Goal: Task Accomplishment & Management: Complete application form

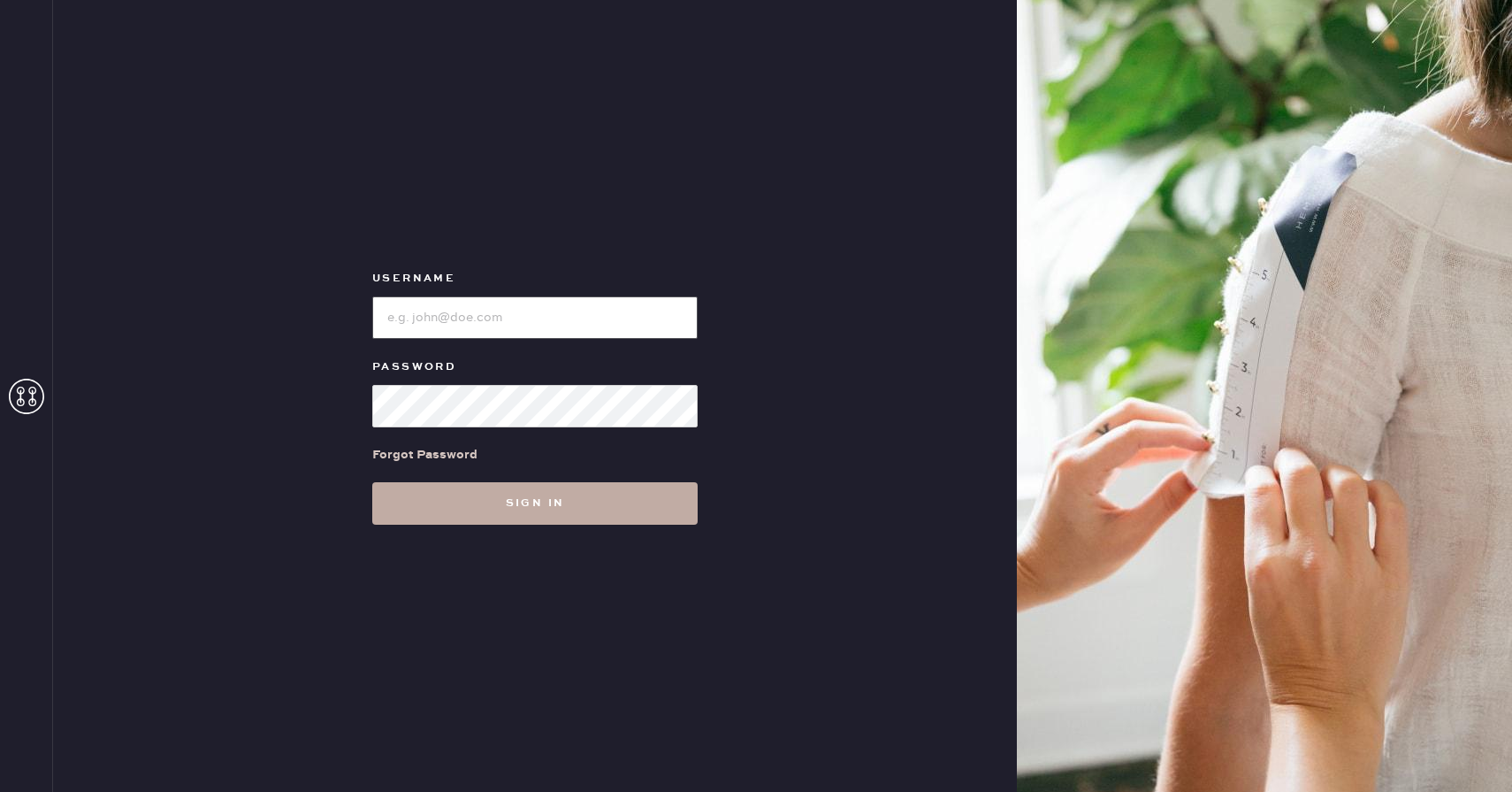
type input "reformationwhiteplains"
click at [576, 500] on button "Sign in" at bounding box center [535, 503] width 325 height 43
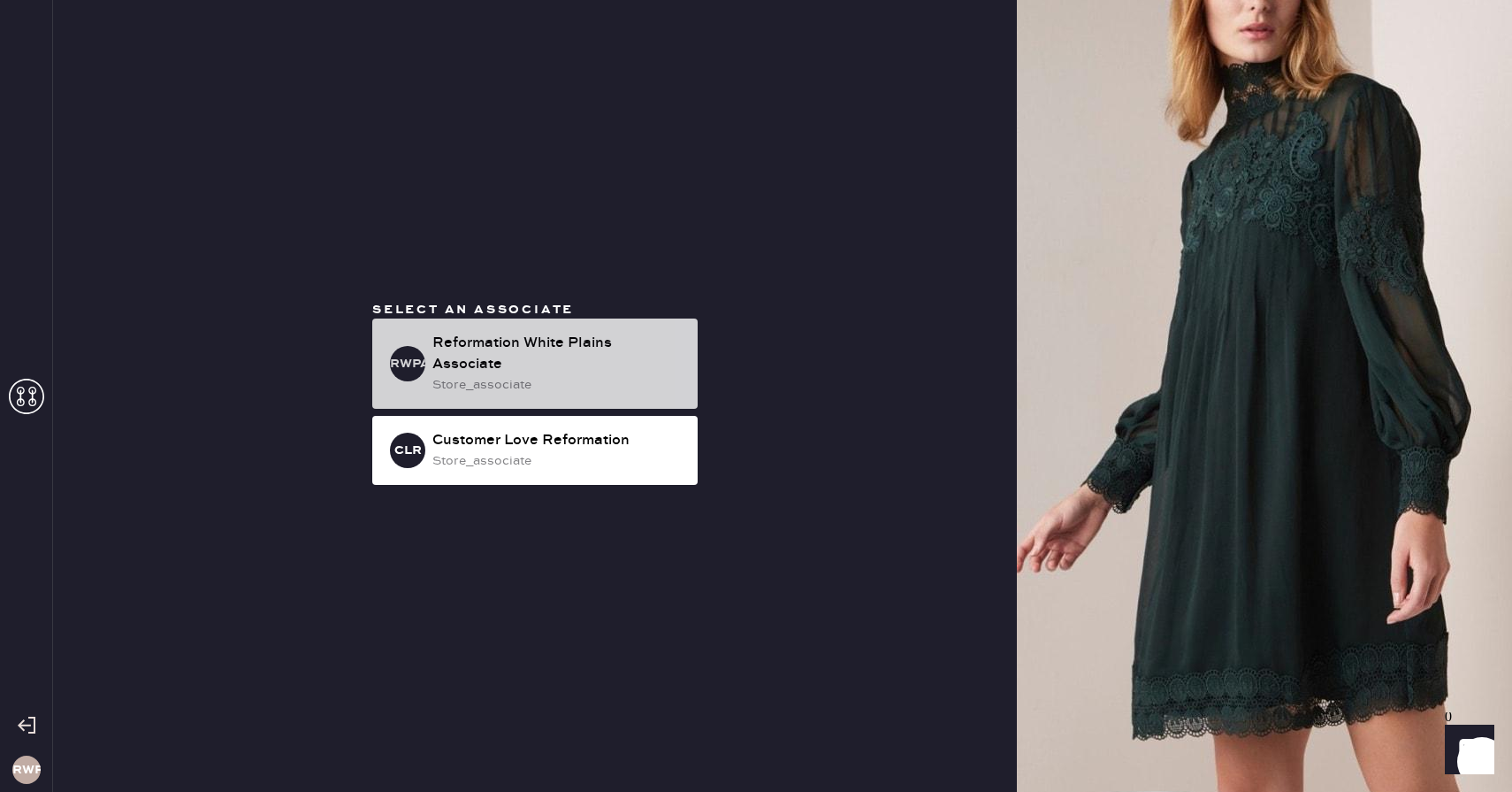
click at [556, 375] on div "store_associate" at bounding box center [559, 385] width 251 height 20
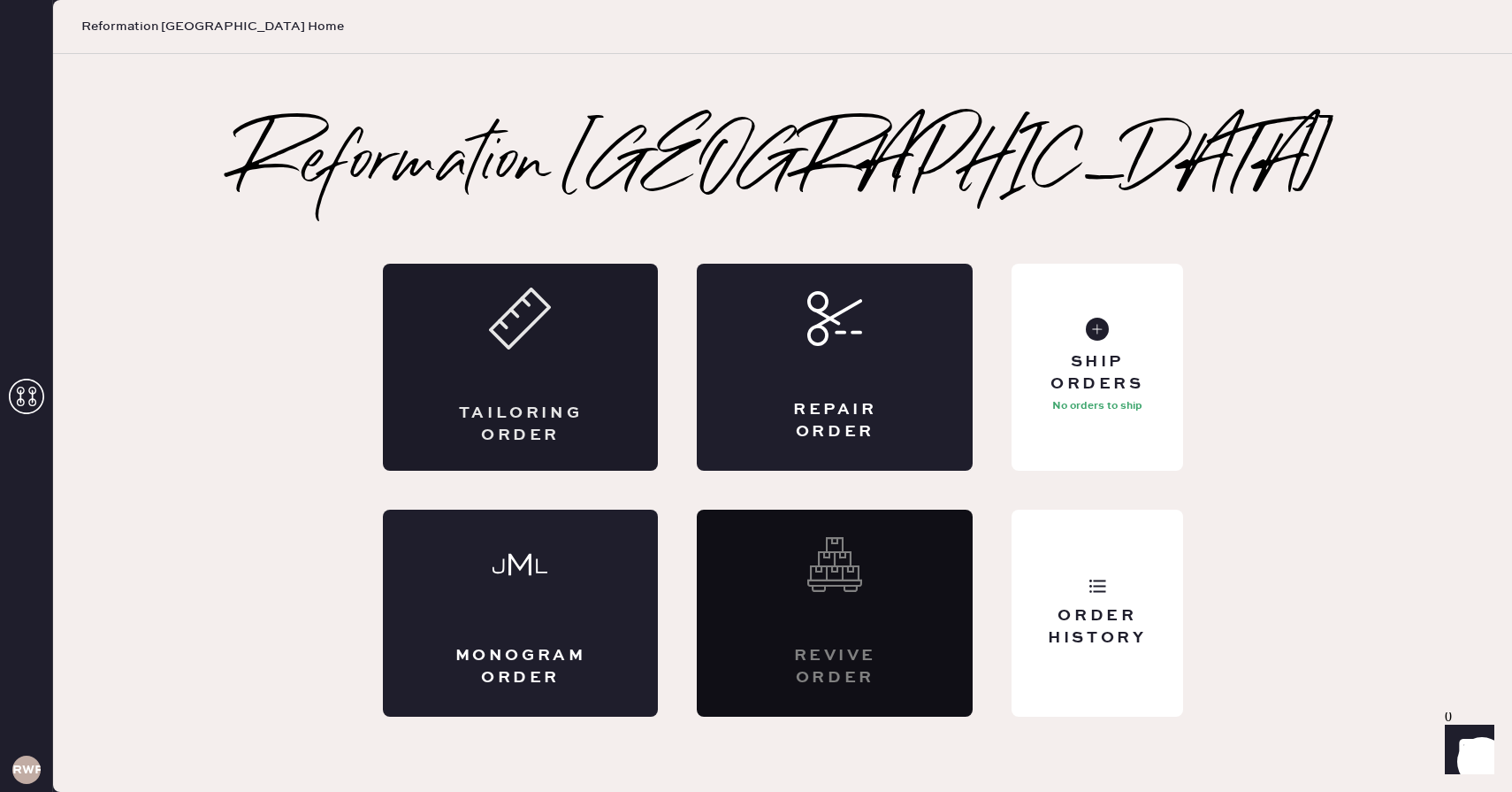
click at [525, 365] on div "Tailoring Order" at bounding box center [521, 367] width 276 height 207
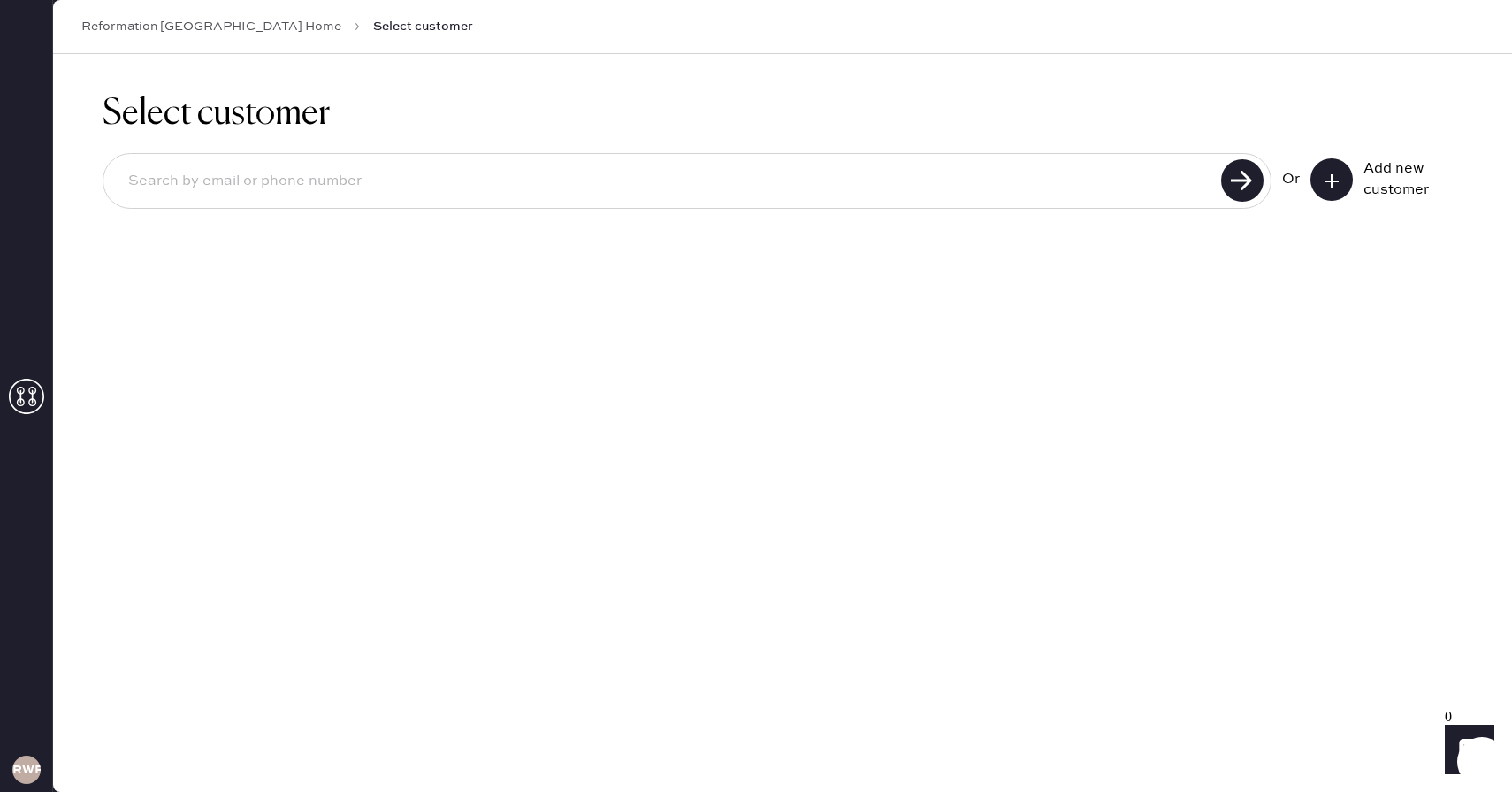
click at [1337, 179] on icon at bounding box center [1332, 182] width 18 height 18
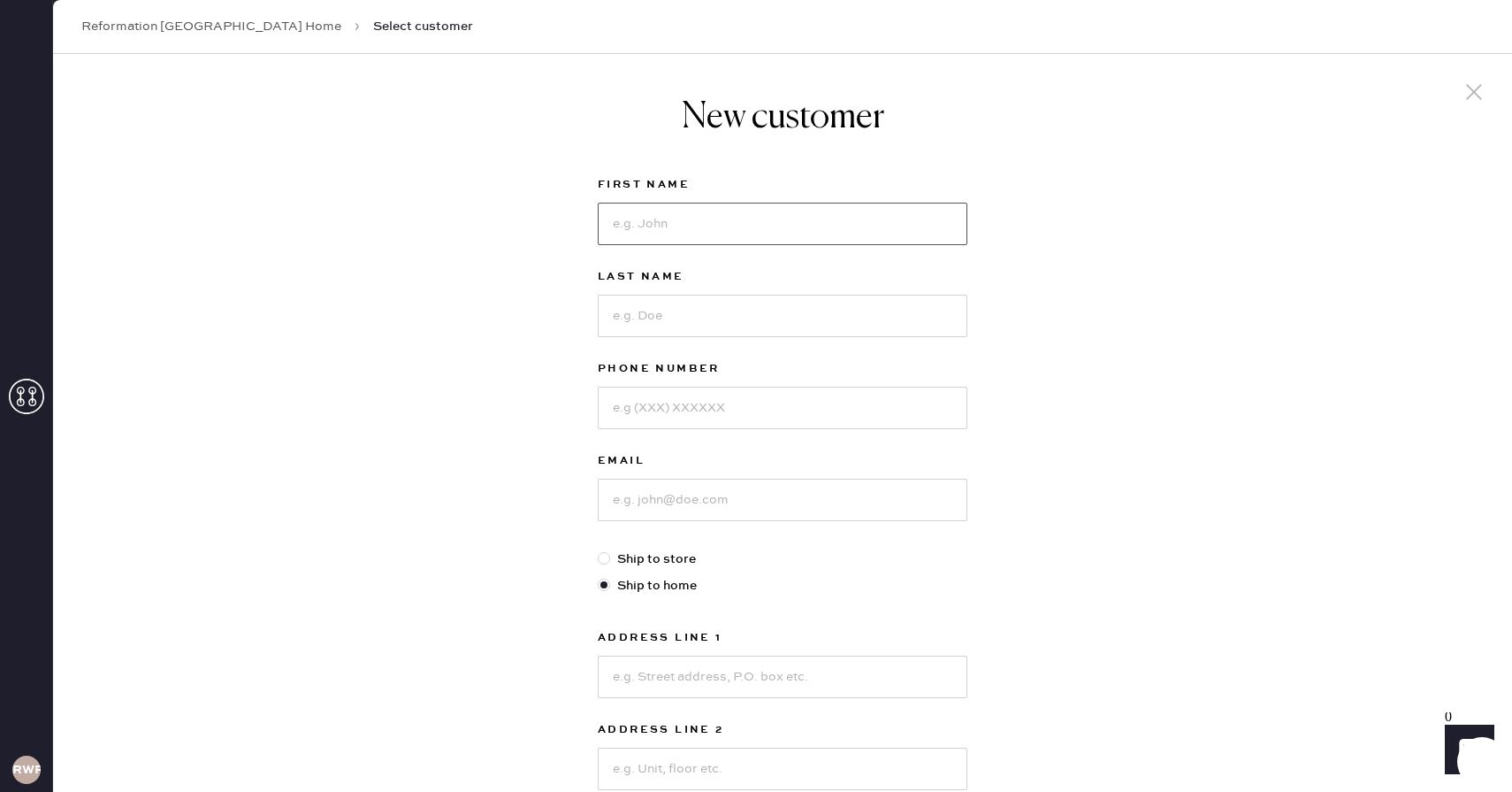
click at [631, 236] on input at bounding box center [782, 223] width 370 height 43
click at [613, 221] on input at bounding box center [782, 223] width 370 height 43
type input "gabby"
click at [662, 323] on input at bounding box center [782, 315] width 370 height 43
type input "vata"
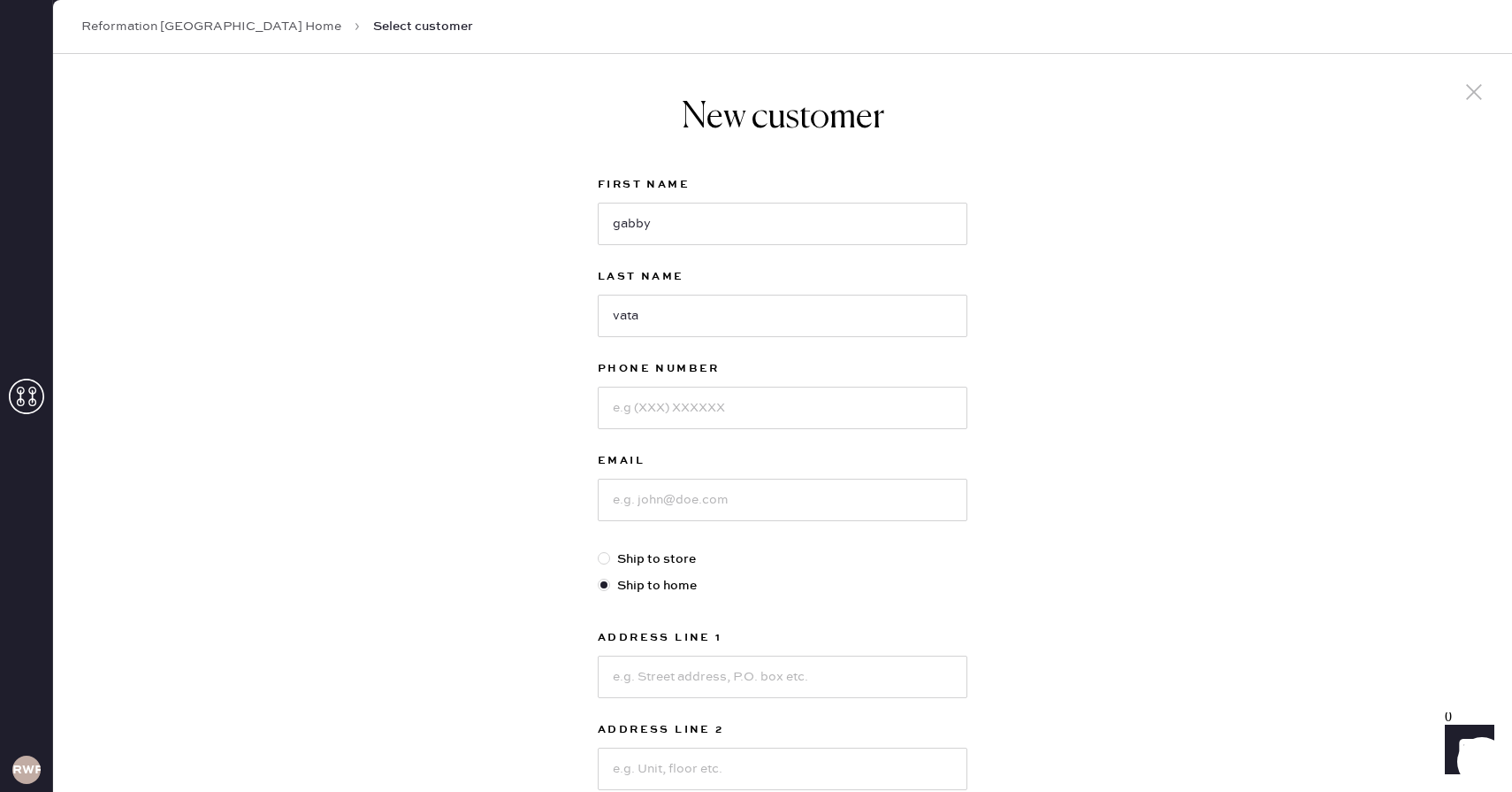
click at [684, 429] on div "Phone Number" at bounding box center [782, 404] width 370 height 92
click at [684, 422] on input at bounding box center [782, 408] width 370 height 43
type input "9144504045"
click at [683, 506] on input at bounding box center [782, 500] width 370 height 43
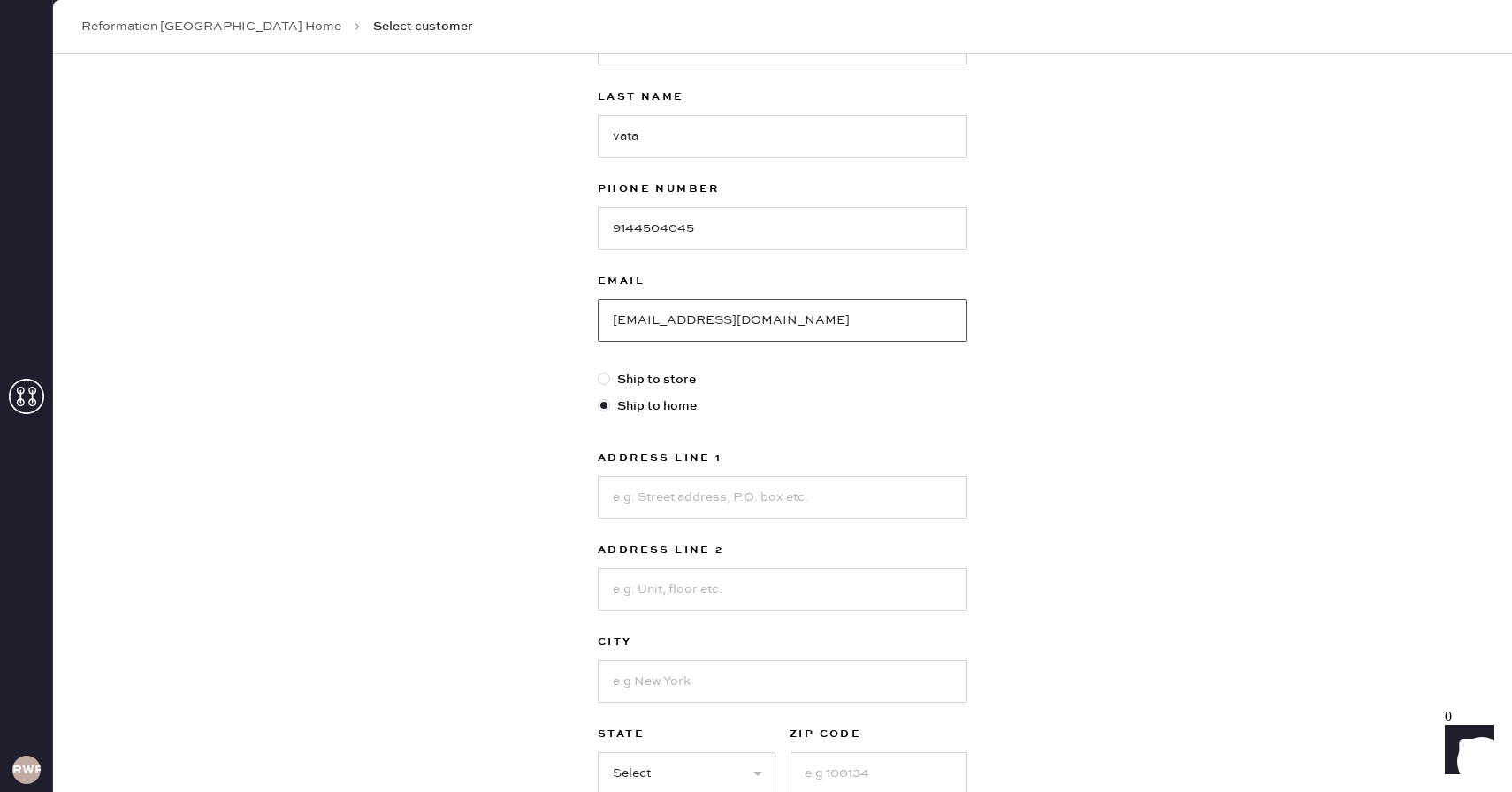
scroll to position [189, 0]
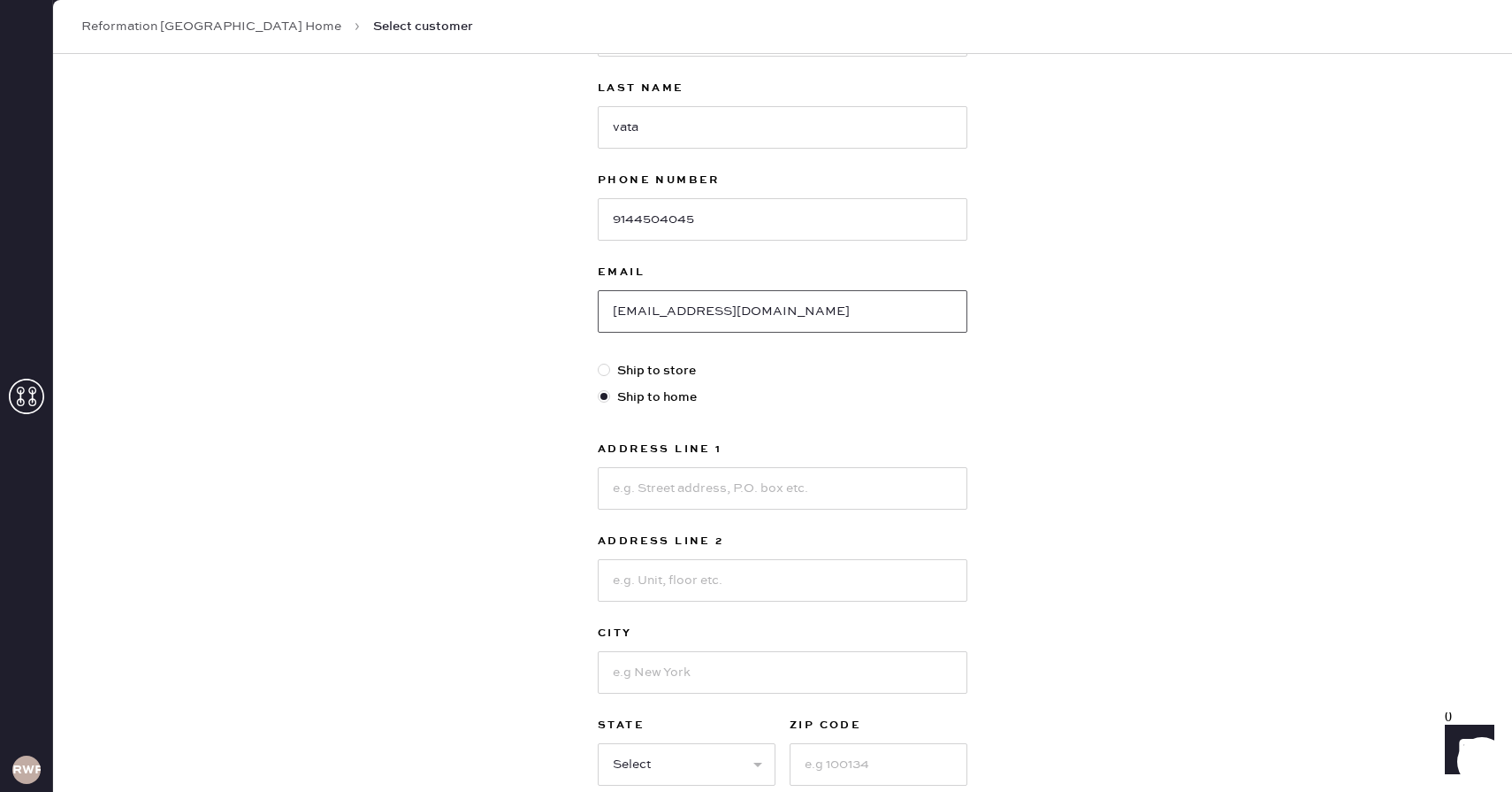
type input "[EMAIL_ADDRESS][DOMAIN_NAME]"
click at [639, 506] on input at bounding box center [782, 488] width 370 height 43
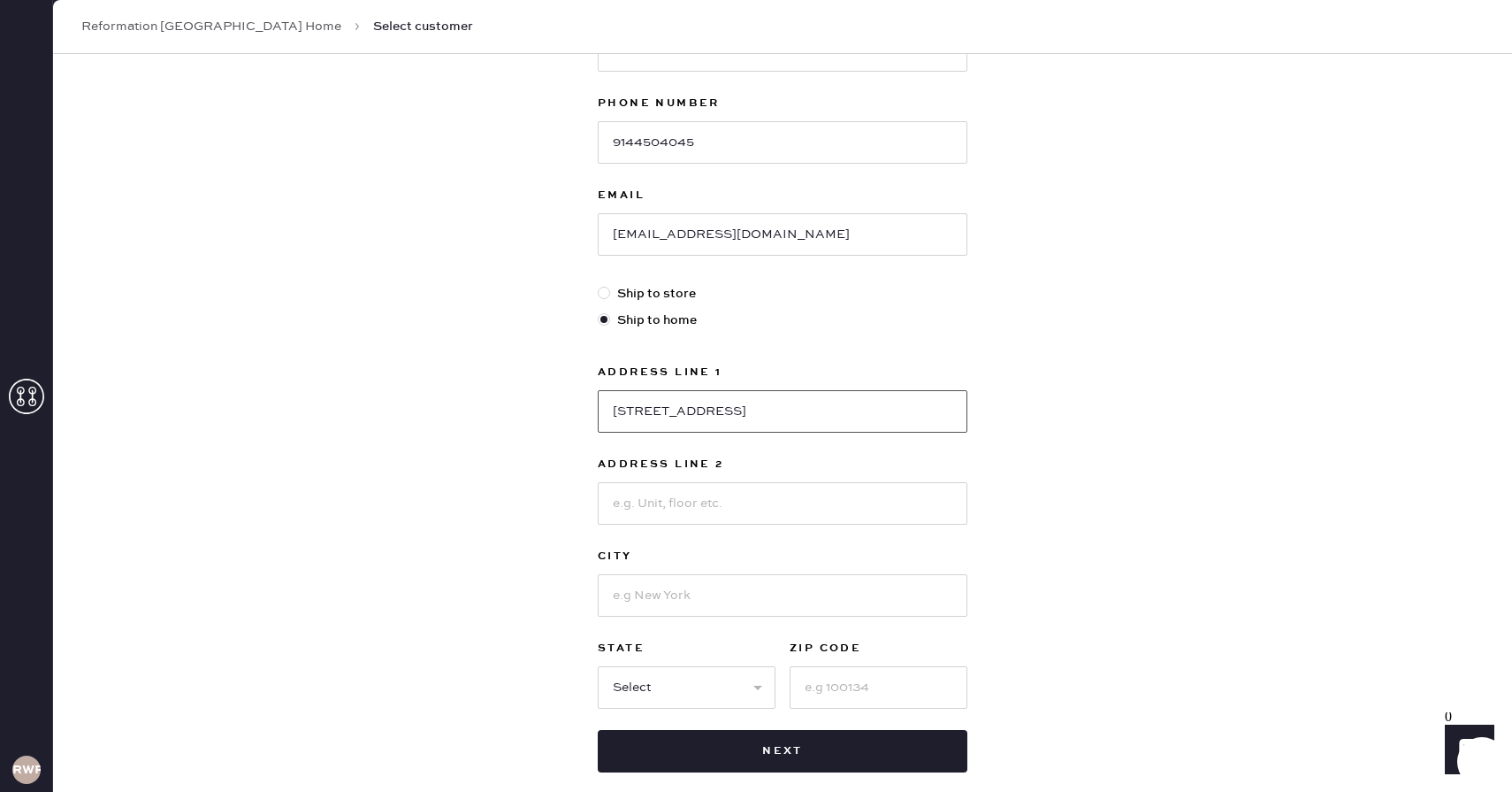
scroll to position [276, 0]
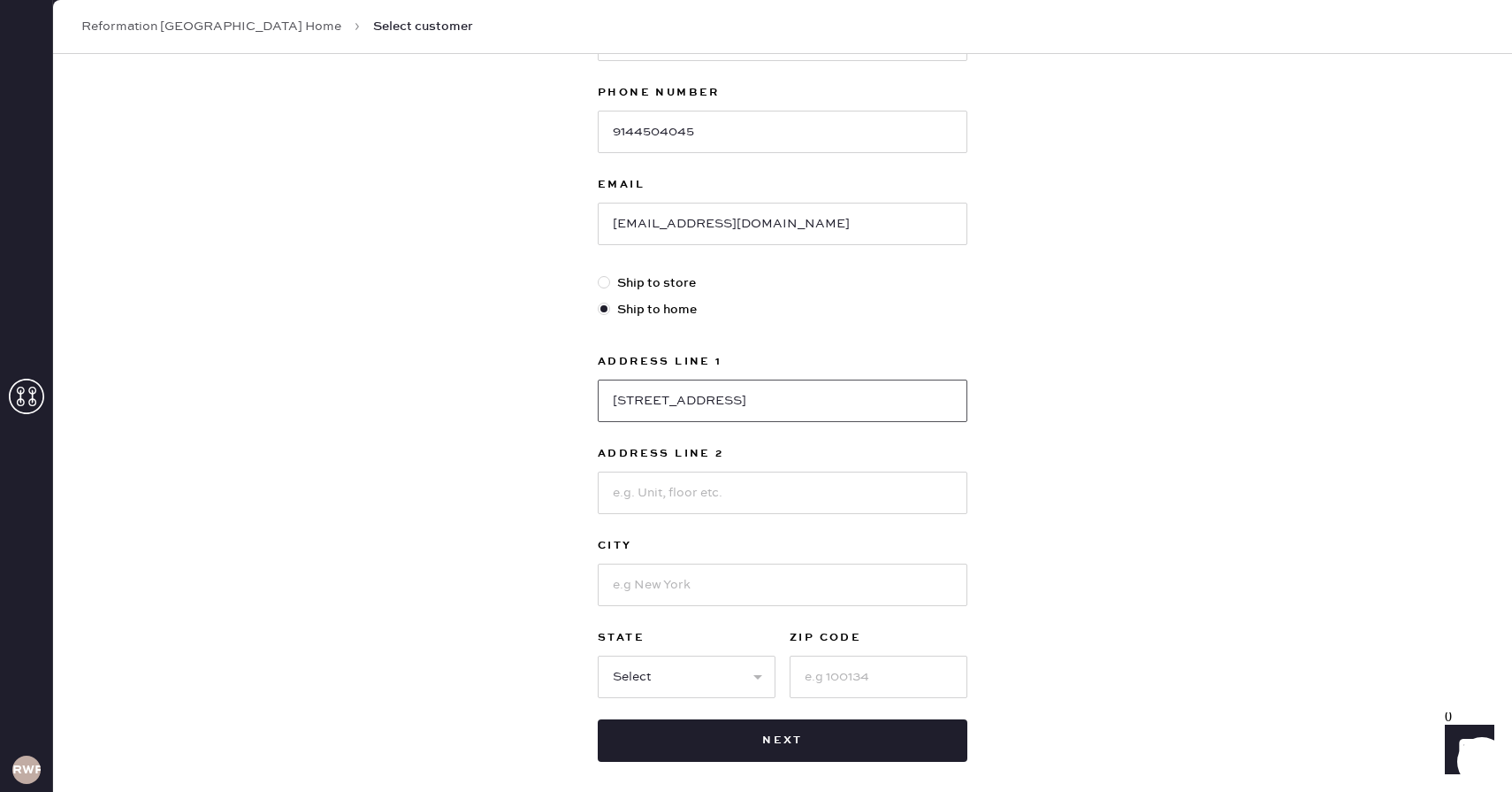
type input "[STREET_ADDRESS]"
click at [644, 591] on input at bounding box center [782, 585] width 370 height 43
type input "Purchase"
click at [660, 684] on select "Select AK AL AR AZ CA CO CT [GEOGRAPHIC_DATA] DE FL [GEOGRAPHIC_DATA] HI [GEOGR…" at bounding box center [686, 676] width 178 height 43
select select "NY"
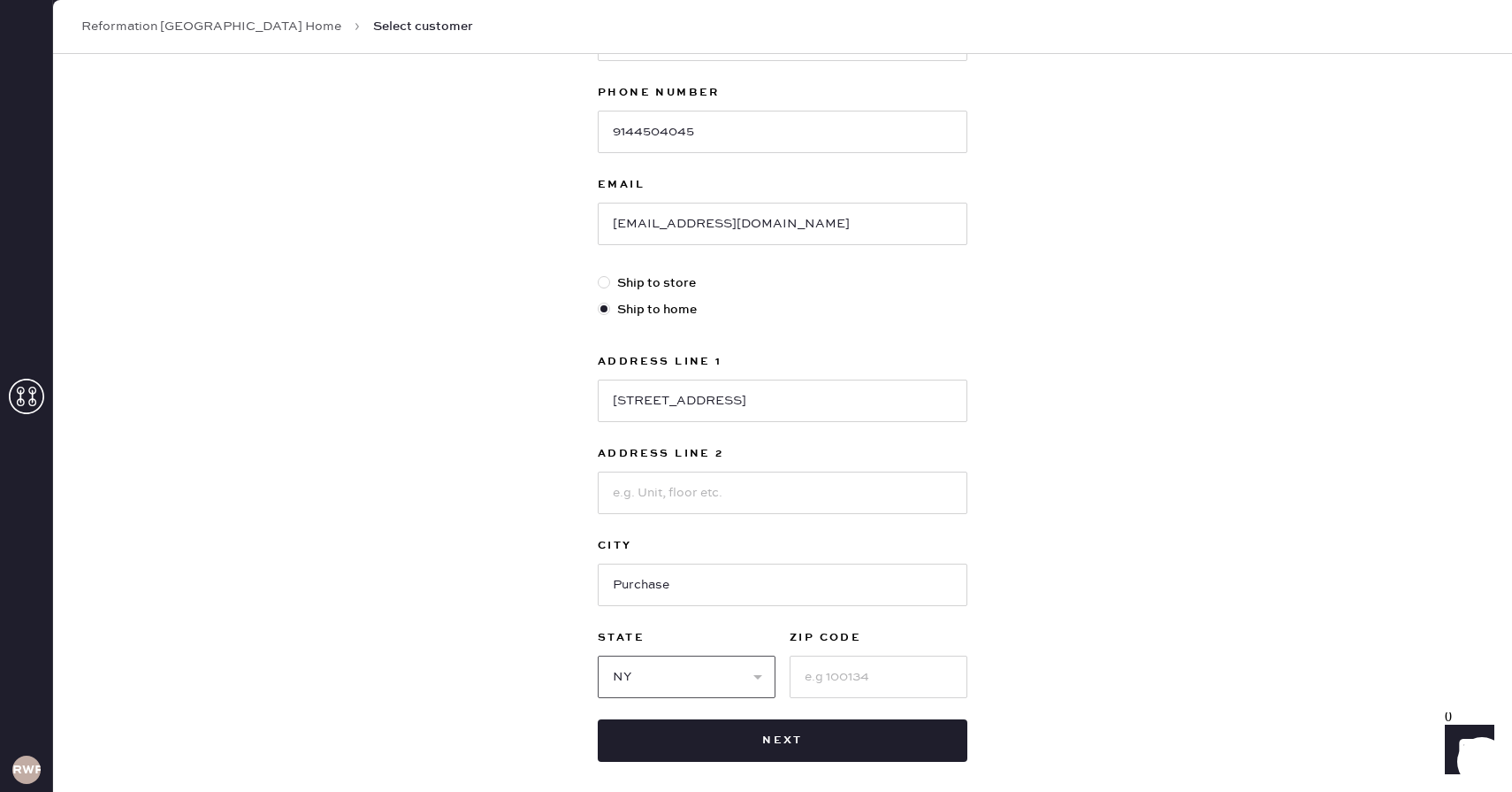
click at [597, 655] on select "Select AK AL AR AZ CA CO CT [GEOGRAPHIC_DATA] DE FL [GEOGRAPHIC_DATA] HI [GEOGR…" at bounding box center [686, 676] width 178 height 43
click at [806, 675] on input at bounding box center [879, 676] width 178 height 43
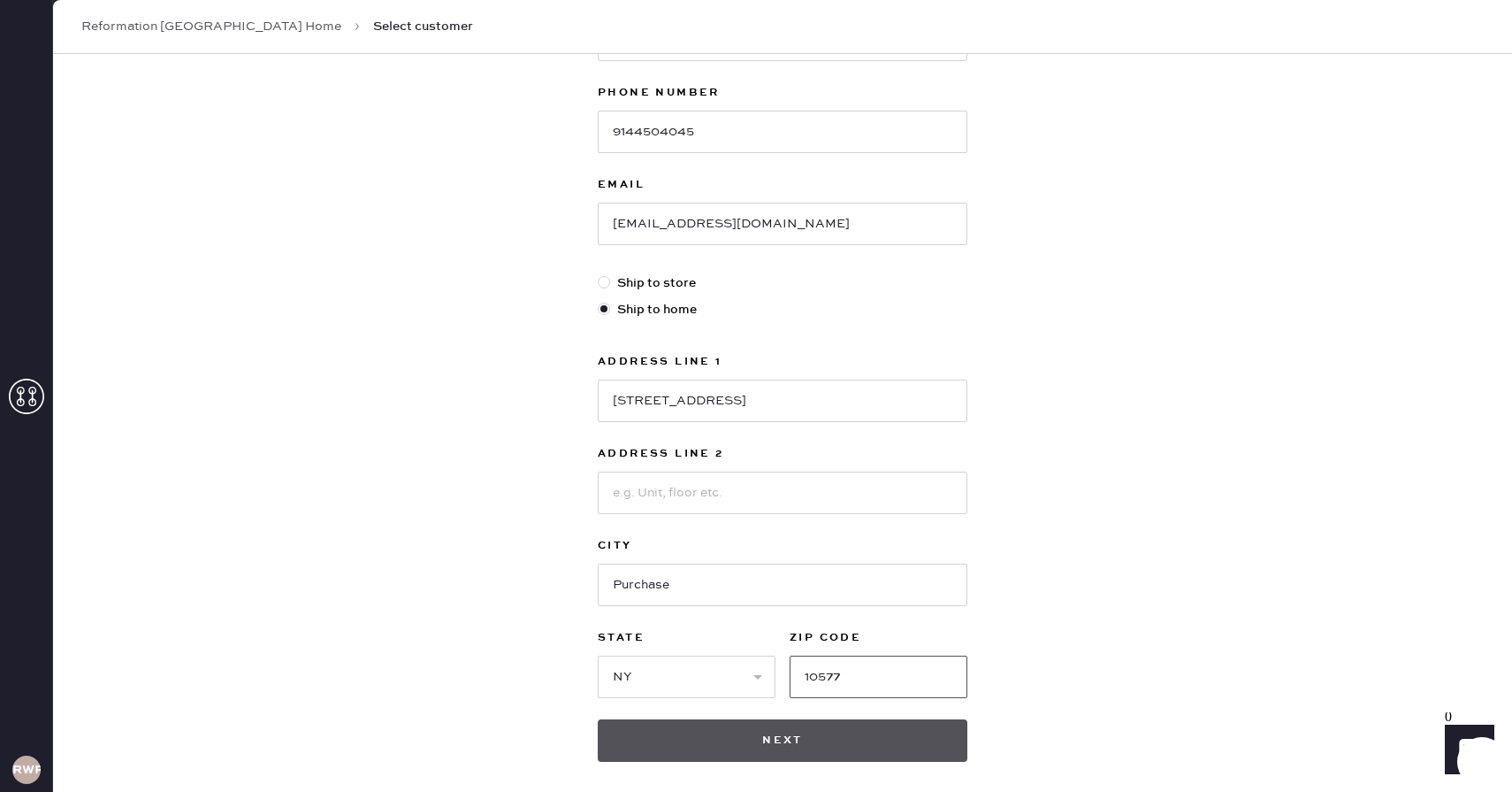
type input "10577"
click at [726, 751] on button "Next" at bounding box center [782, 740] width 370 height 43
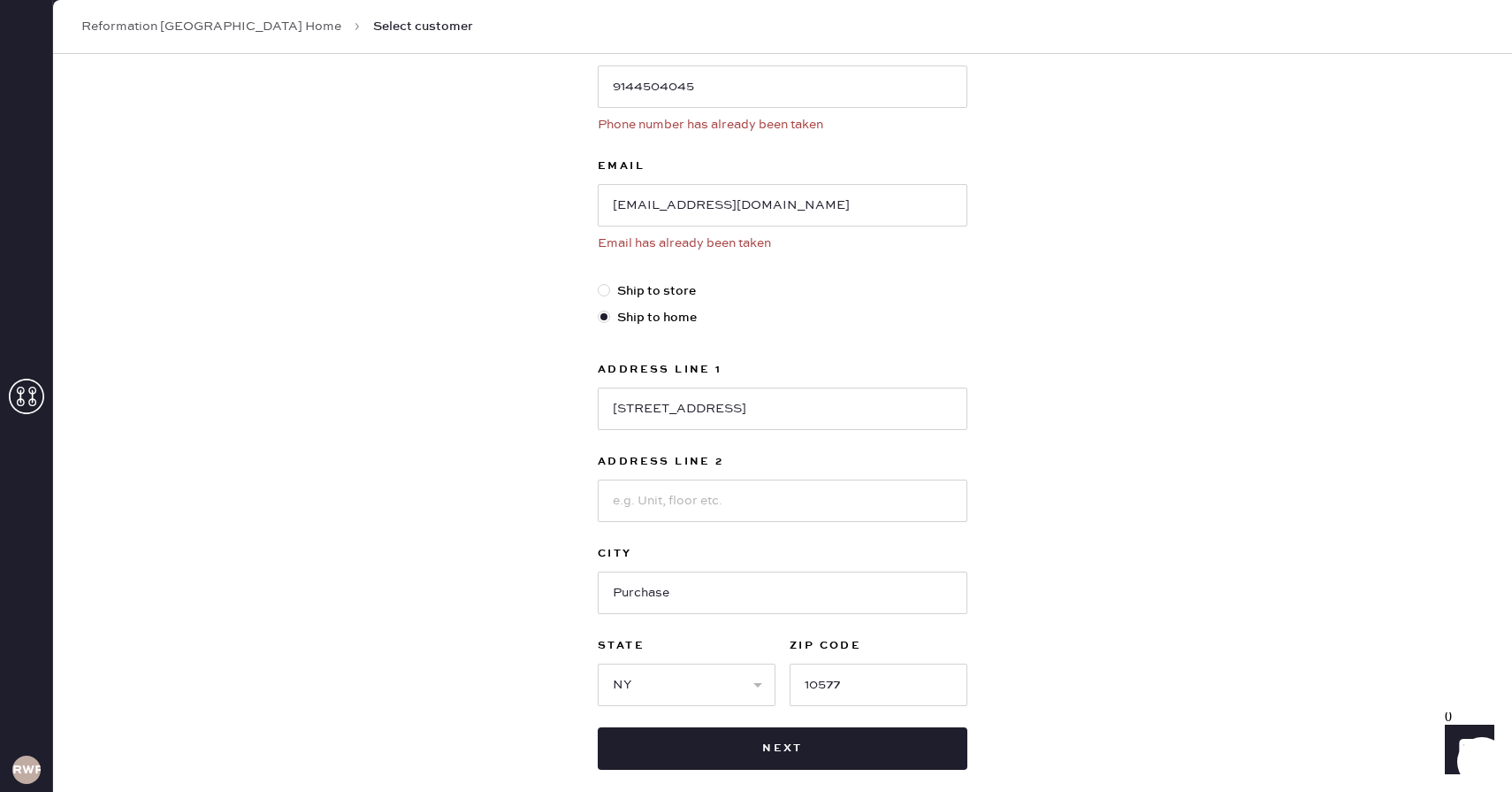
scroll to position [347, 0]
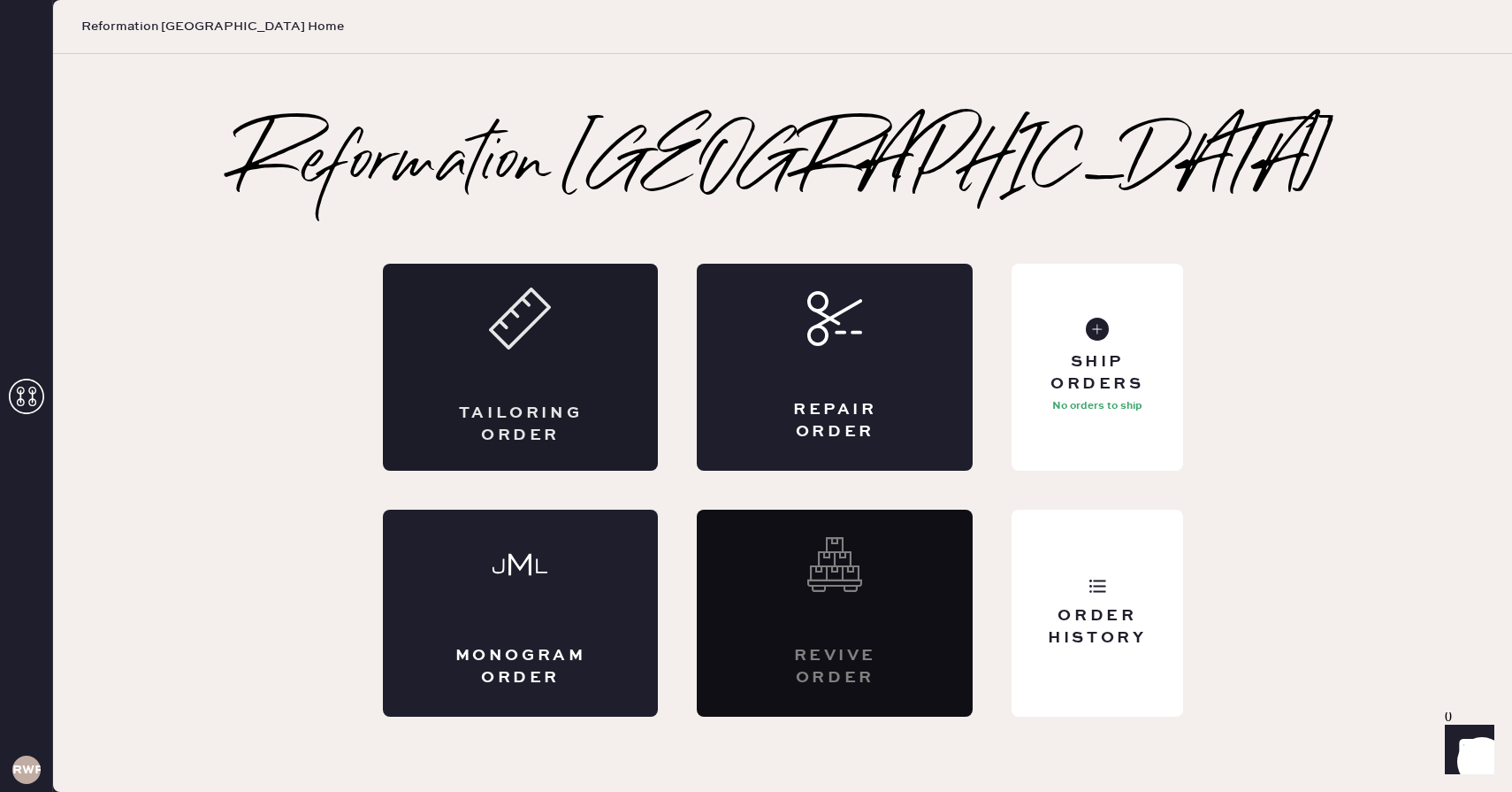
click at [551, 365] on div "Tailoring Order" at bounding box center [521, 367] width 276 height 207
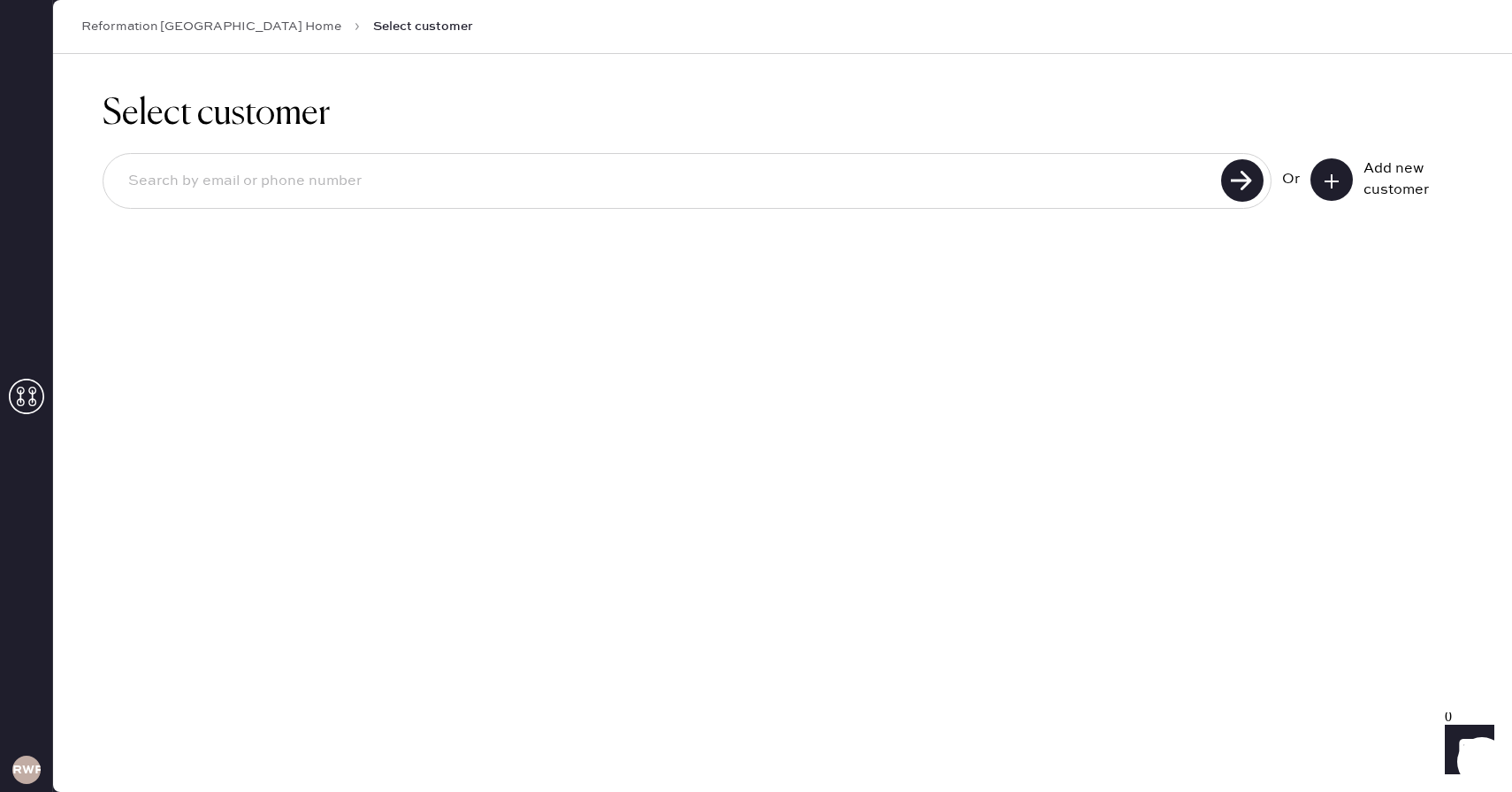
click at [1025, 199] on input at bounding box center [664, 181] width 1102 height 41
type input "[EMAIL_ADDRESS][DOMAIN_NAME]"
click at [1231, 190] on use at bounding box center [1243, 181] width 43 height 43
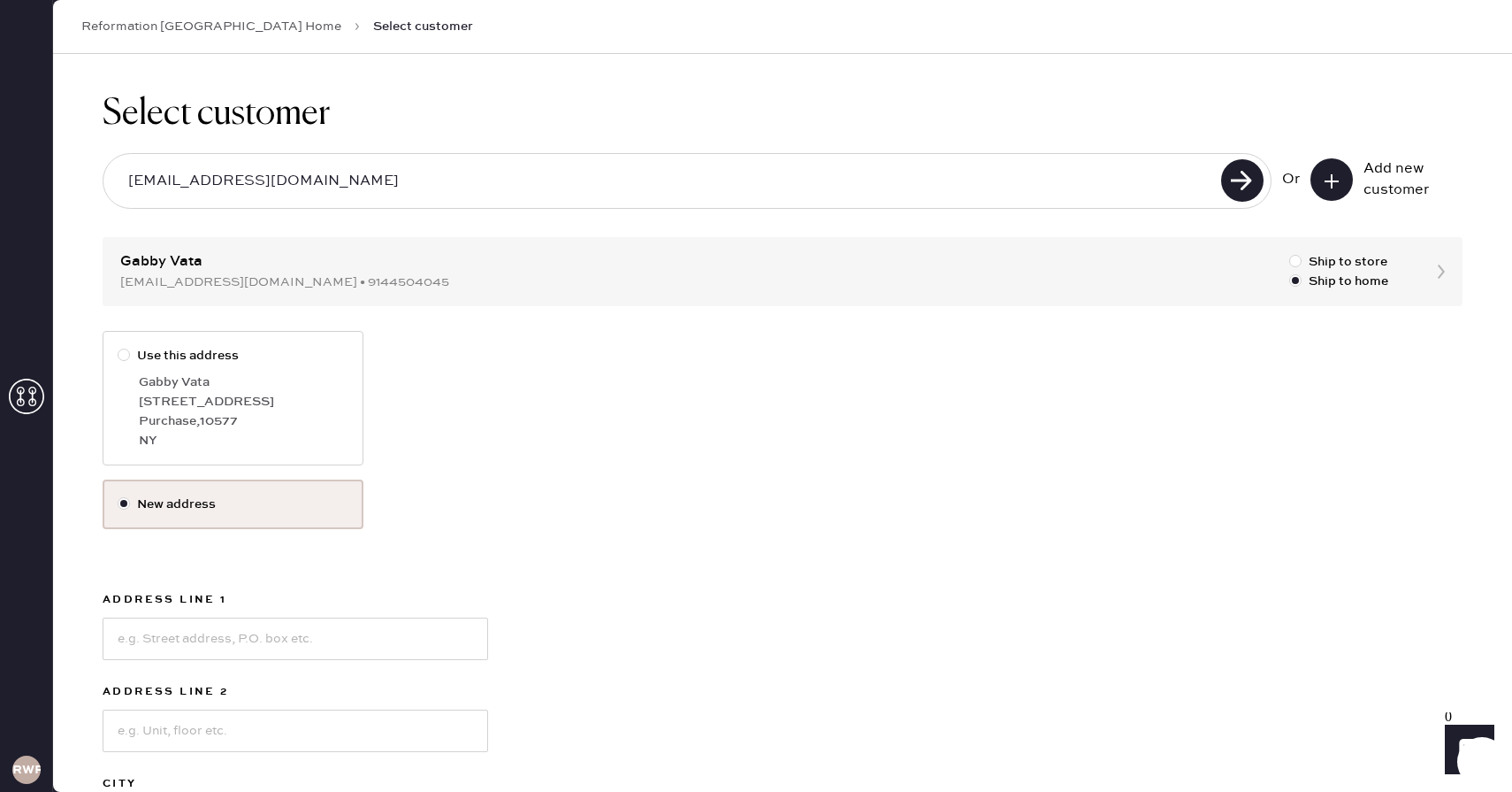
click at [137, 359] on label "Use this address" at bounding box center [232, 356] width 230 height 20
click at [119, 347] on input "Use this address" at bounding box center [118, 346] width 1 height 1
radio input "true"
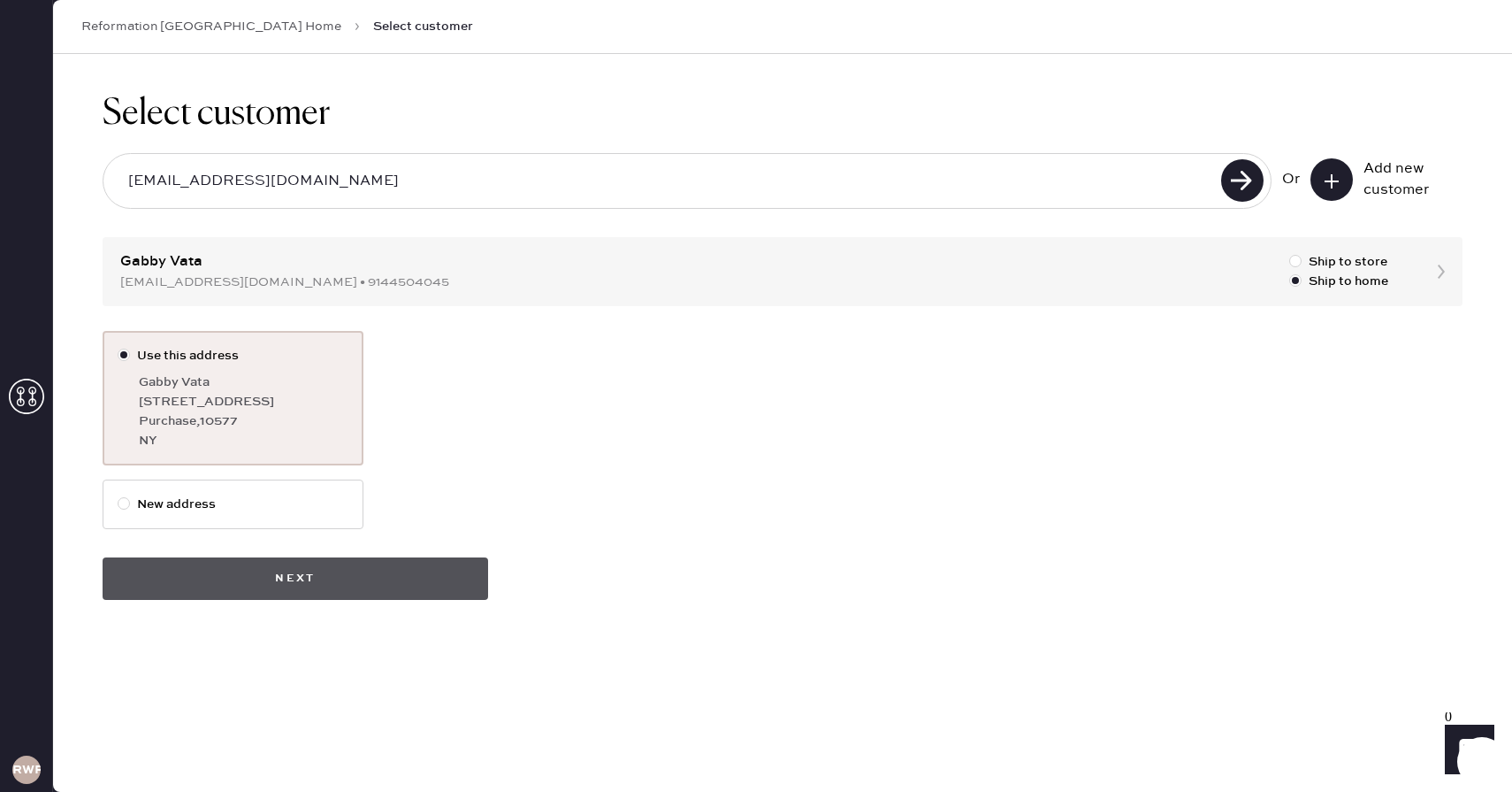
click at [346, 594] on button "Next" at bounding box center [295, 579] width 386 height 43
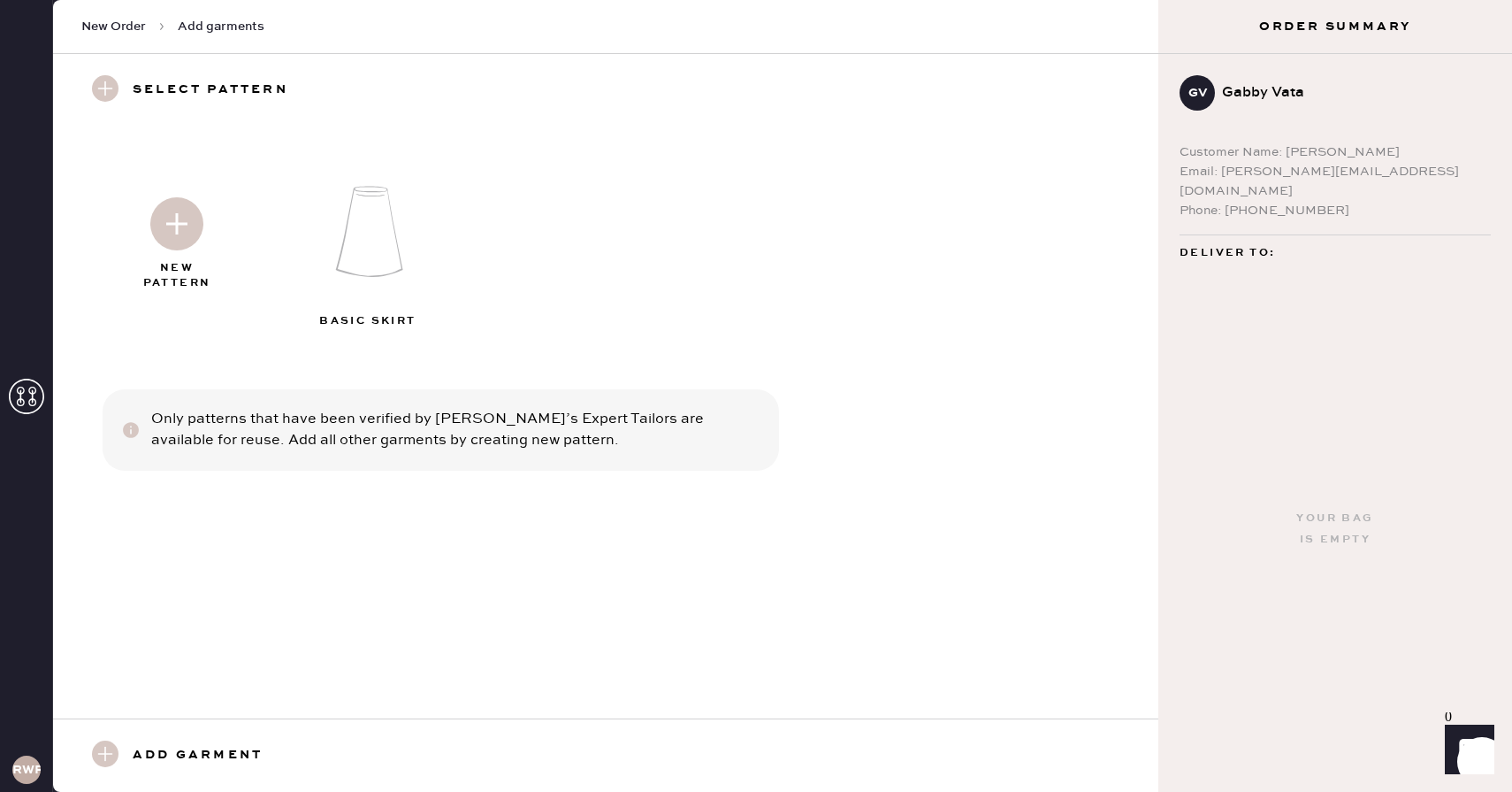
click at [167, 221] on img at bounding box center [177, 223] width 53 height 53
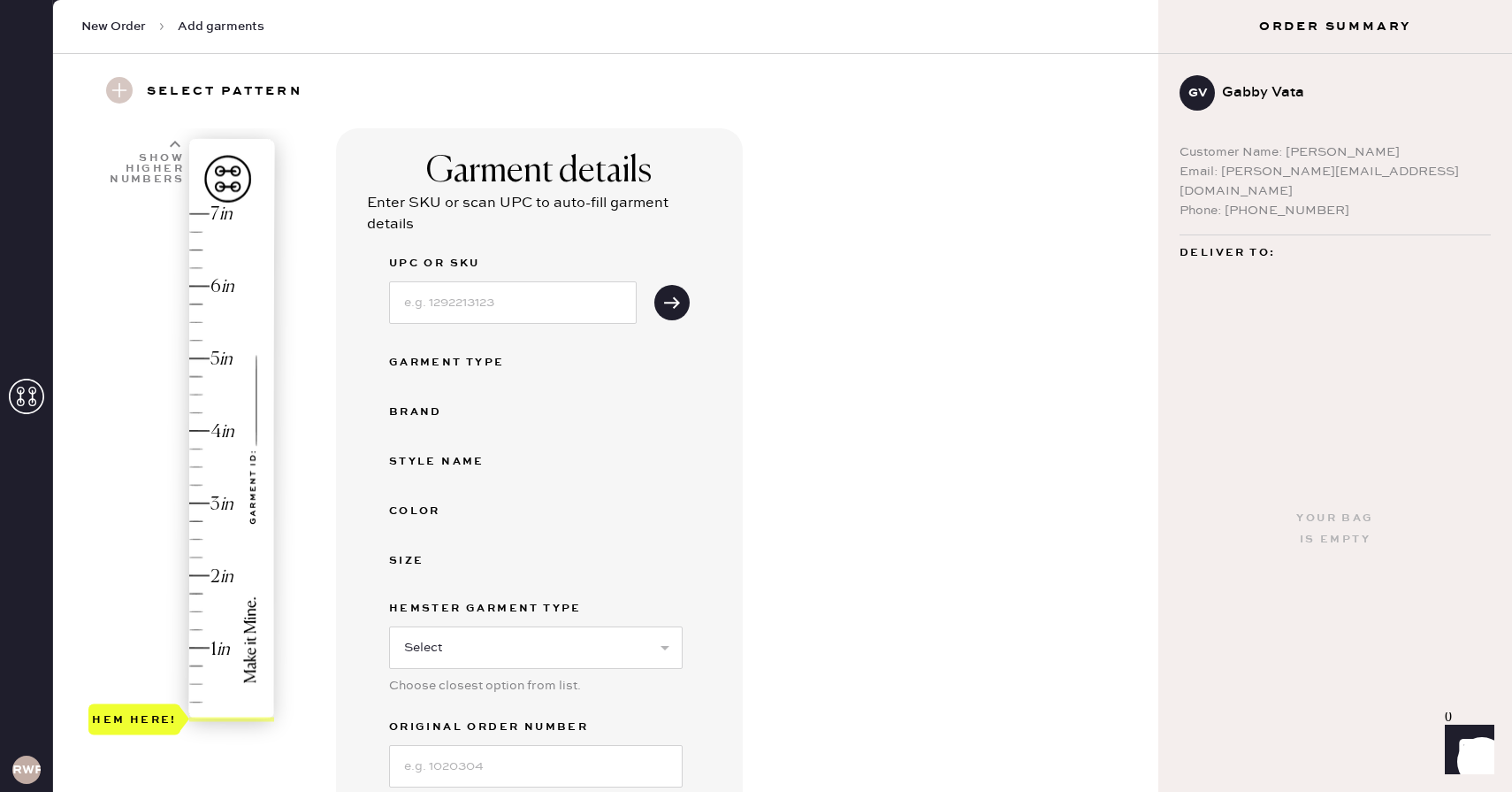
scroll to position [49, 0]
click at [437, 311] on input at bounding box center [513, 301] width 247 height 43
type input "1314838PIB002"
click at [681, 291] on button "submit" at bounding box center [671, 301] width 35 height 35
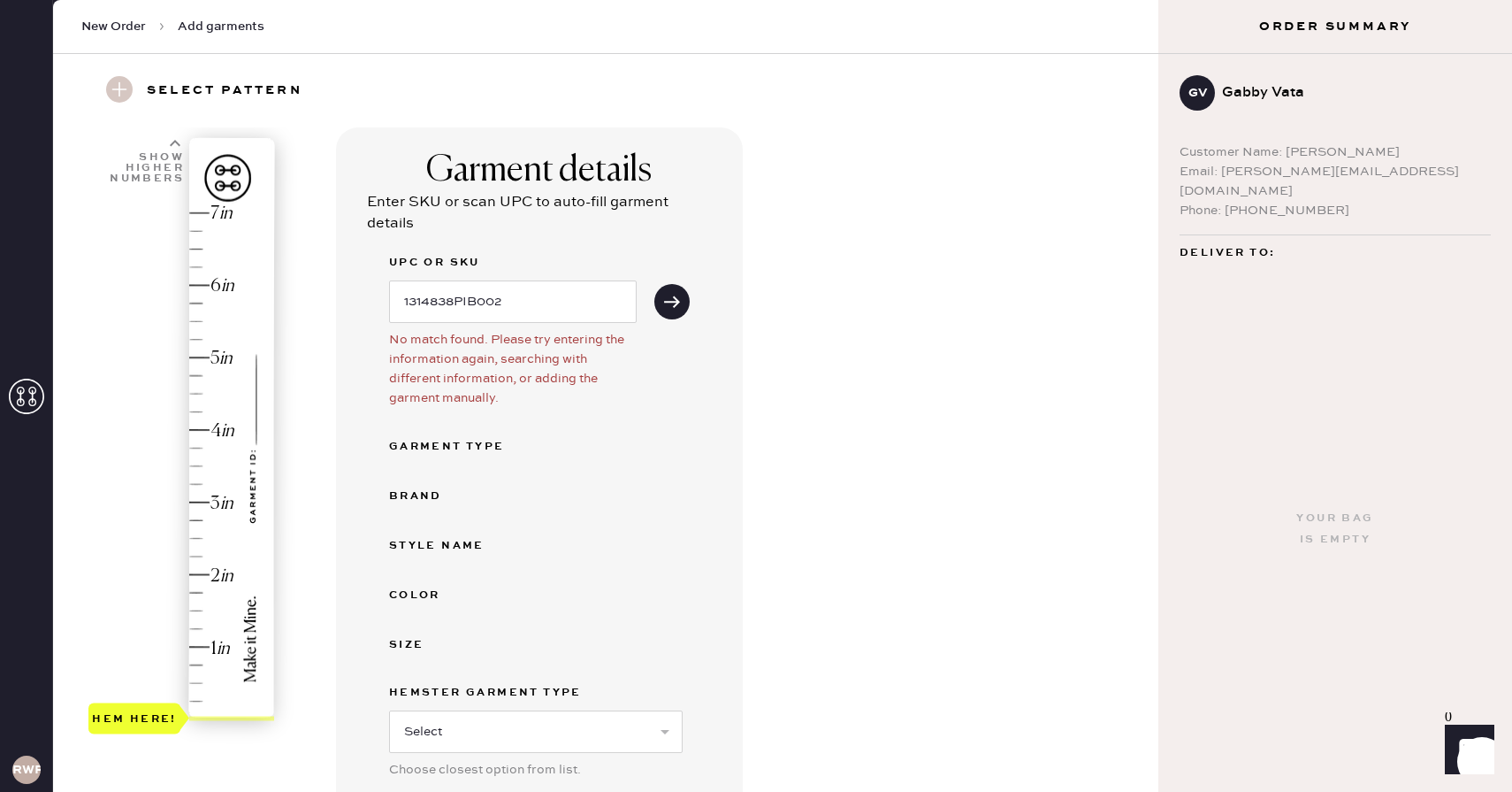
click at [436, 443] on div "Garment Type" at bounding box center [460, 446] width 142 height 21
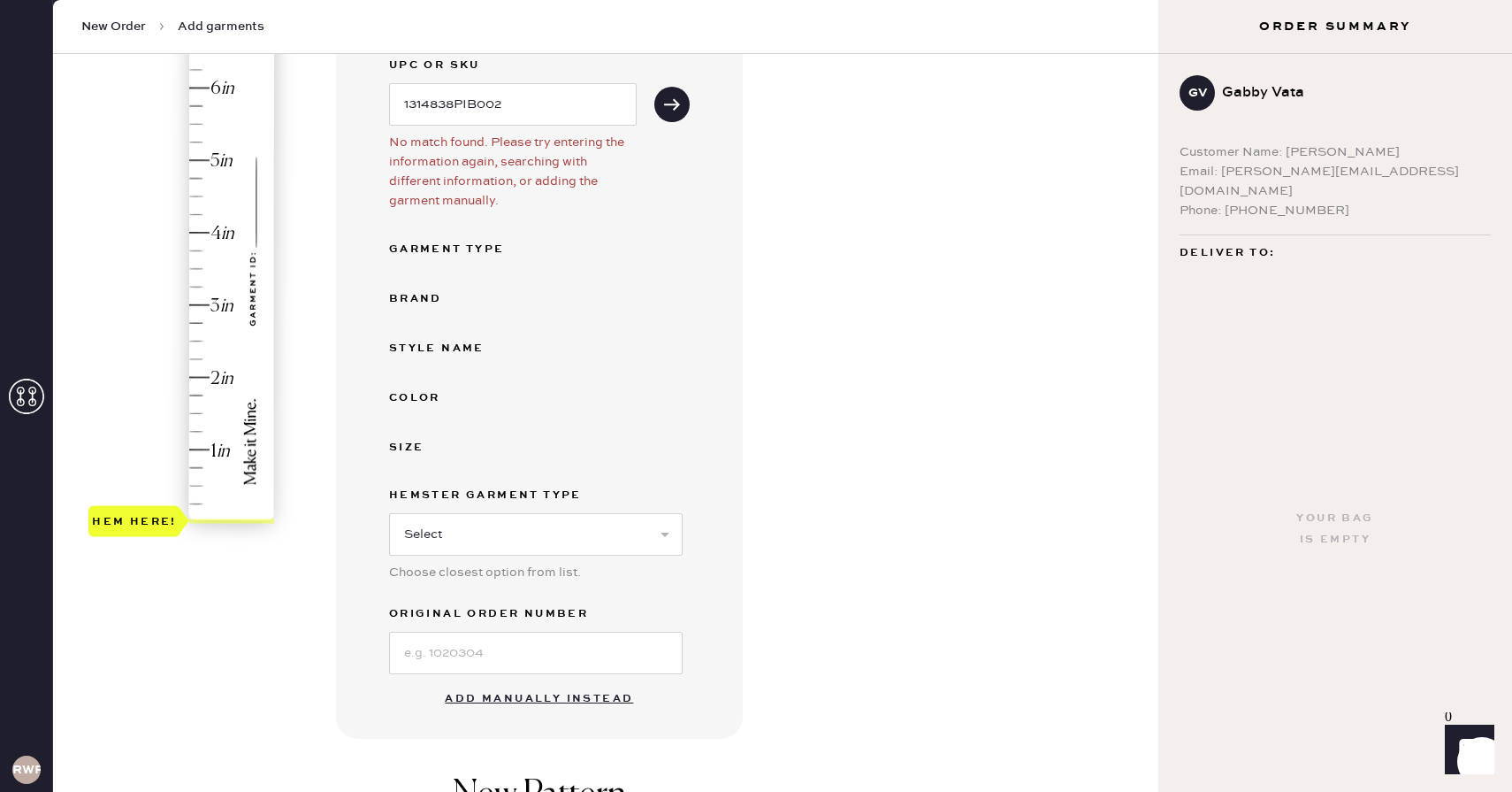
scroll to position [356, 0]
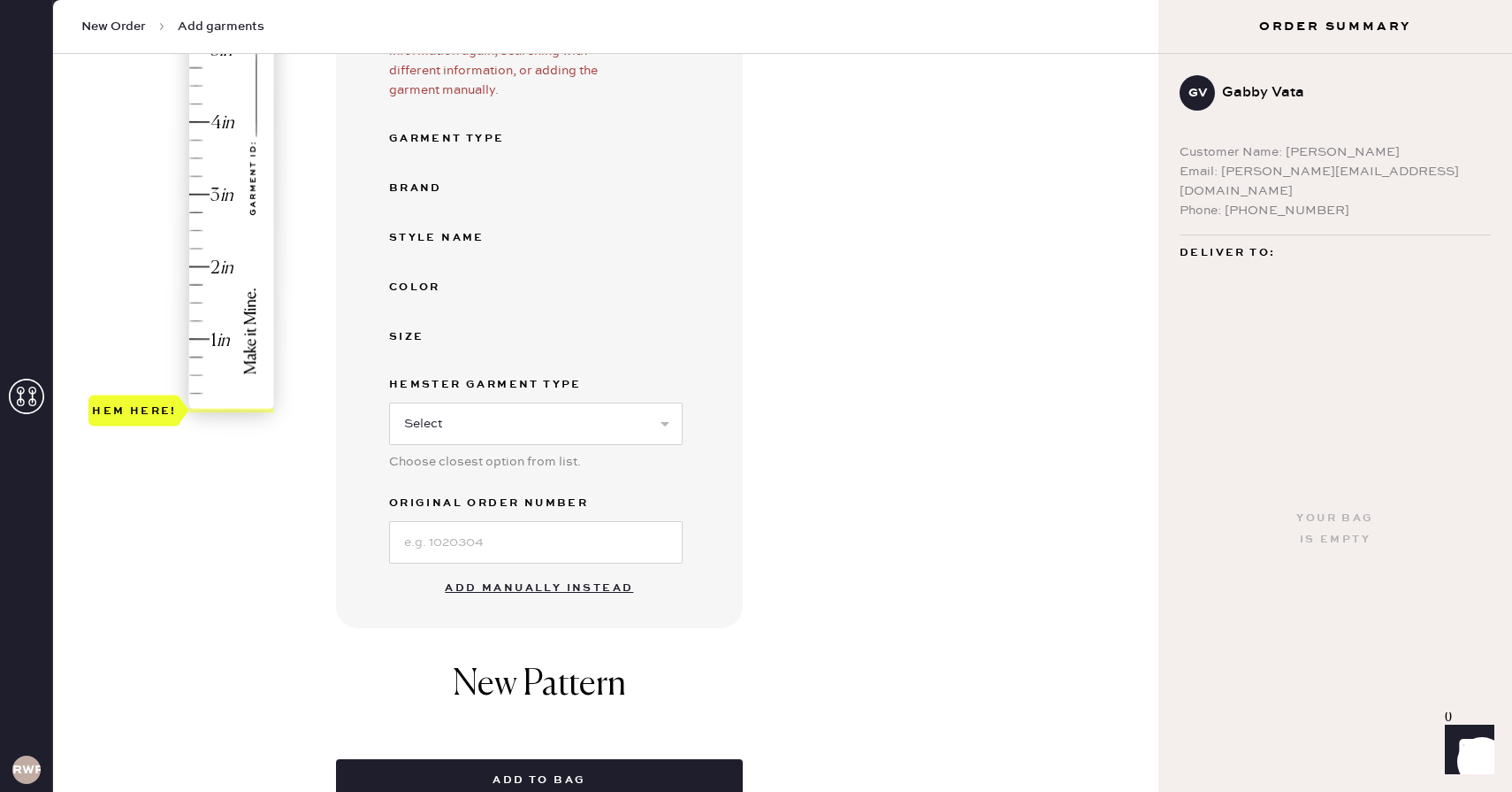
click at [530, 584] on button "Add manually instead" at bounding box center [539, 588] width 209 height 35
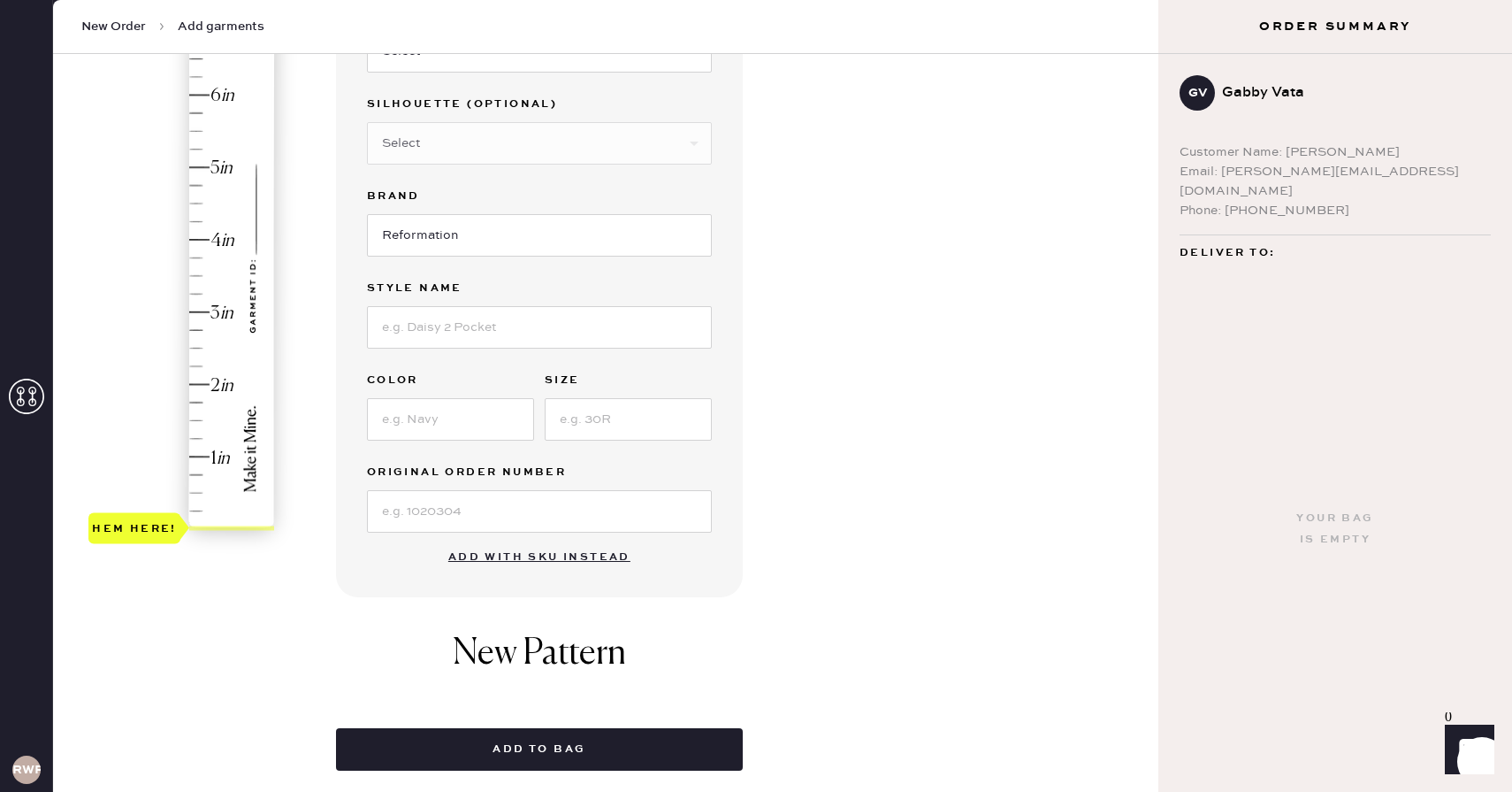
scroll to position [67, 0]
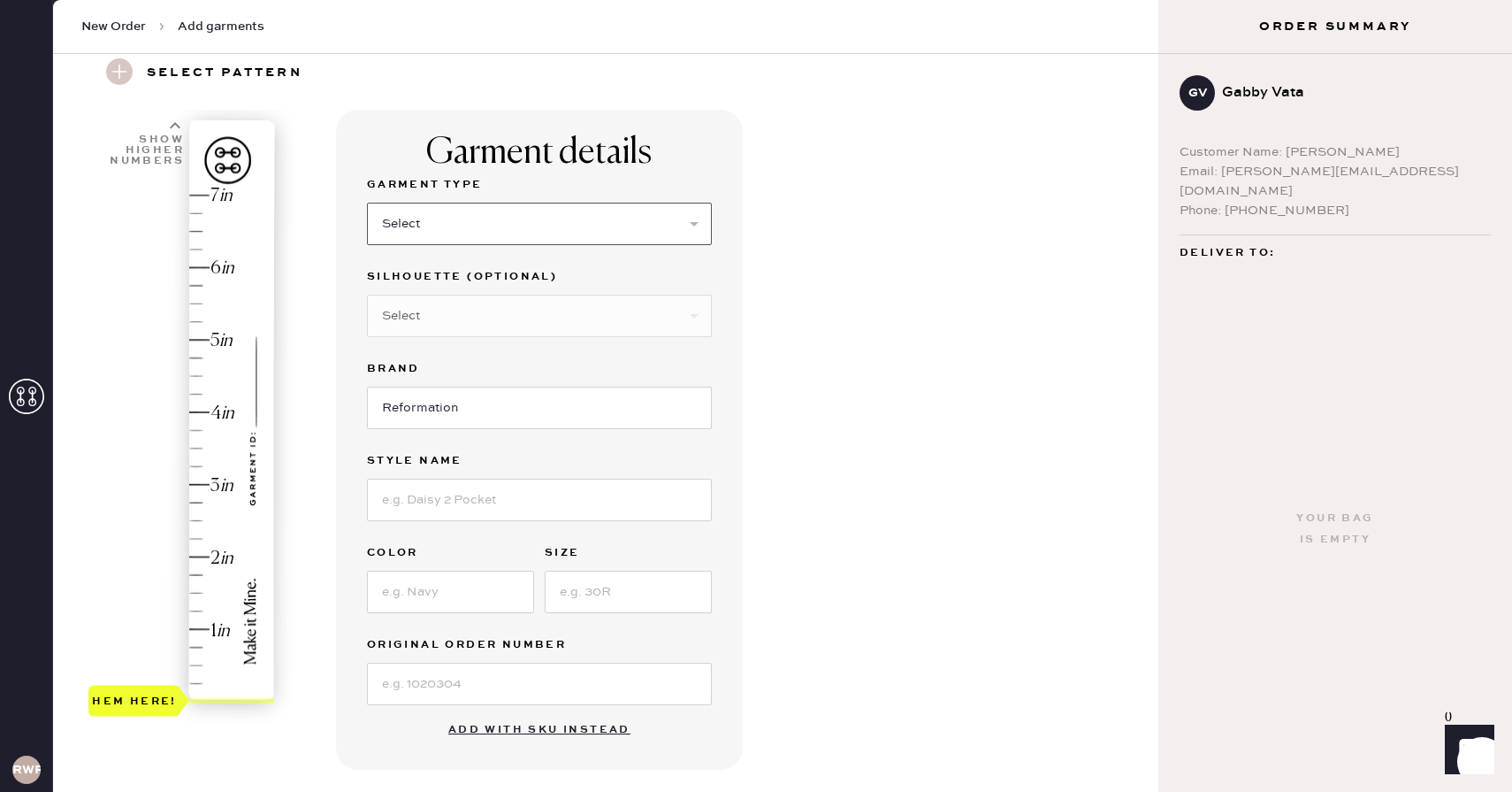
click at [421, 216] on select "Select Basic Skirt Jeans Leggings Pants Shorts Basic Sleeved Dress Basic Sleeve…" at bounding box center [540, 223] width 345 height 43
click at [367, 202] on select "Select Basic Skirt Jeans Leggings Pants Shorts Basic Sleeved Dress Basic Sleeve…" at bounding box center [540, 223] width 345 height 43
click at [443, 224] on select "Select Basic Skirt Jeans Leggings Pants Shorts Basic Sleeved Dress Basic Sleeve…" at bounding box center [540, 223] width 345 height 43
select select "4"
click at [367, 202] on select "Select Basic Skirt Jeans Leggings Pants Shorts Basic Sleeved Dress Basic Sleeve…" at bounding box center [540, 223] width 345 height 43
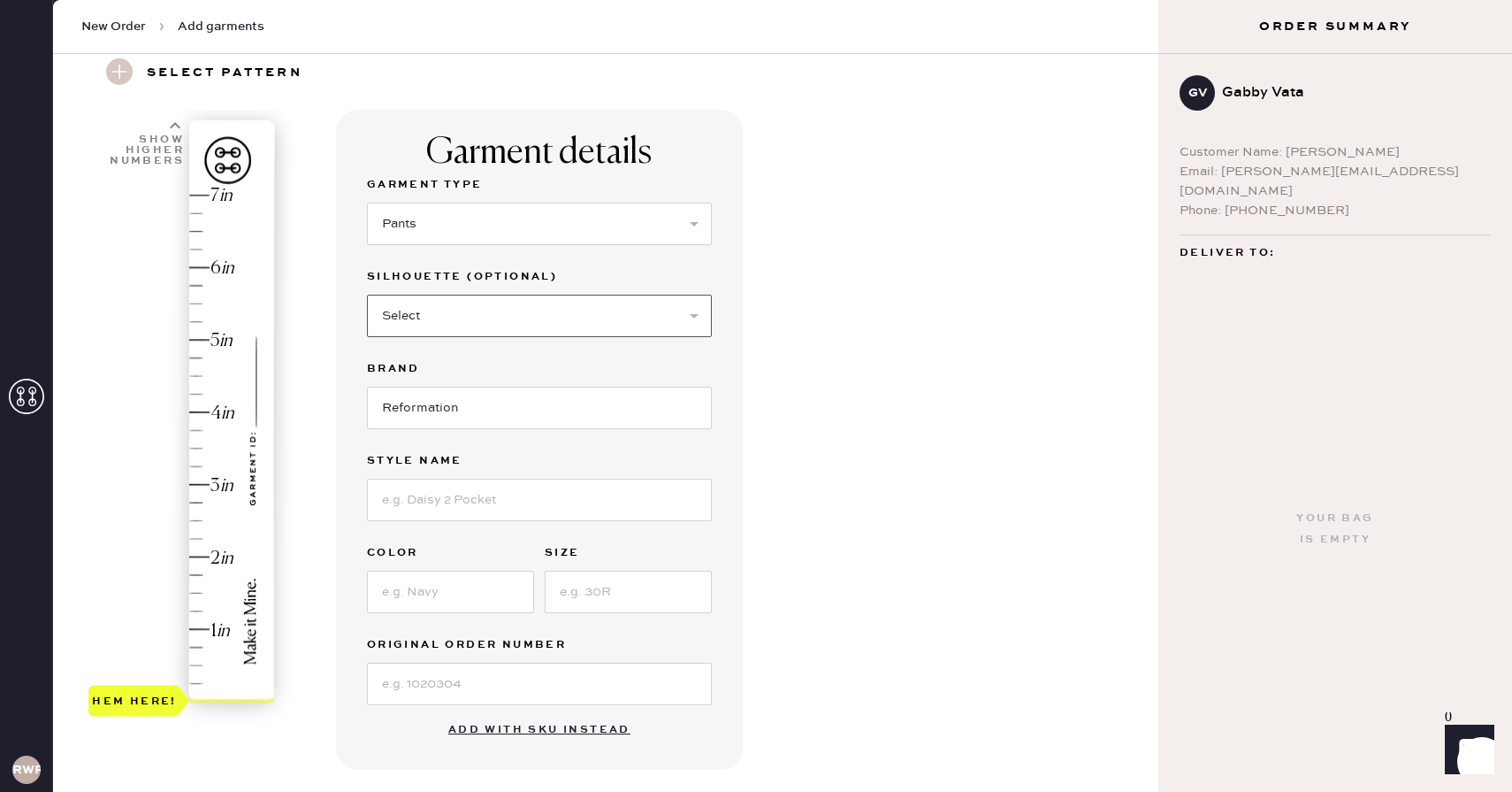
click at [430, 309] on select "Select Joggers Shorts Cropped Flare Boot Cut Straight Skinny Other" at bounding box center [540, 315] width 345 height 43
select select "11"
click at [367, 294] on select "Select Joggers Shorts Cropped Flare Boot Cut Straight Skinny Other" at bounding box center [540, 315] width 345 height 43
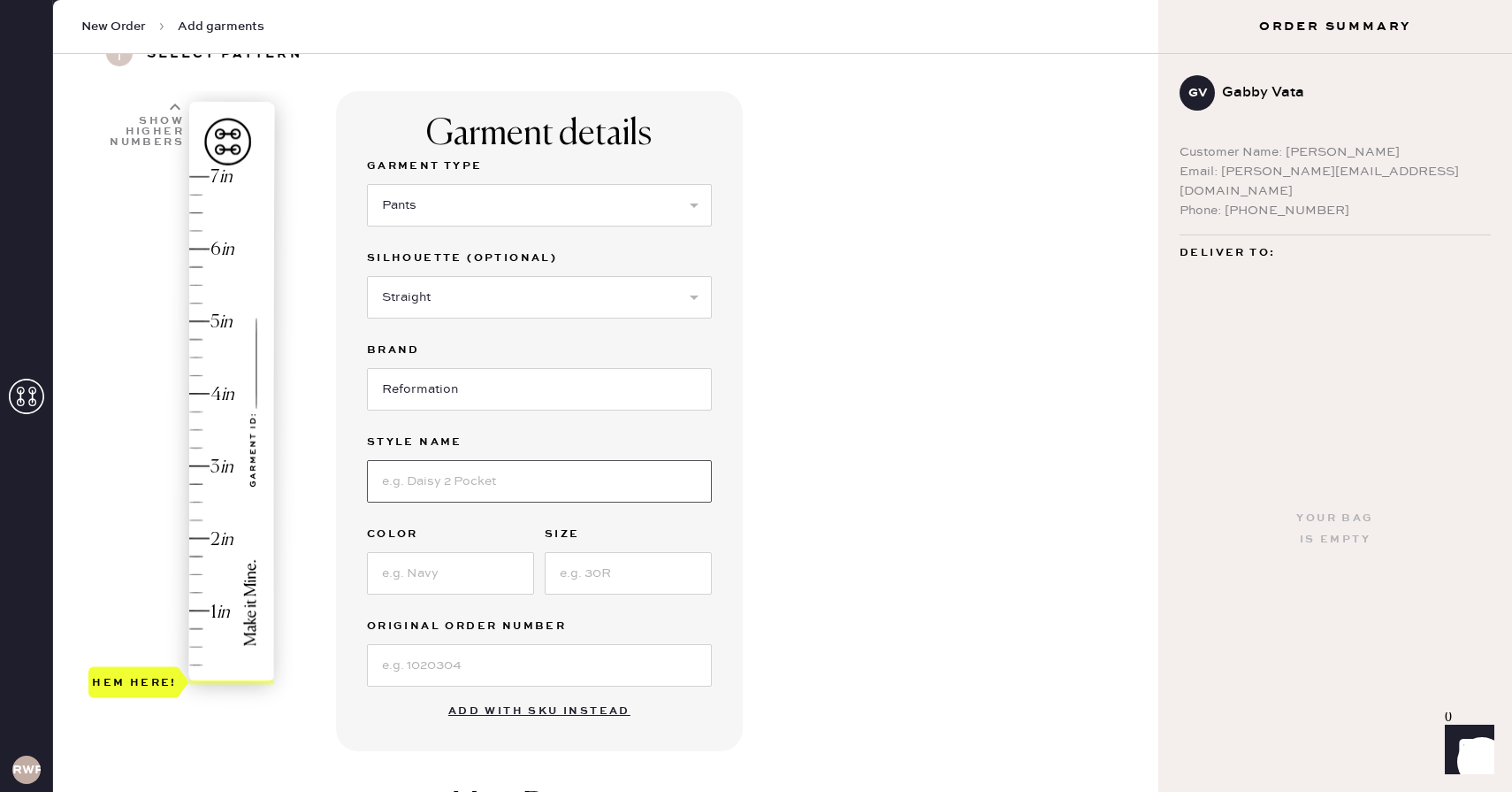
click at [438, 484] on input at bounding box center [540, 481] width 345 height 43
type input "Vida Low Rise Pant"
click at [422, 581] on input at bounding box center [451, 573] width 168 height 43
type input "Pitch Black"
click at [617, 583] on input at bounding box center [628, 573] width 168 height 43
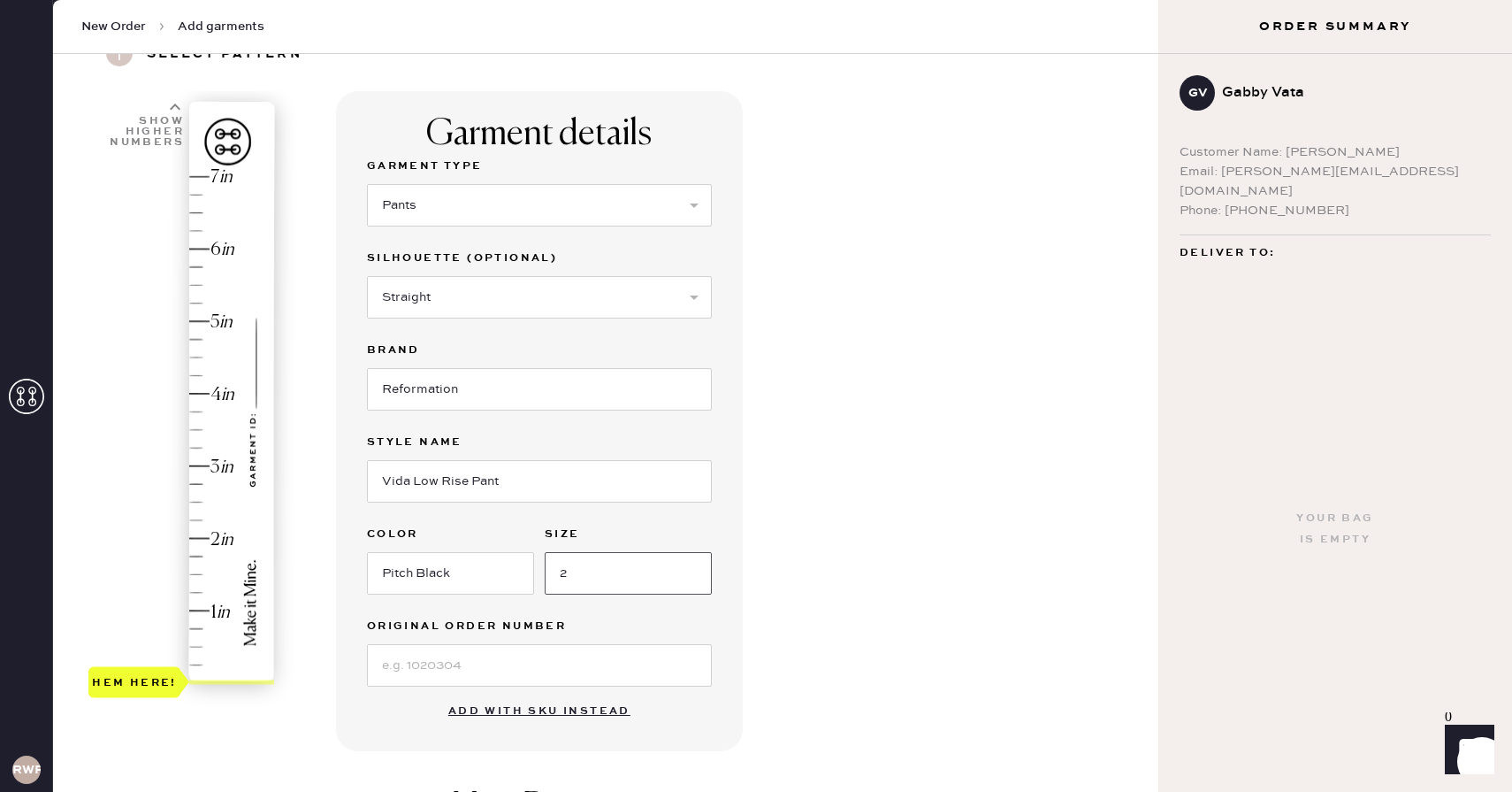
type input "2"
click at [459, 660] on input at bounding box center [540, 665] width 345 height 43
click at [384, 693] on div "Garment details Garment Type Select Basic Skirt Jeans Leggings Pants Shorts Bas…" at bounding box center [540, 421] width 407 height 660
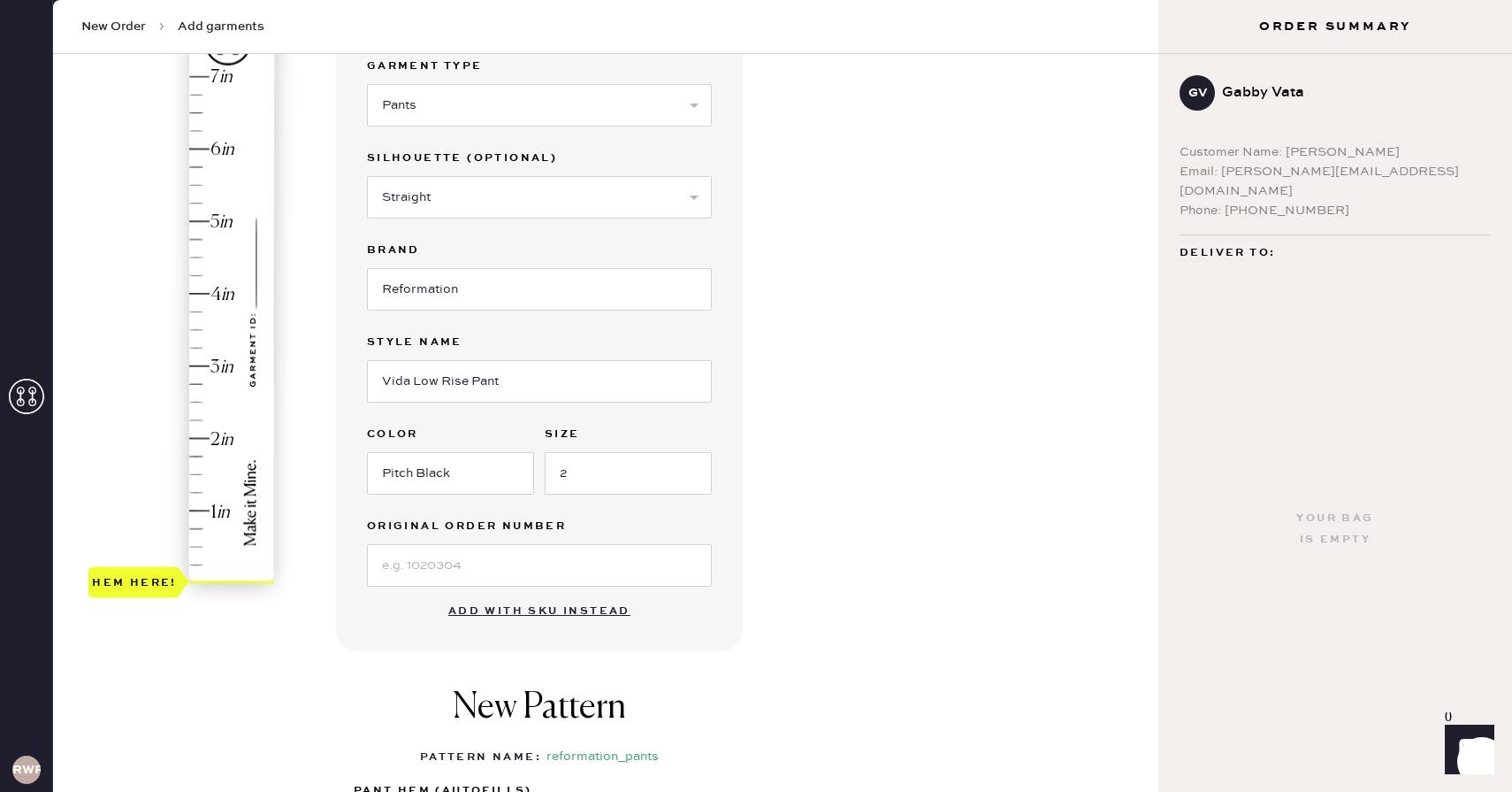
scroll to position [128, 0]
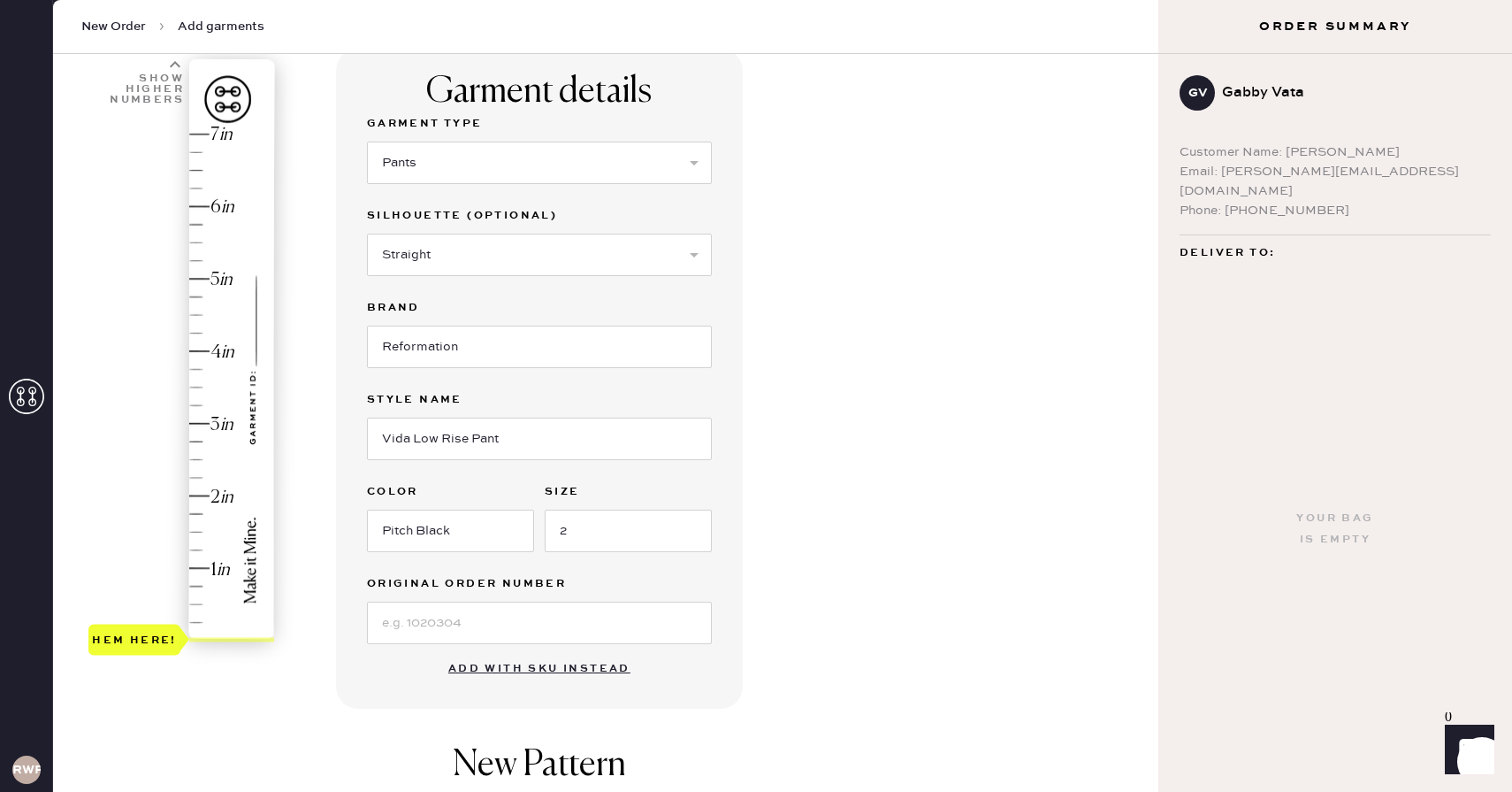
type input "2.5"
click at [202, 461] on div "Hem here!" at bounding box center [183, 387] width 189 height 522
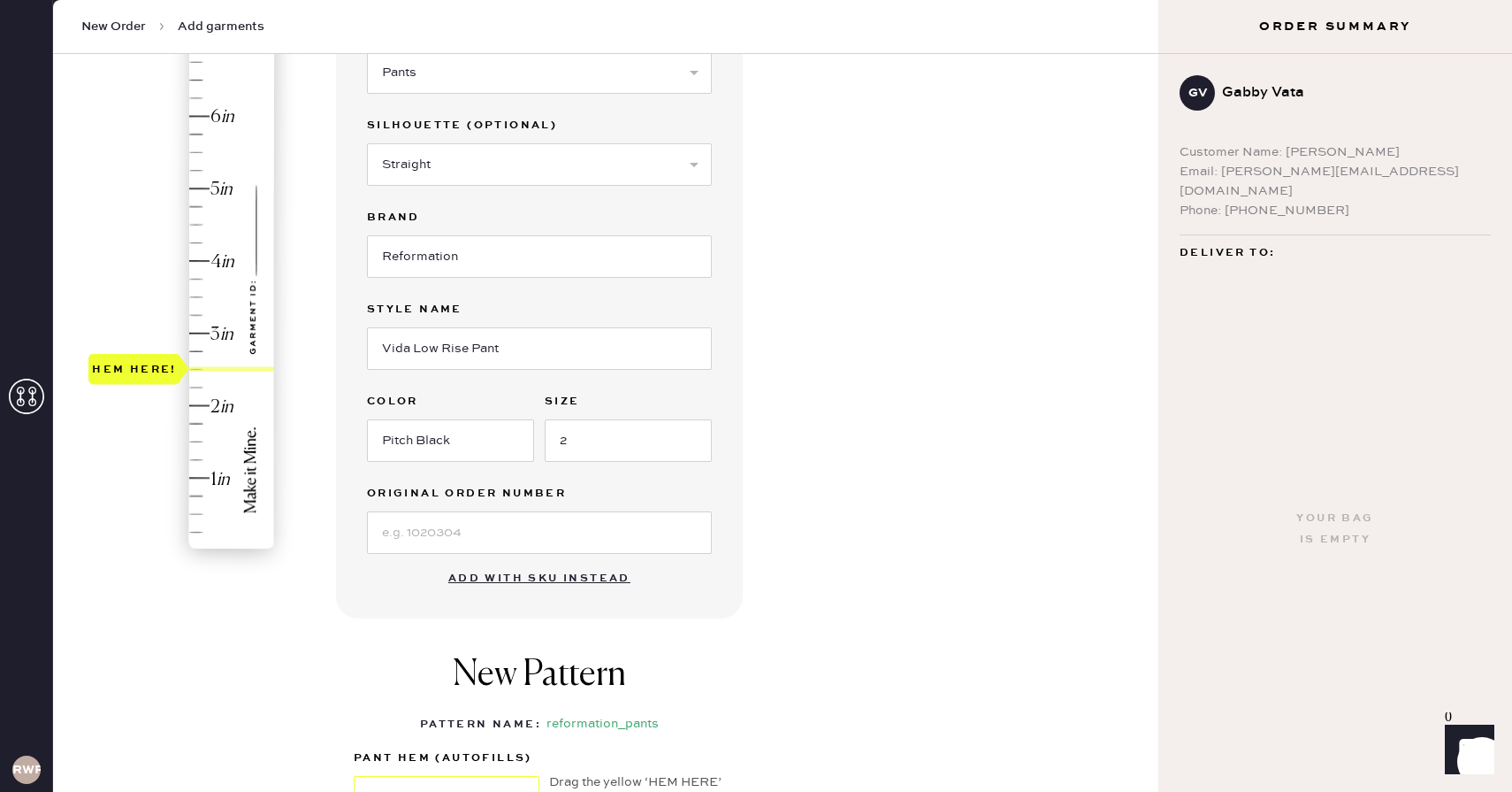
scroll to position [224, 0]
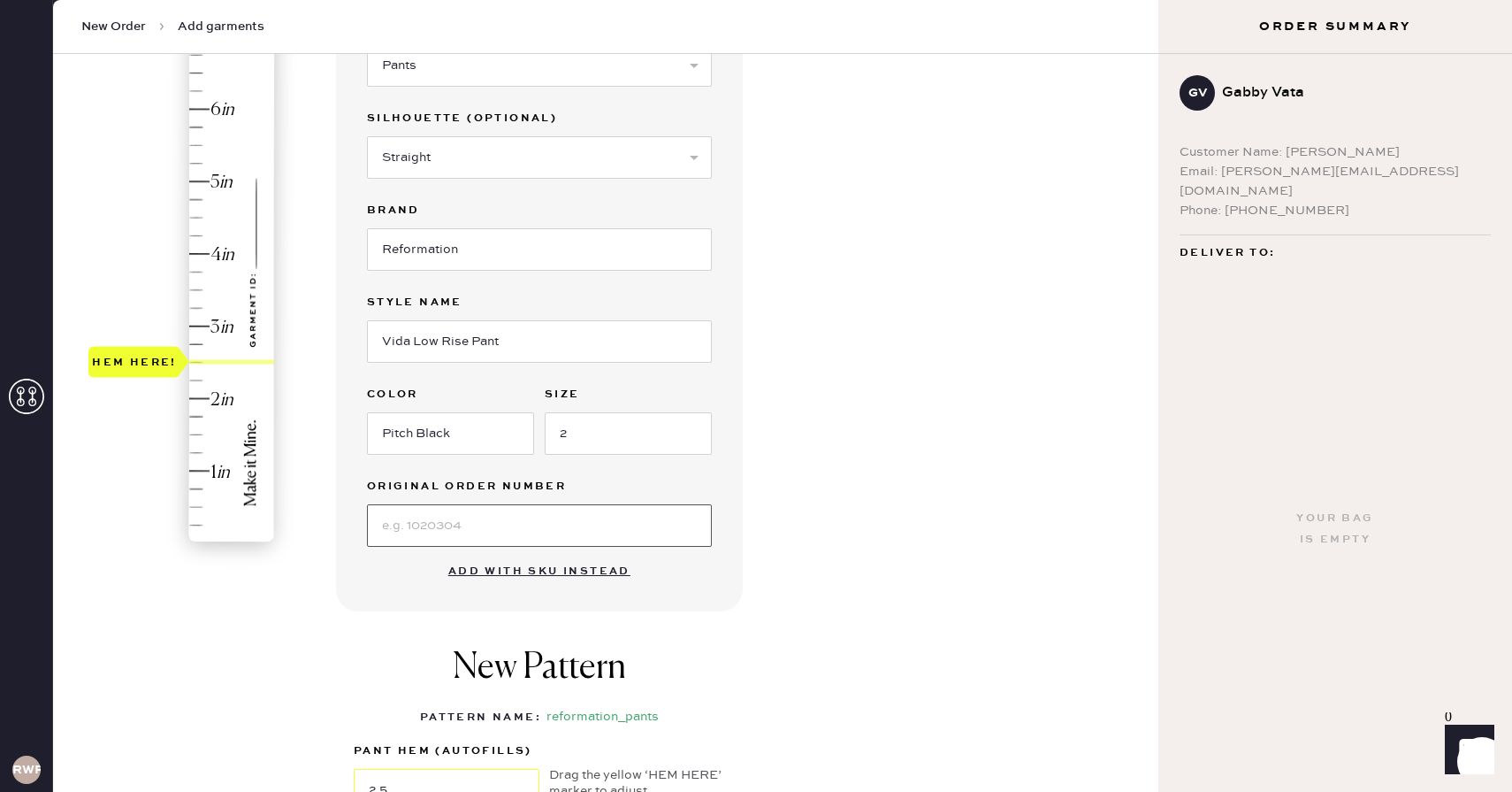
click at [440, 528] on input at bounding box center [540, 525] width 345 height 43
type input "S24522220"
click at [328, 628] on div "1 in 2 in 3 in 4 in 5 in 6 in 7 in Show higher numbers Show lower numbers Hem h…" at bounding box center [605, 453] width 1077 height 1004
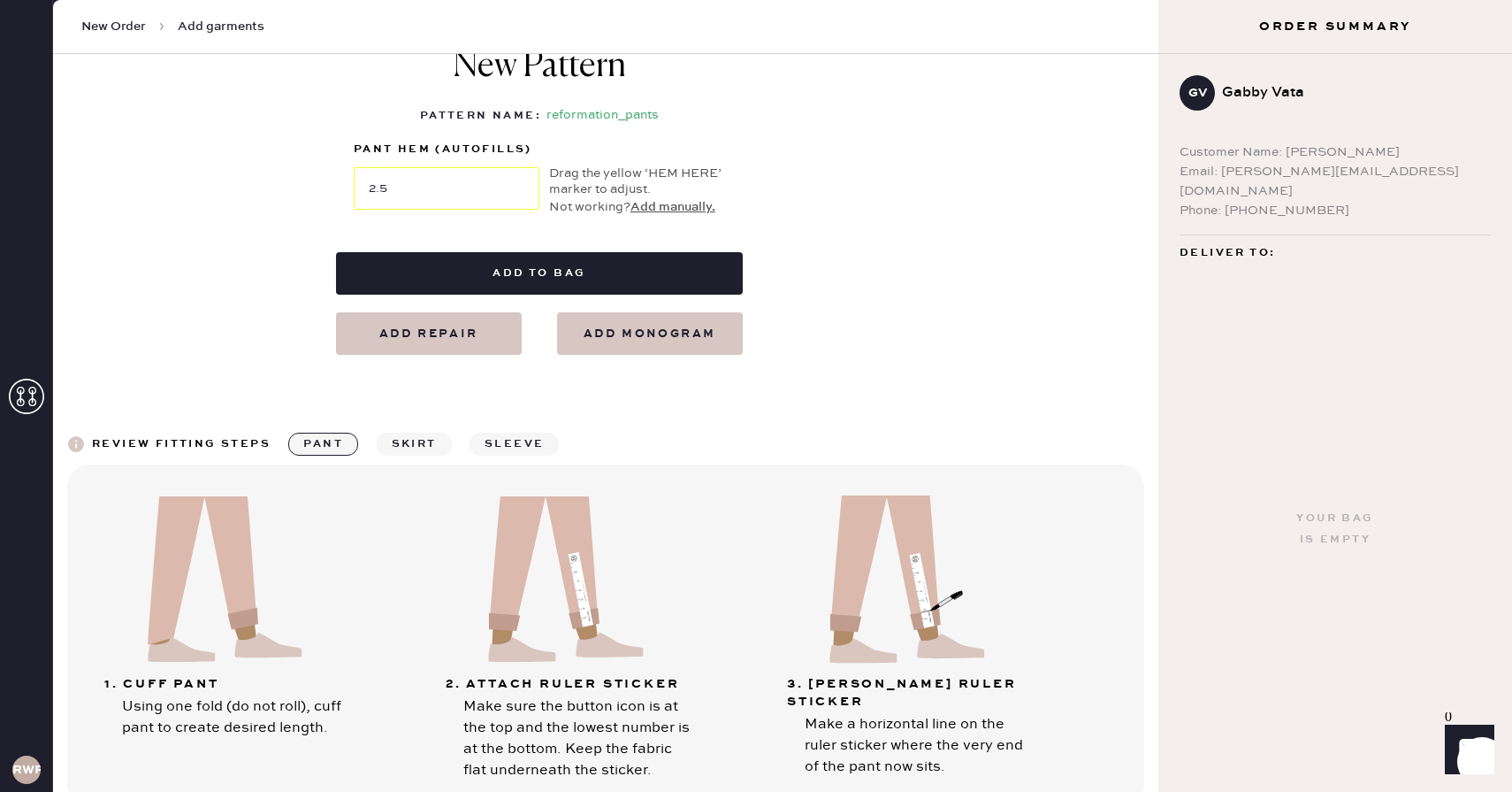
scroll to position [825, 0]
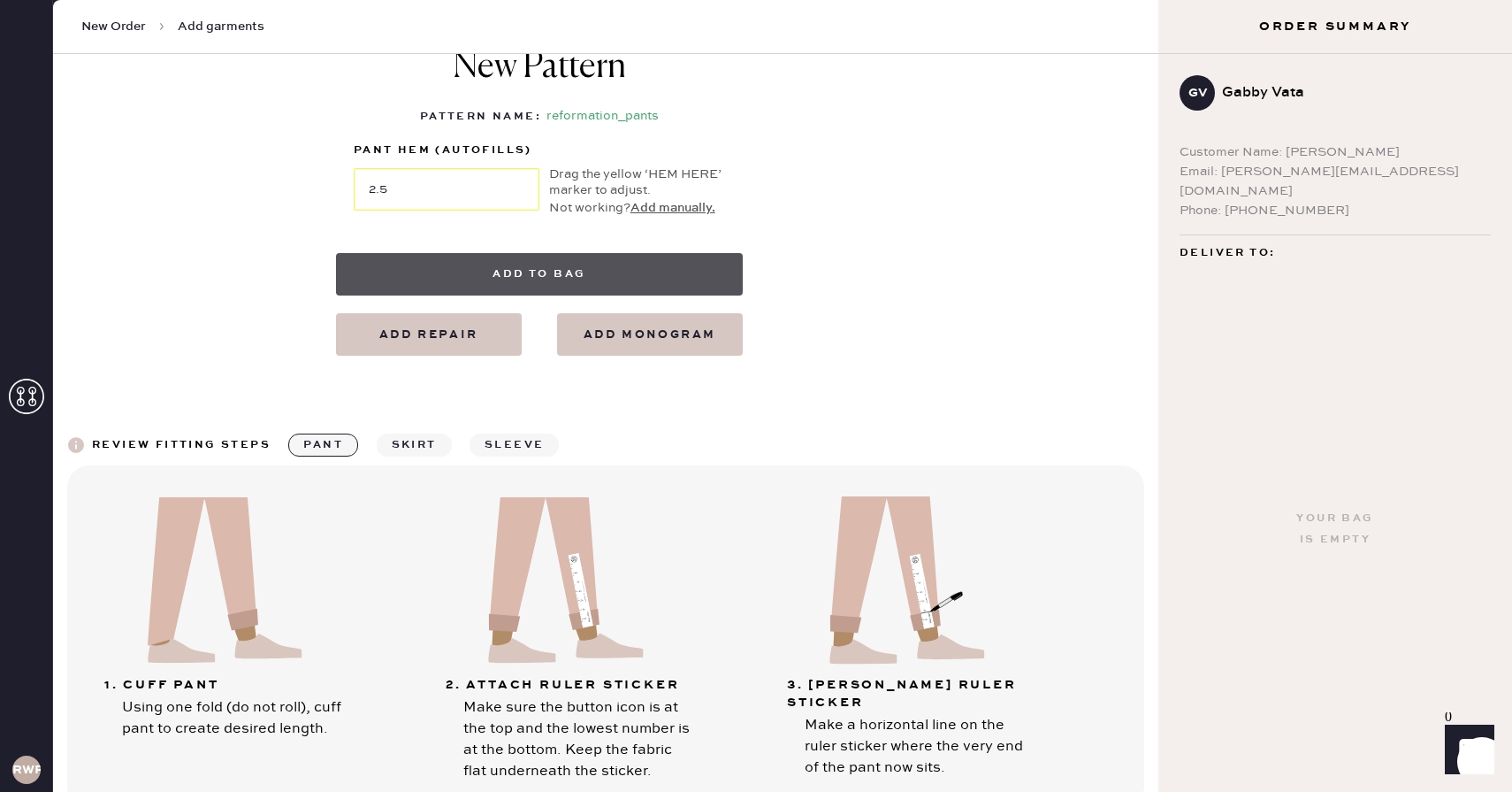
click at [555, 275] on button "Add to bag" at bounding box center [540, 274] width 407 height 43
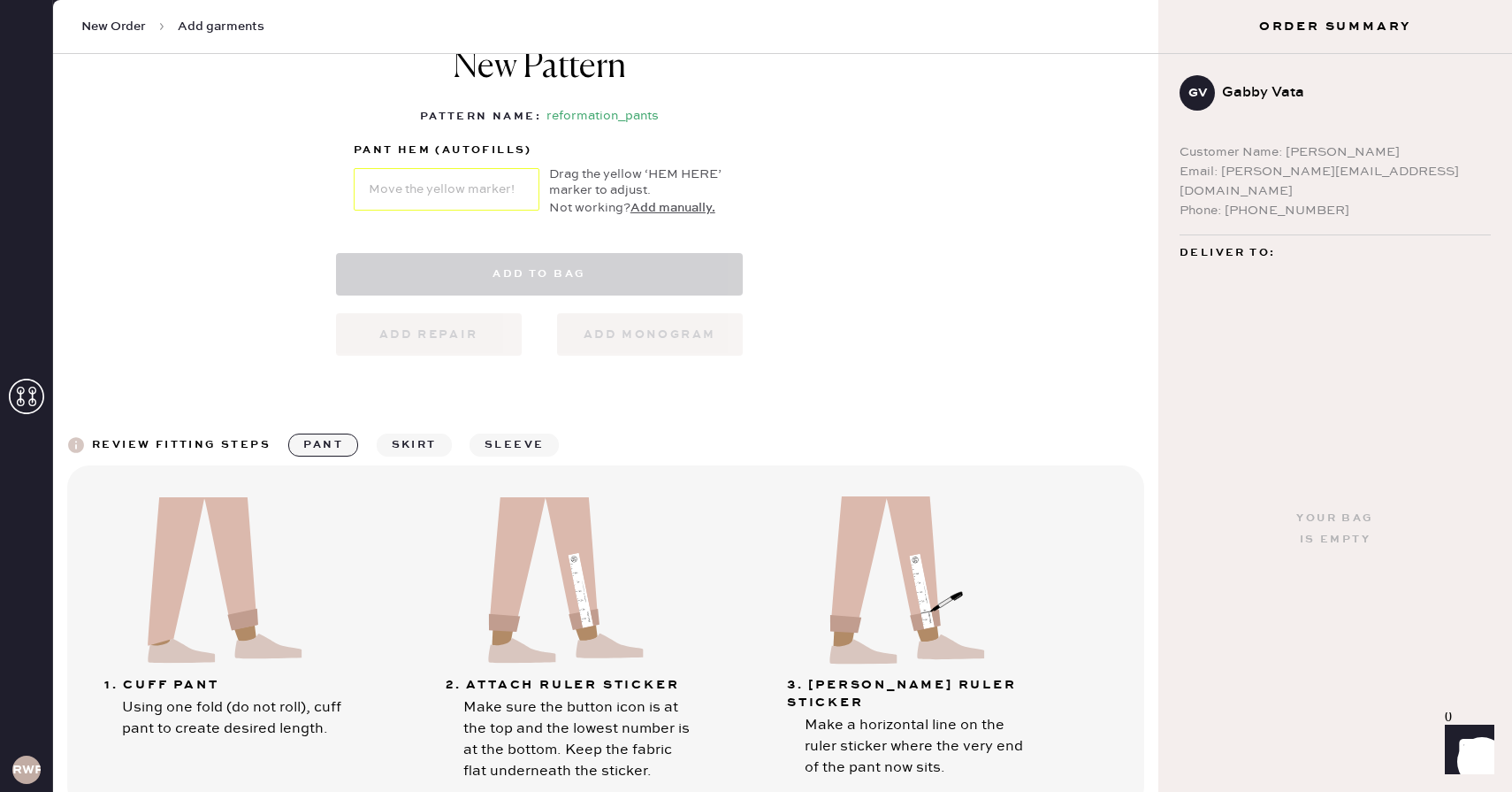
select select "4"
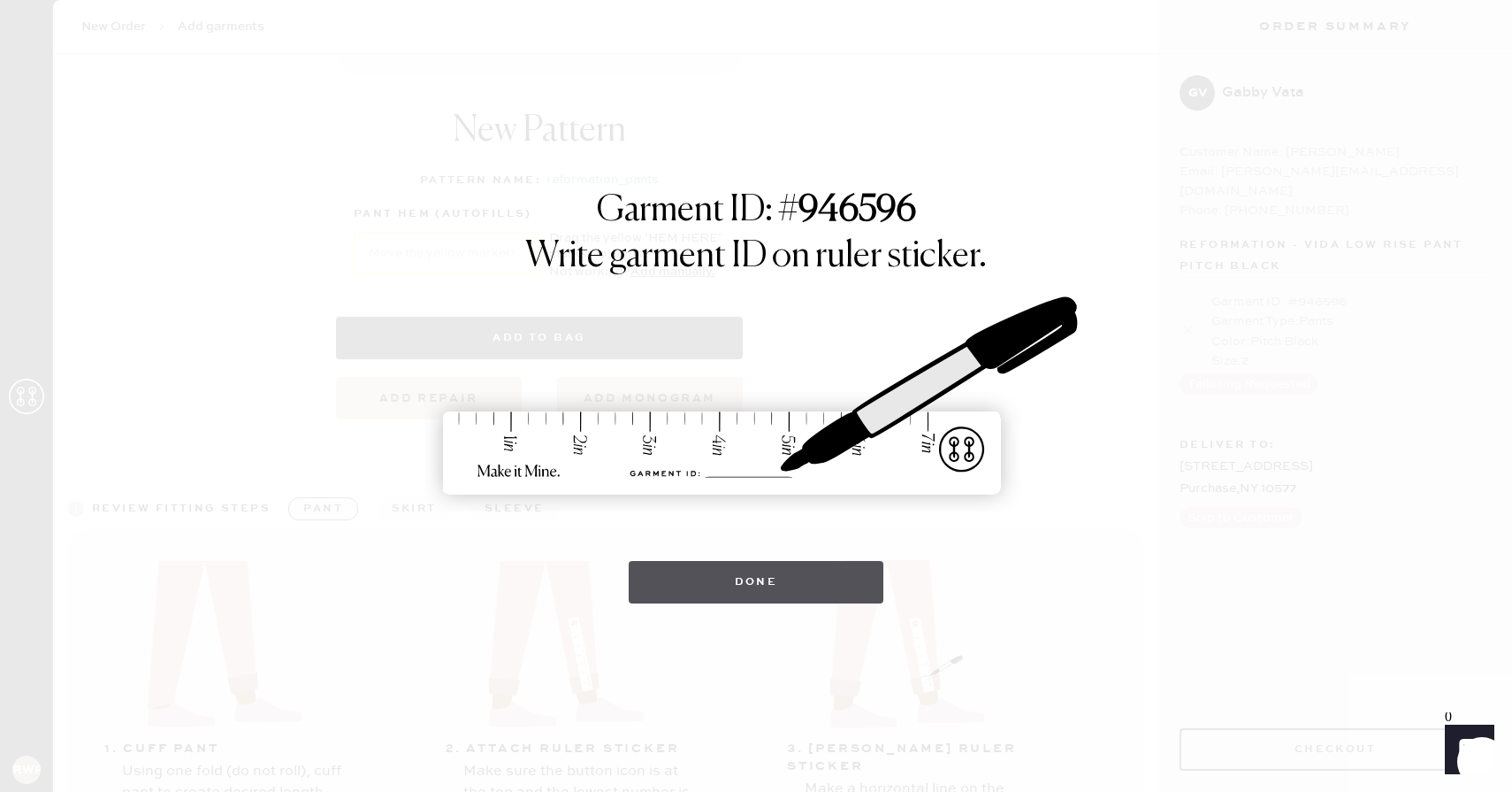
click at [796, 575] on button "Done" at bounding box center [756, 582] width 255 height 43
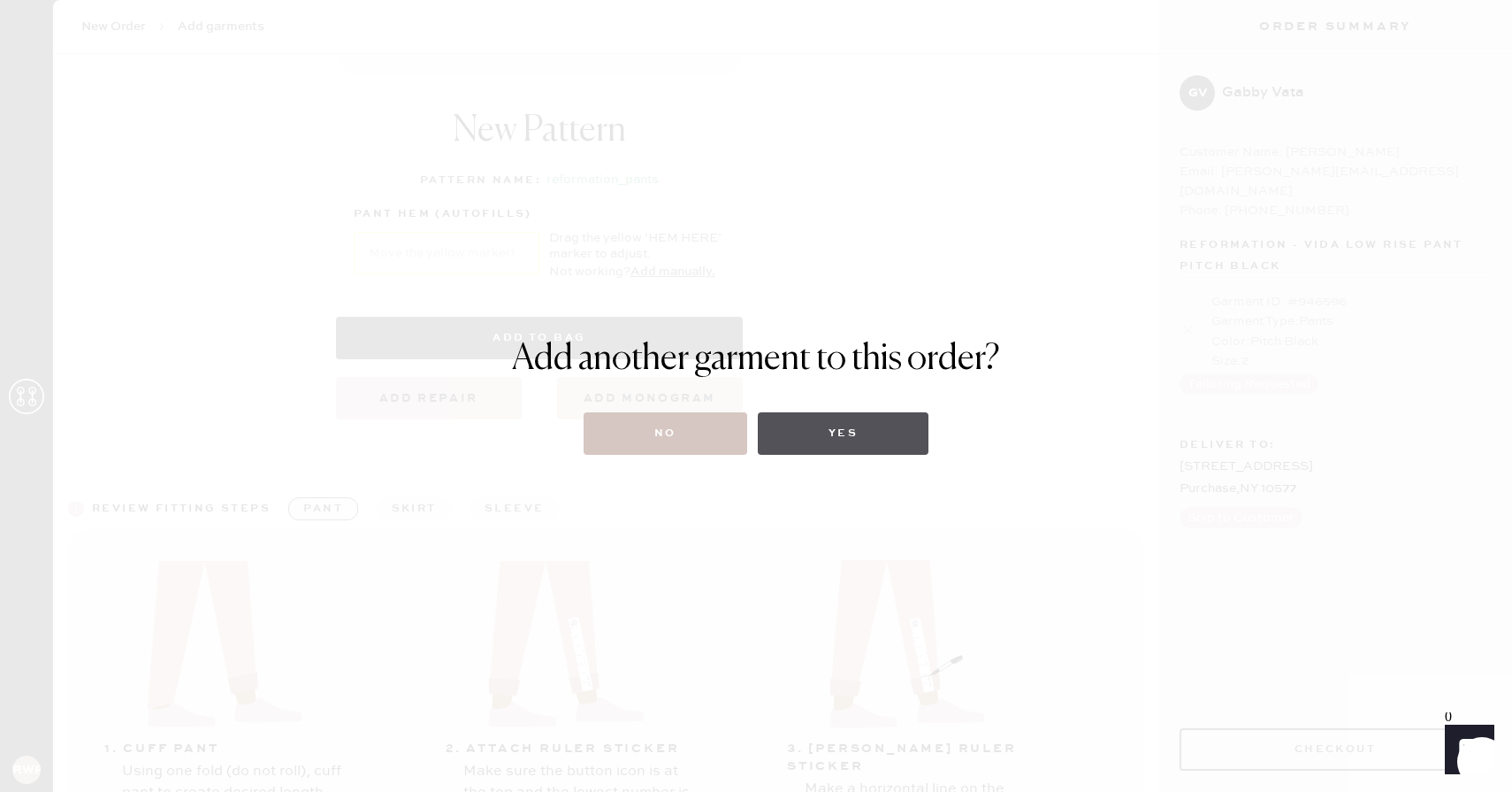
click at [836, 434] on button "Yes" at bounding box center [843, 433] width 171 height 43
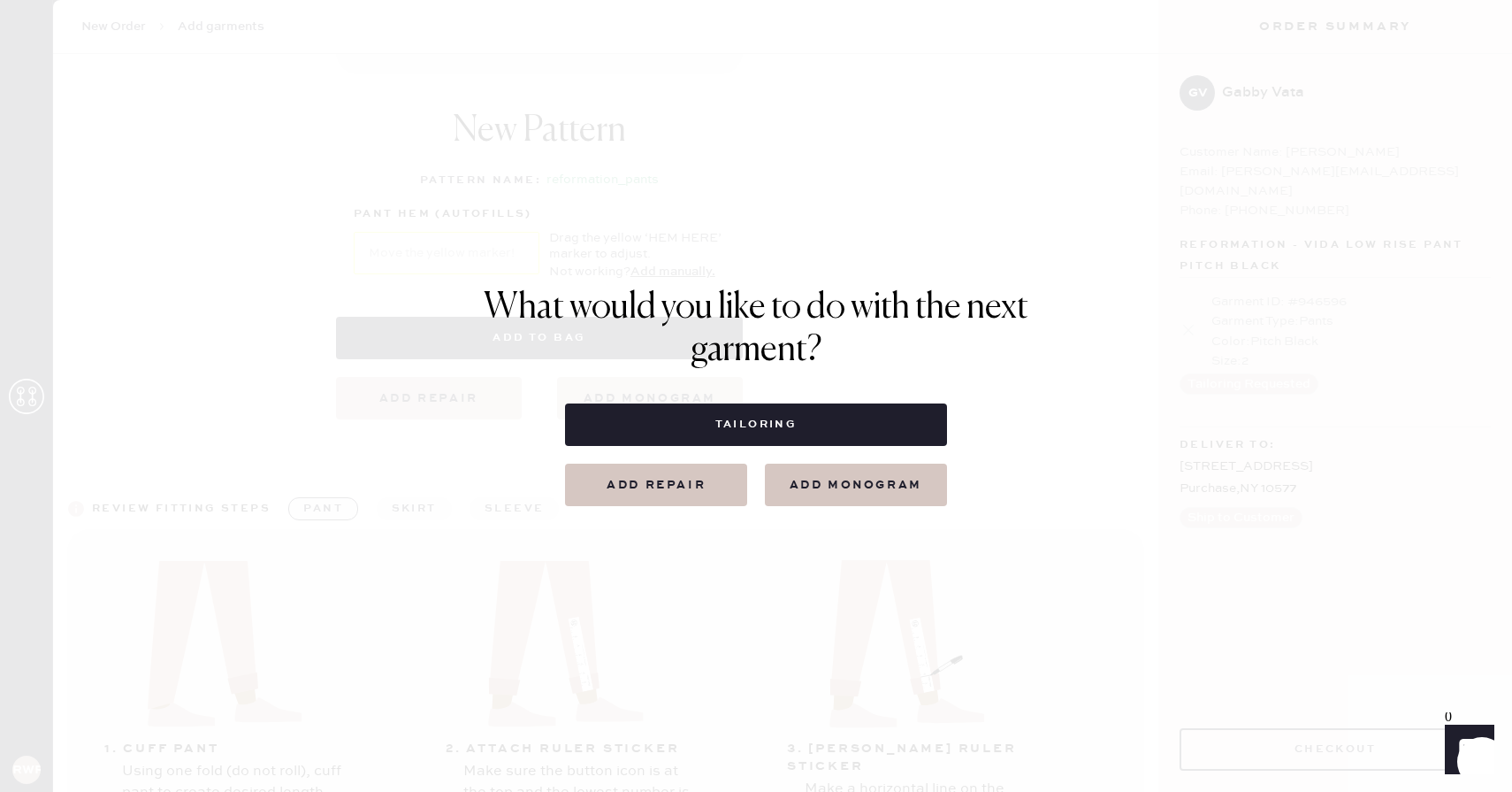
click at [698, 491] on button "Add repair" at bounding box center [656, 485] width 183 height 43
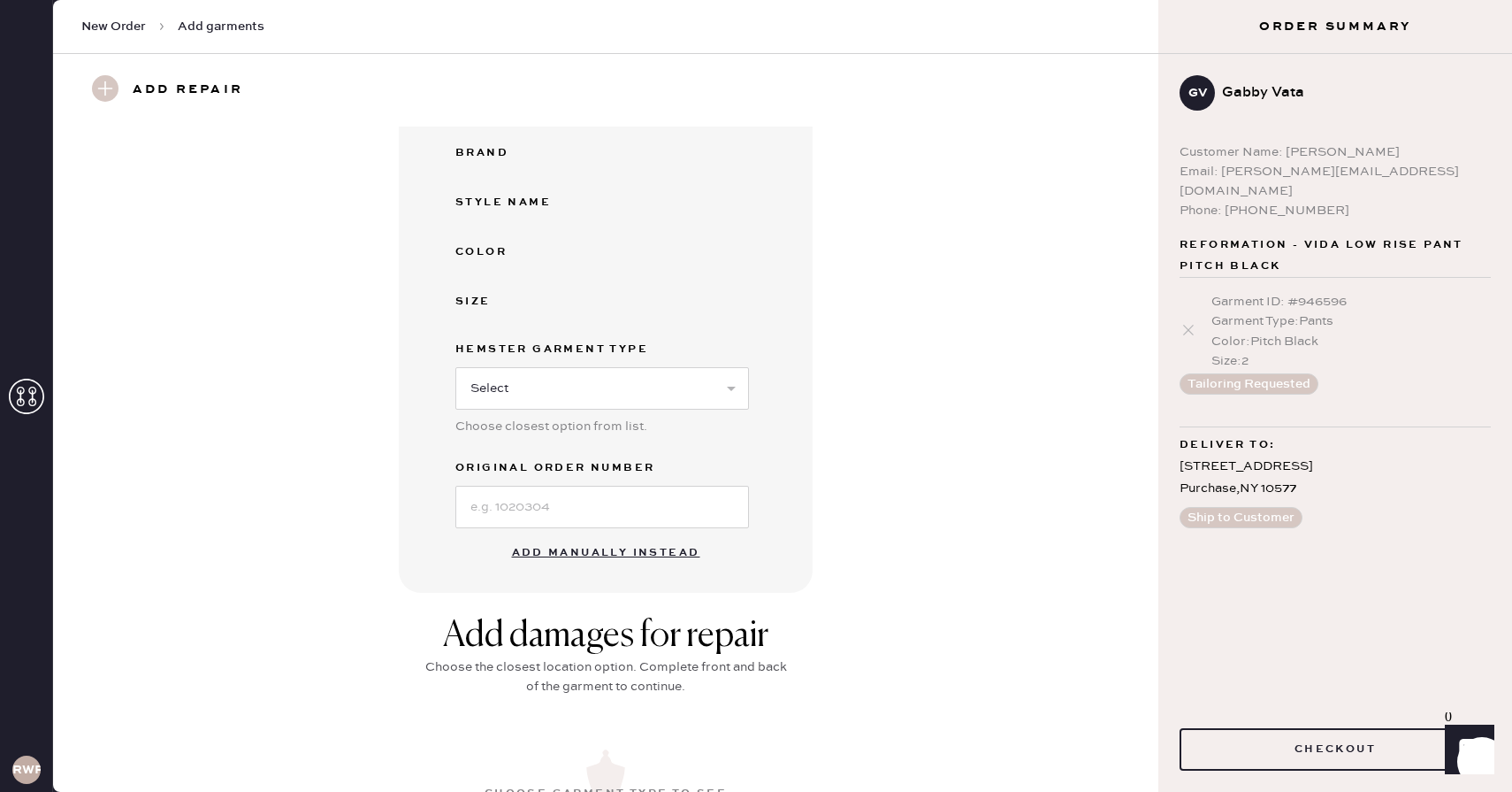
click at [591, 550] on button "Add manually instead" at bounding box center [606, 552] width 209 height 35
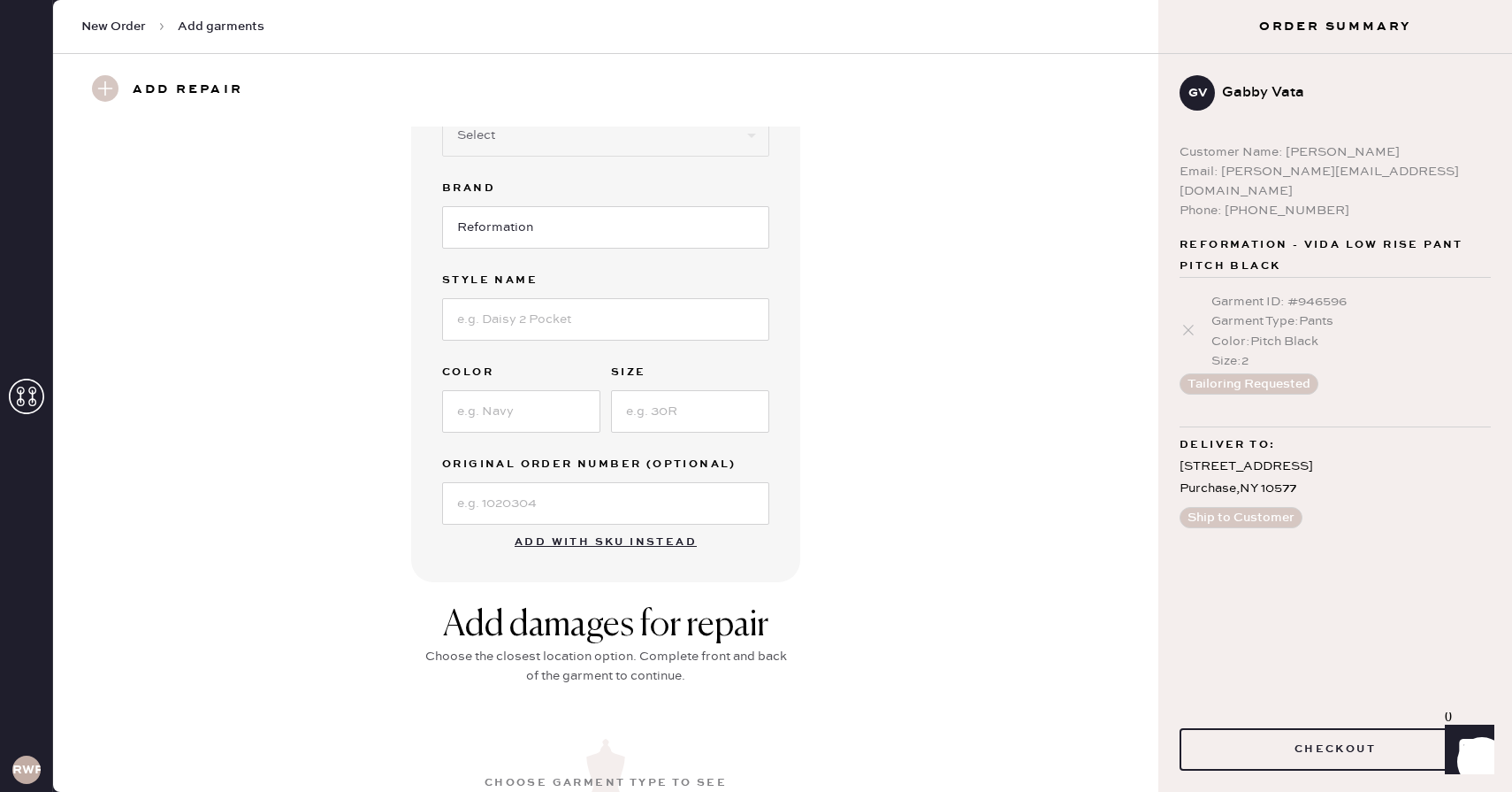
scroll to position [0, 0]
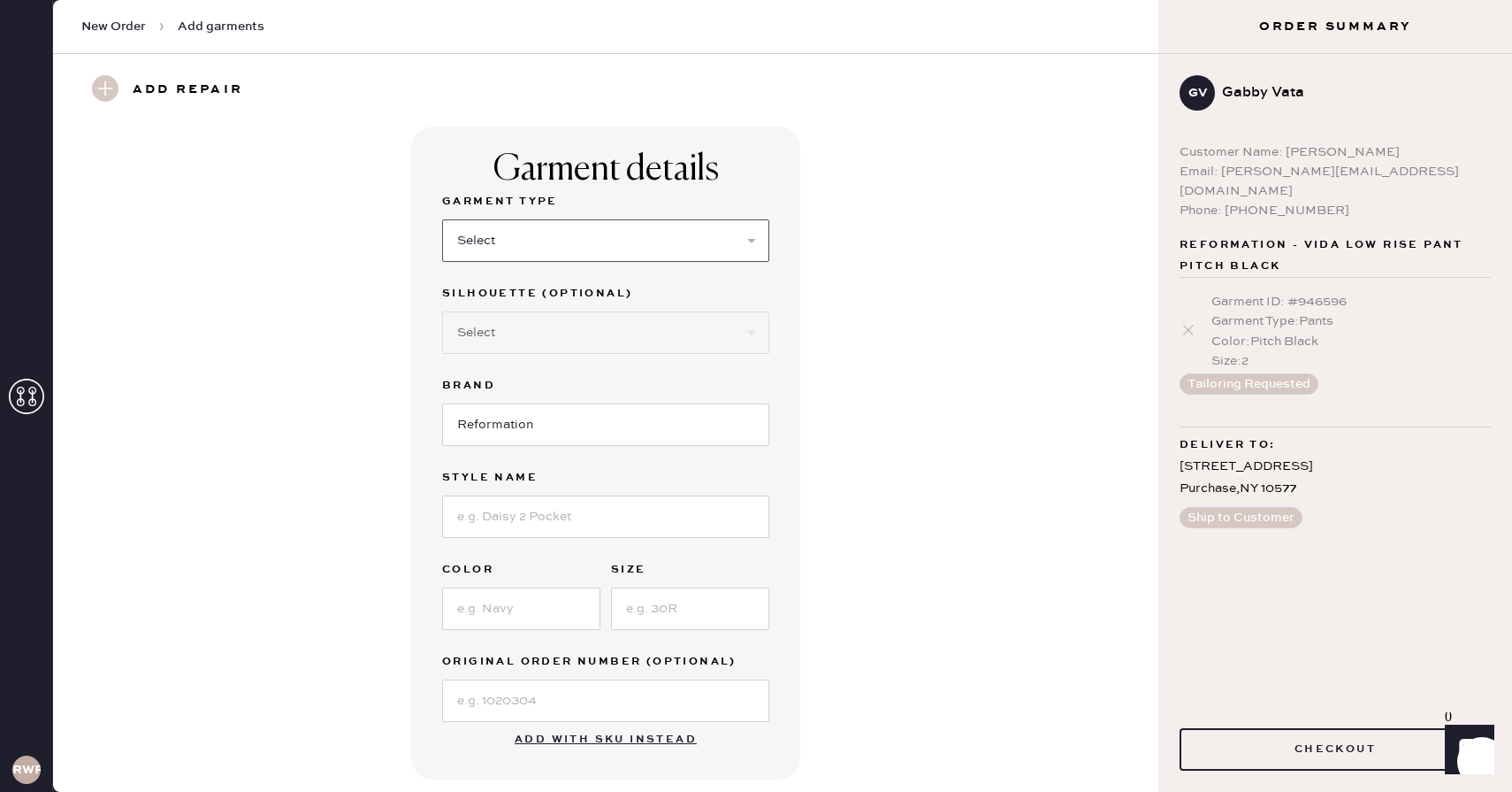
click at [531, 252] on select "Select Basic Skirt Jeans Leggings Pants Shorts Basic Sleeved Dress Basic Sleeve…" at bounding box center [605, 240] width 327 height 43
select select "2"
click at [442, 219] on select "Select Basic Skirt Jeans Leggings Pants Shorts Basic Sleeved Dress Basic Sleeve…" at bounding box center [605, 240] width 327 height 43
click at [512, 329] on select "Select Shorts Cropped Flare Boot Cut Straight Skinny Other" at bounding box center [605, 332] width 327 height 43
select select "7"
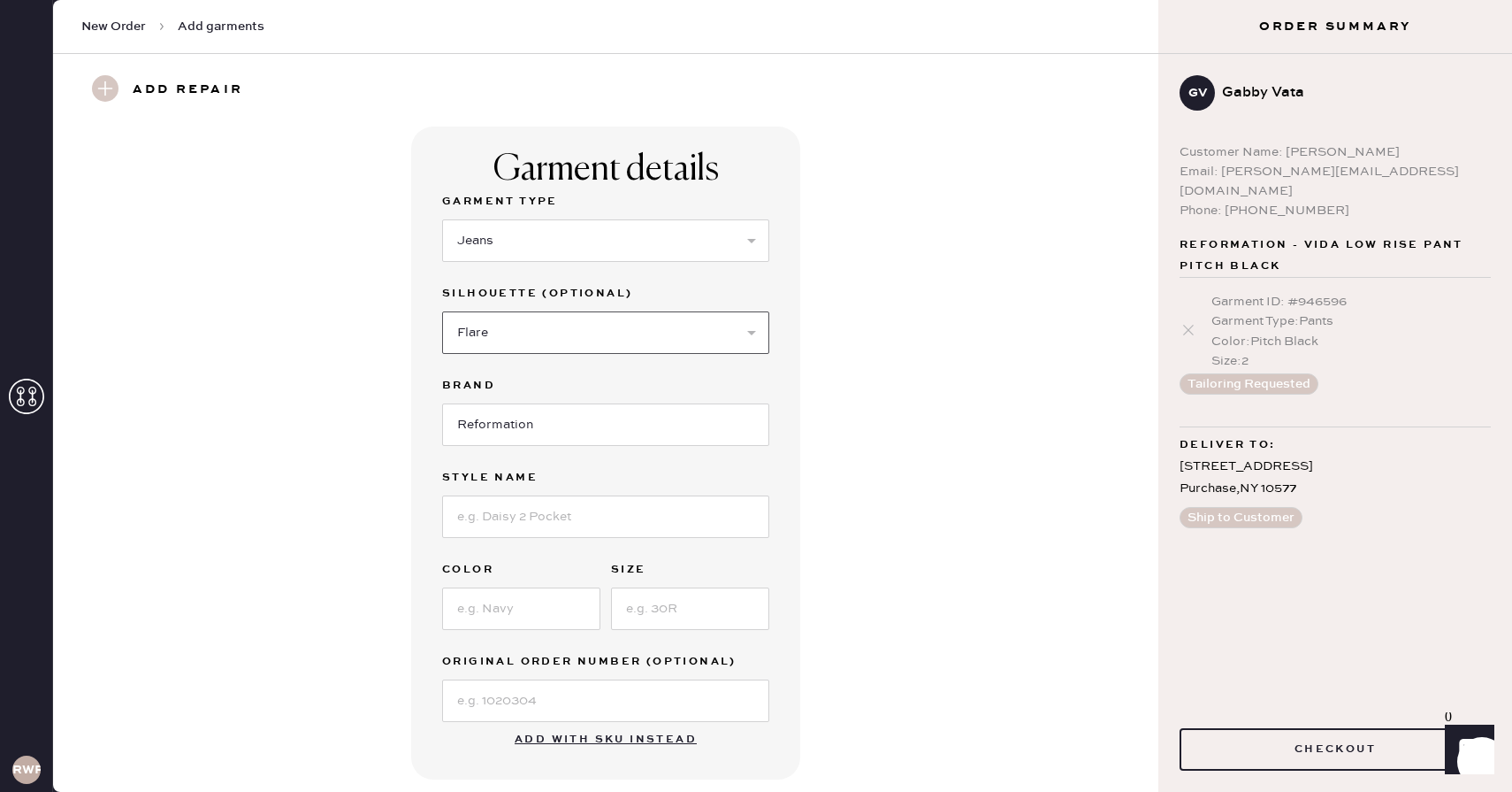
click at [442, 311] on select "Select Shorts Cropped Flare Boot Cut Straight Skinny Other" at bounding box center [605, 332] width 327 height 43
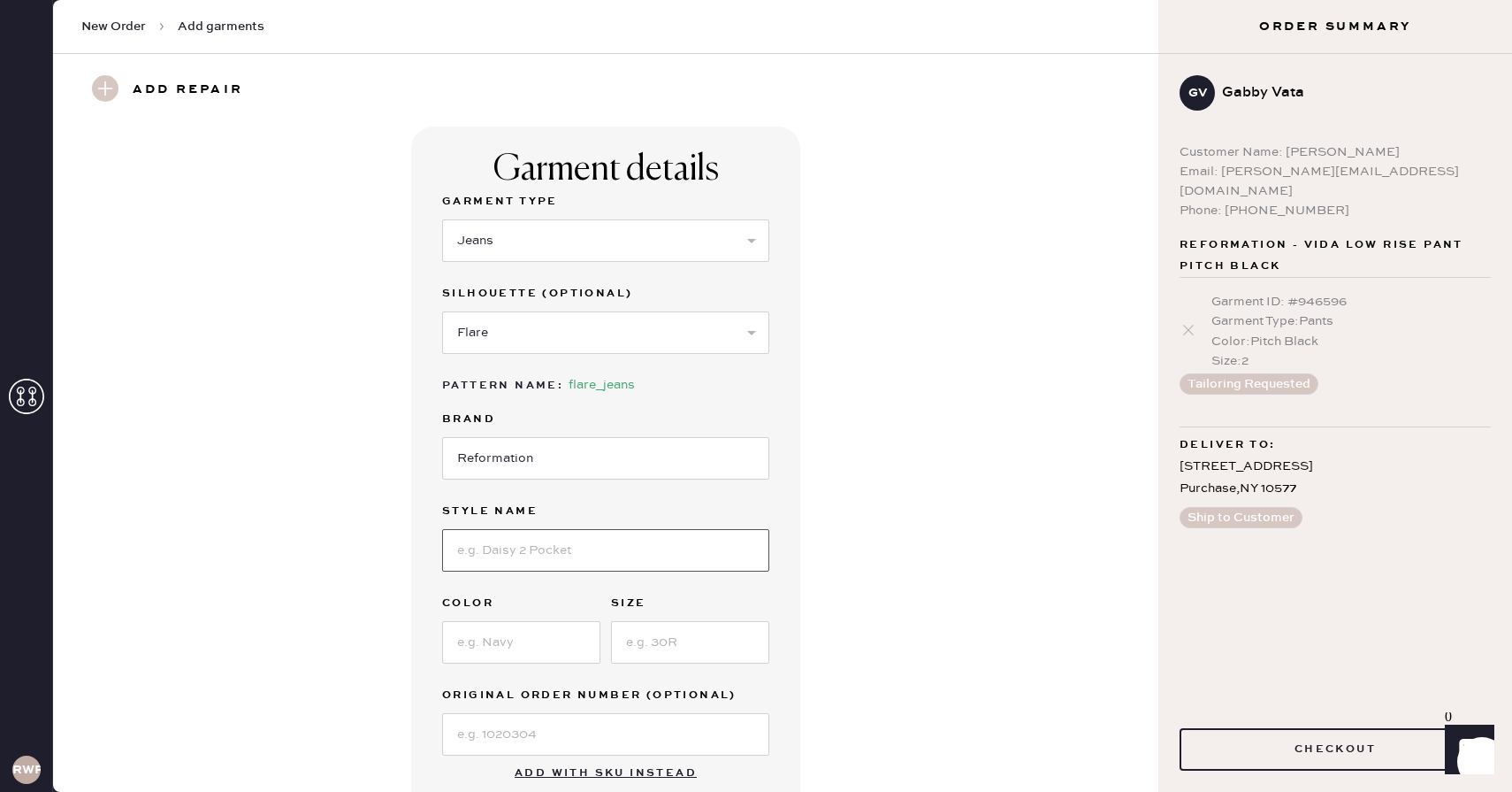
click at [561, 558] on input at bounding box center [605, 550] width 327 height 43
type input "[PERSON_NAME] High Rise Slouchy Wide Leg Jeans"
click at [497, 645] on input at bounding box center [521, 642] width 159 height 43
type input "Ondine"
click at [636, 646] on input at bounding box center [690, 642] width 159 height 43
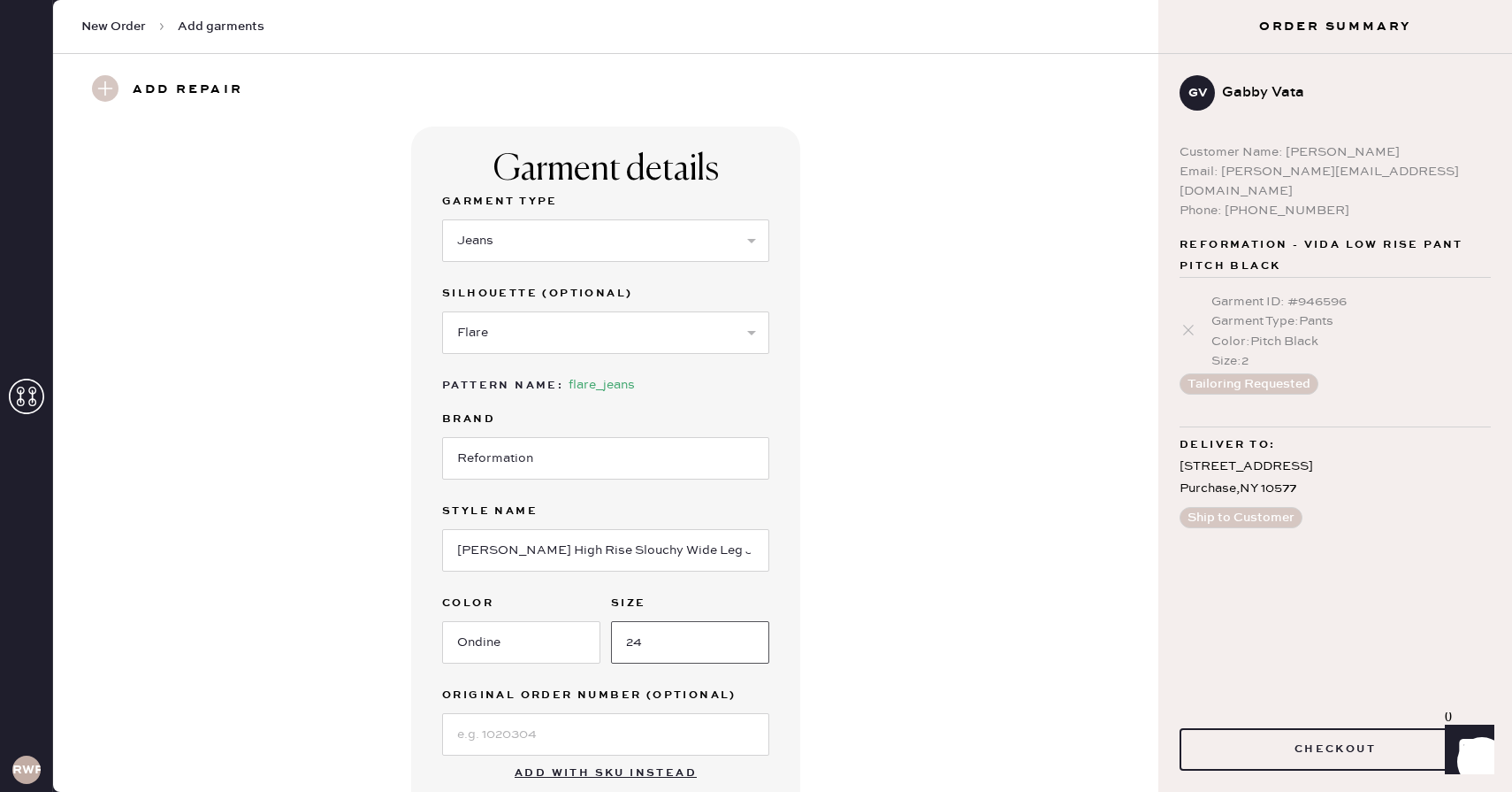
scroll to position [81, 0]
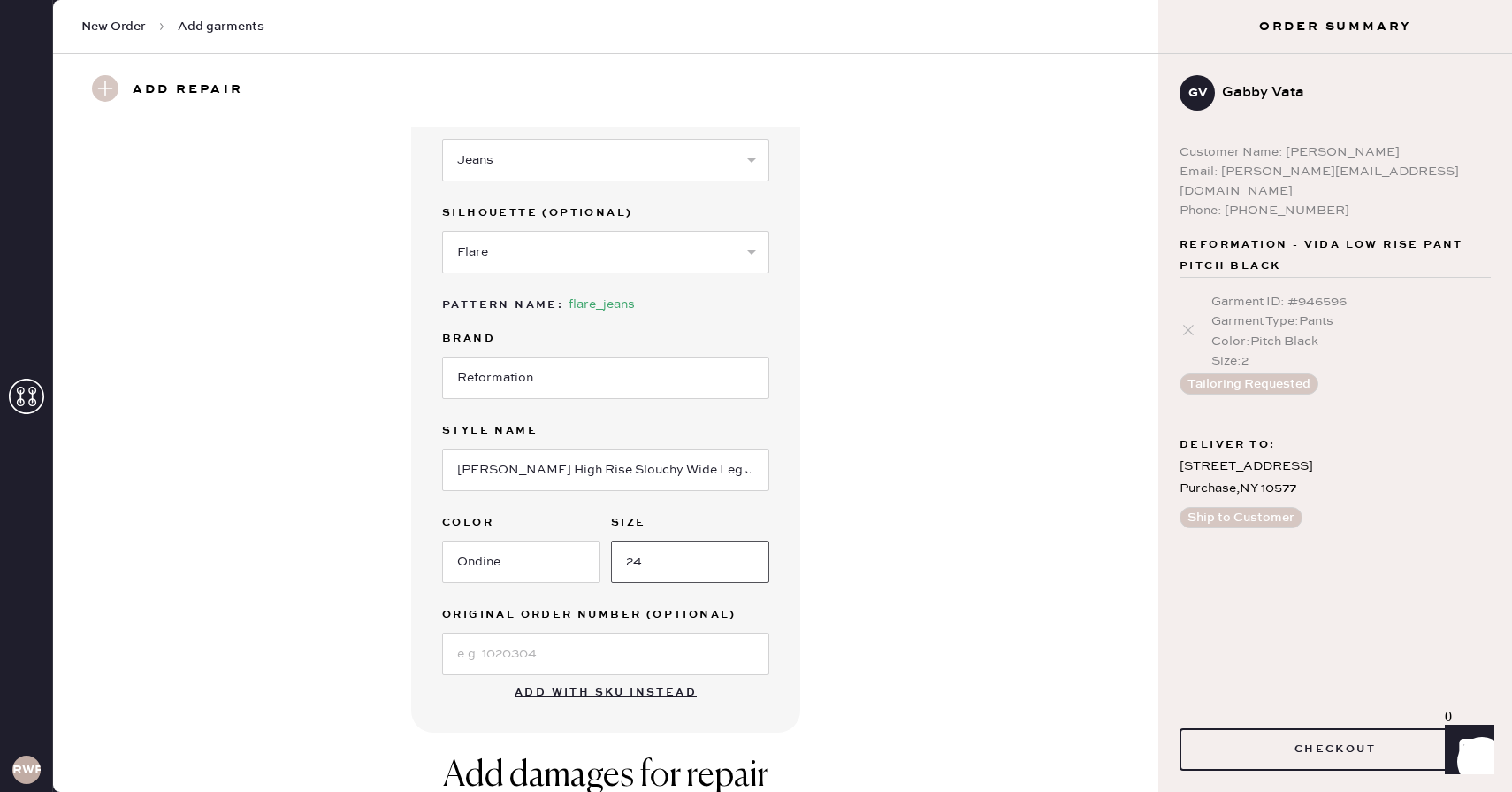
type input "24"
click at [528, 651] on input at bounding box center [605, 653] width 327 height 43
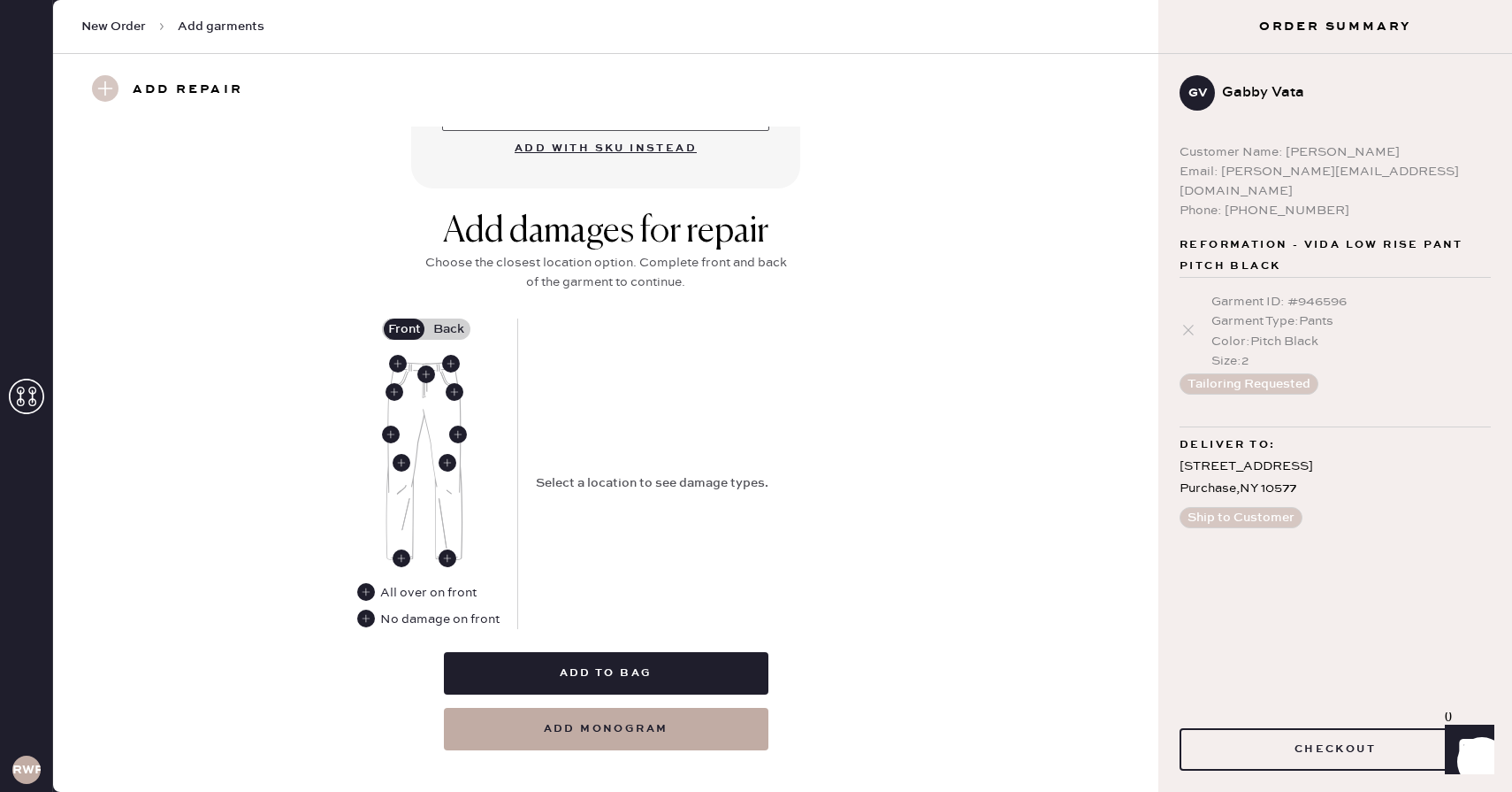
scroll to position [627, 0]
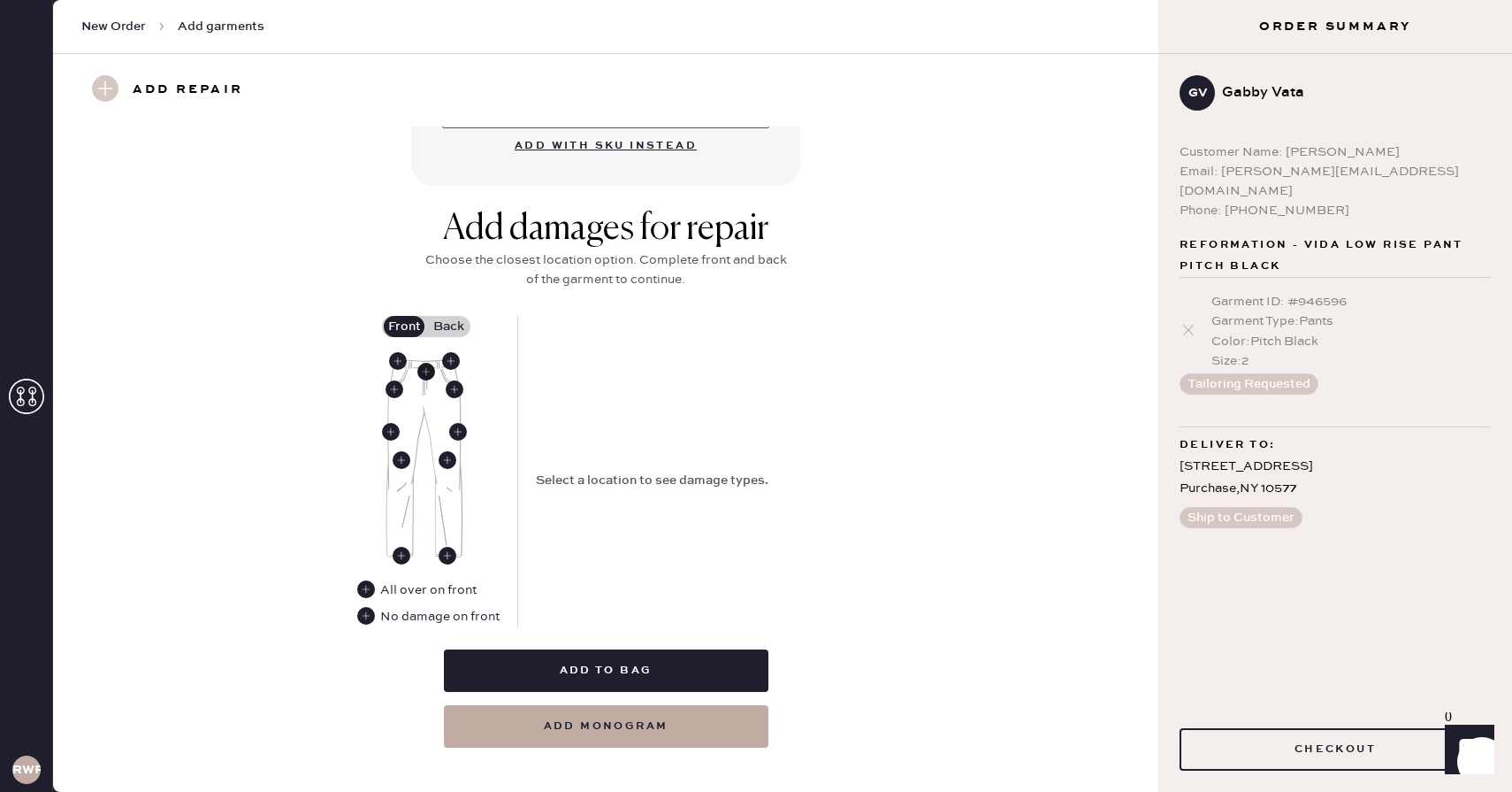
type input "S30788945"
click at [426, 374] on use at bounding box center [427, 372] width 18 height 18
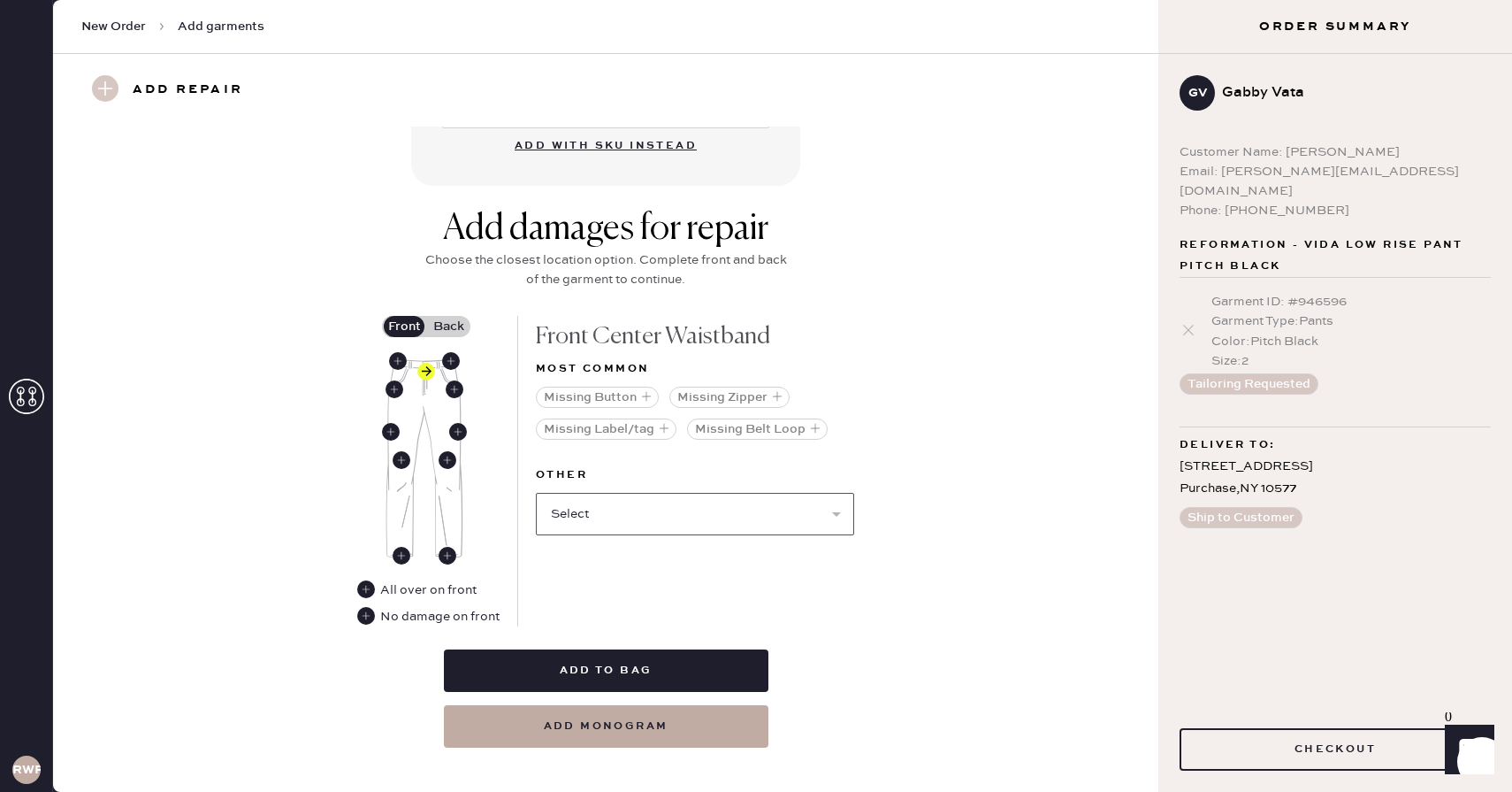
click at [660, 499] on select "Select Broken / Ripped Hem Broken Beads Broken Belt Loop Broken Button Broken E…" at bounding box center [694, 514] width 318 height 43
select select "1740"
click at [536, 493] on select "Select Broken / Ripped Hem Broken Beads Broken Belt Loop Broken Button Broken E…" at bounding box center [694, 514] width 318 height 43
select select
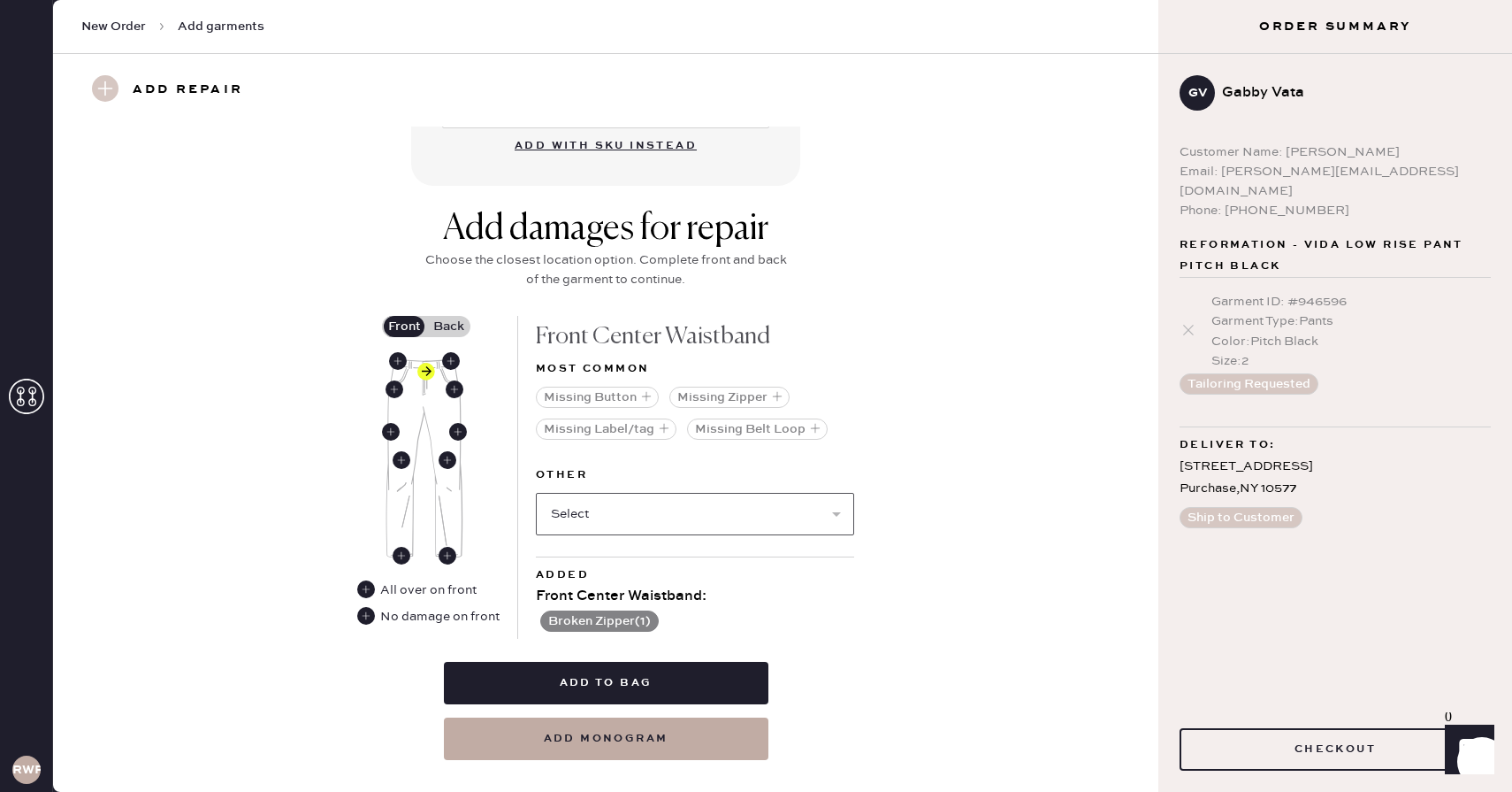
scroll to position [659, 0]
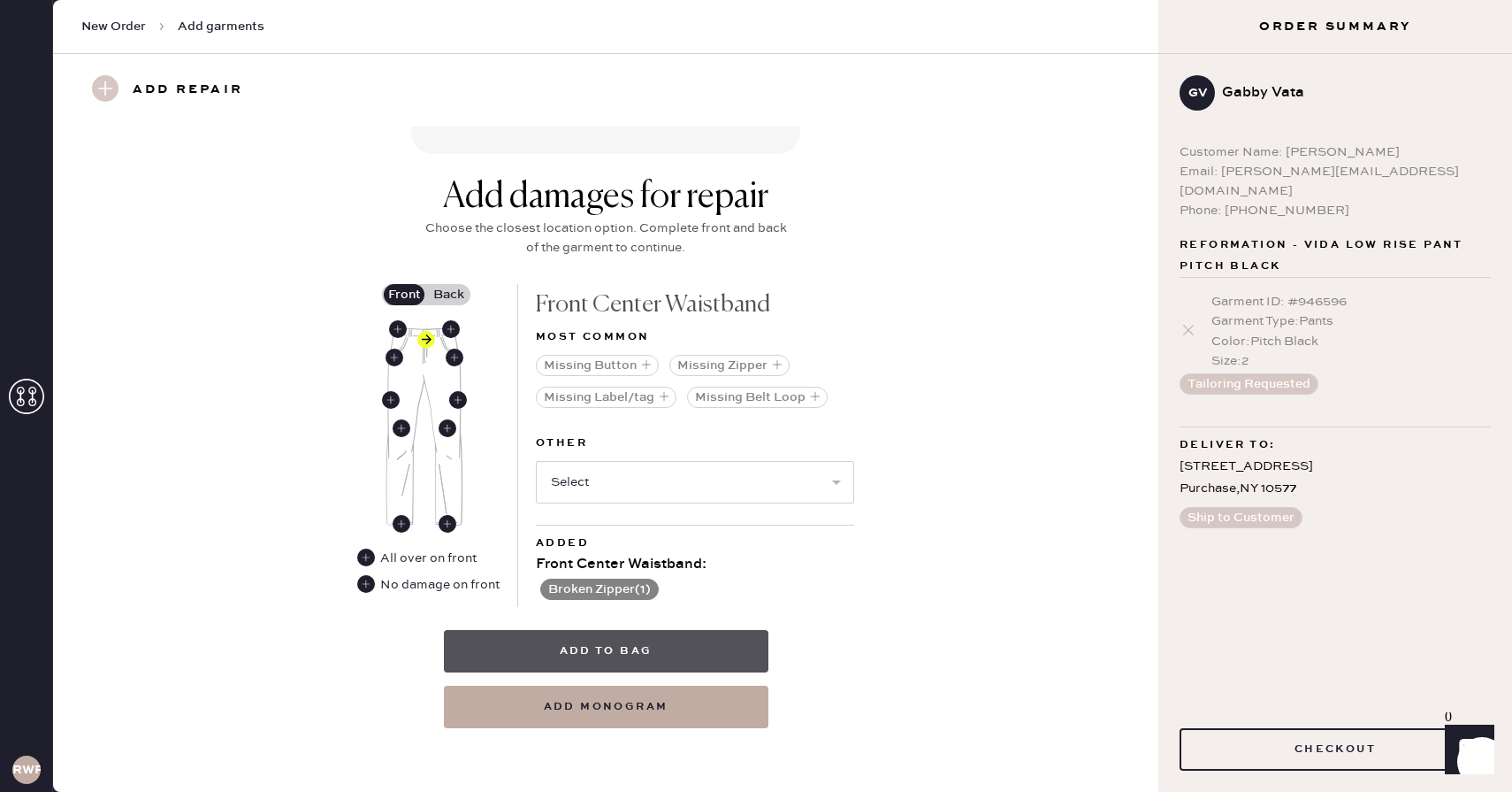
click at [611, 648] on button "Add to bag" at bounding box center [605, 650] width 324 height 43
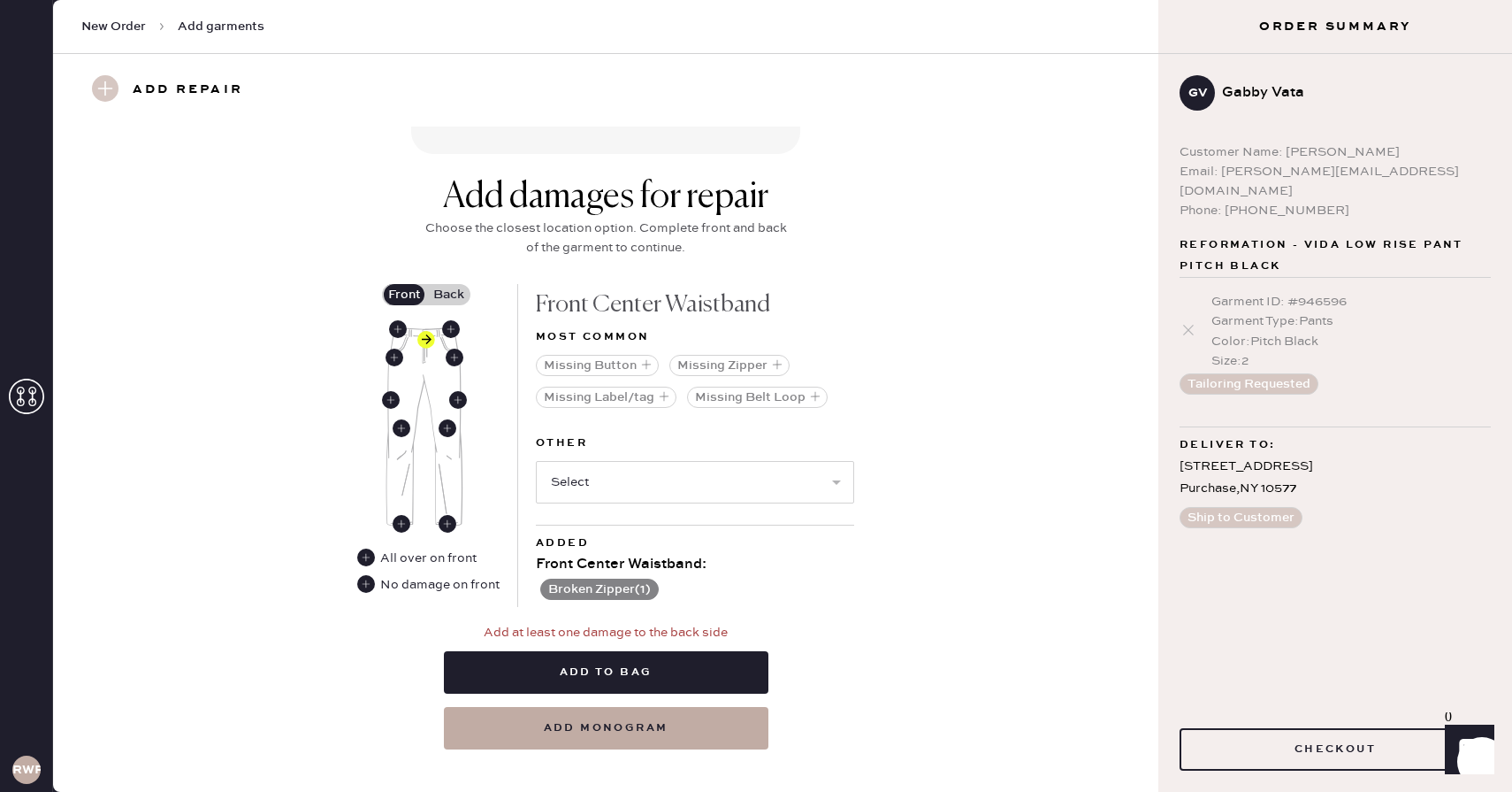
click at [600, 584] on button "Broken Zipper ( 1 )" at bounding box center [599, 589] width 119 height 21
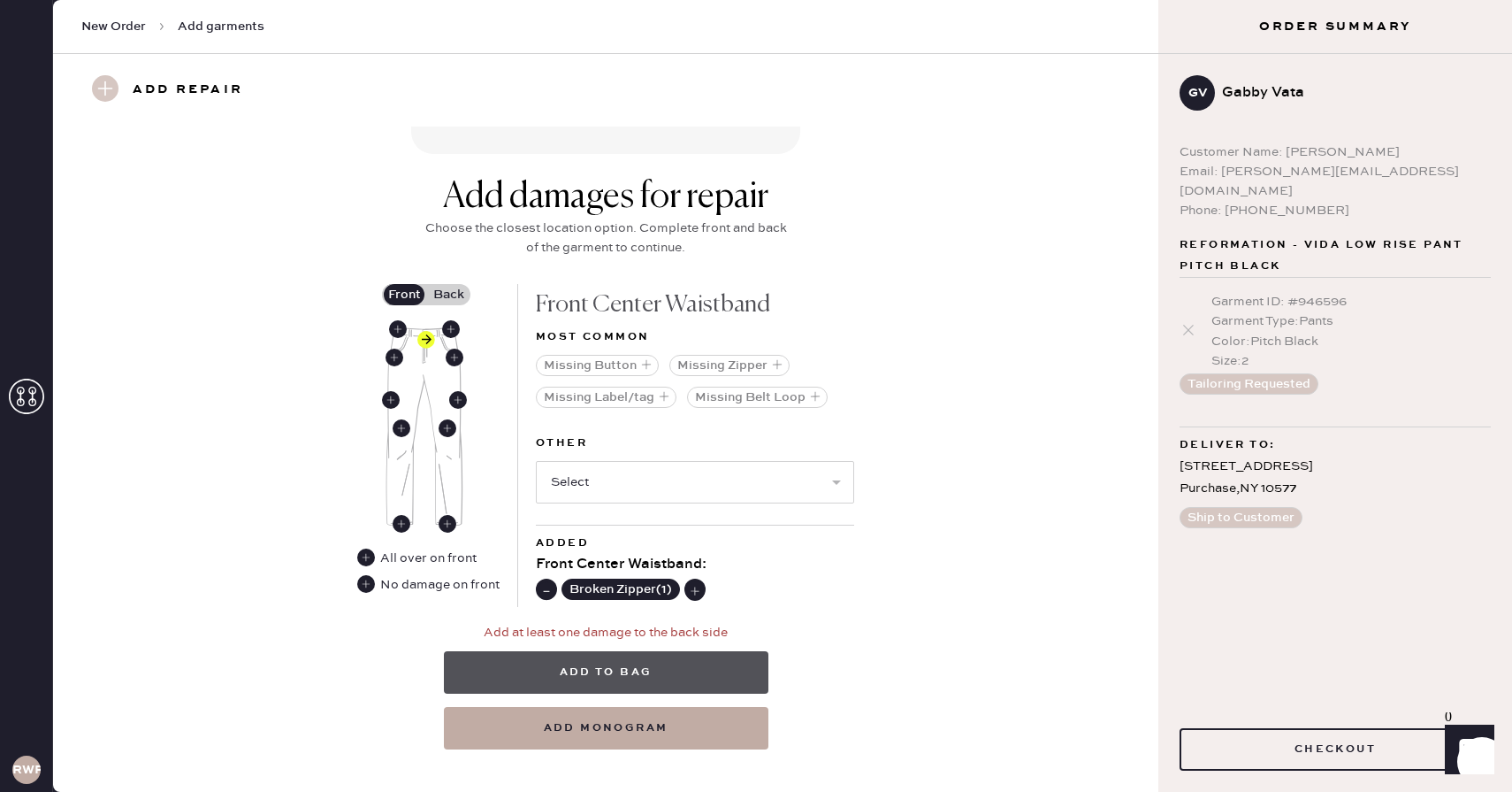
click at [604, 671] on button "Add to bag" at bounding box center [605, 672] width 324 height 43
click at [450, 293] on label "Back" at bounding box center [448, 294] width 44 height 21
click at [449, 294] on input "Back" at bounding box center [449, 294] width 0 height 0
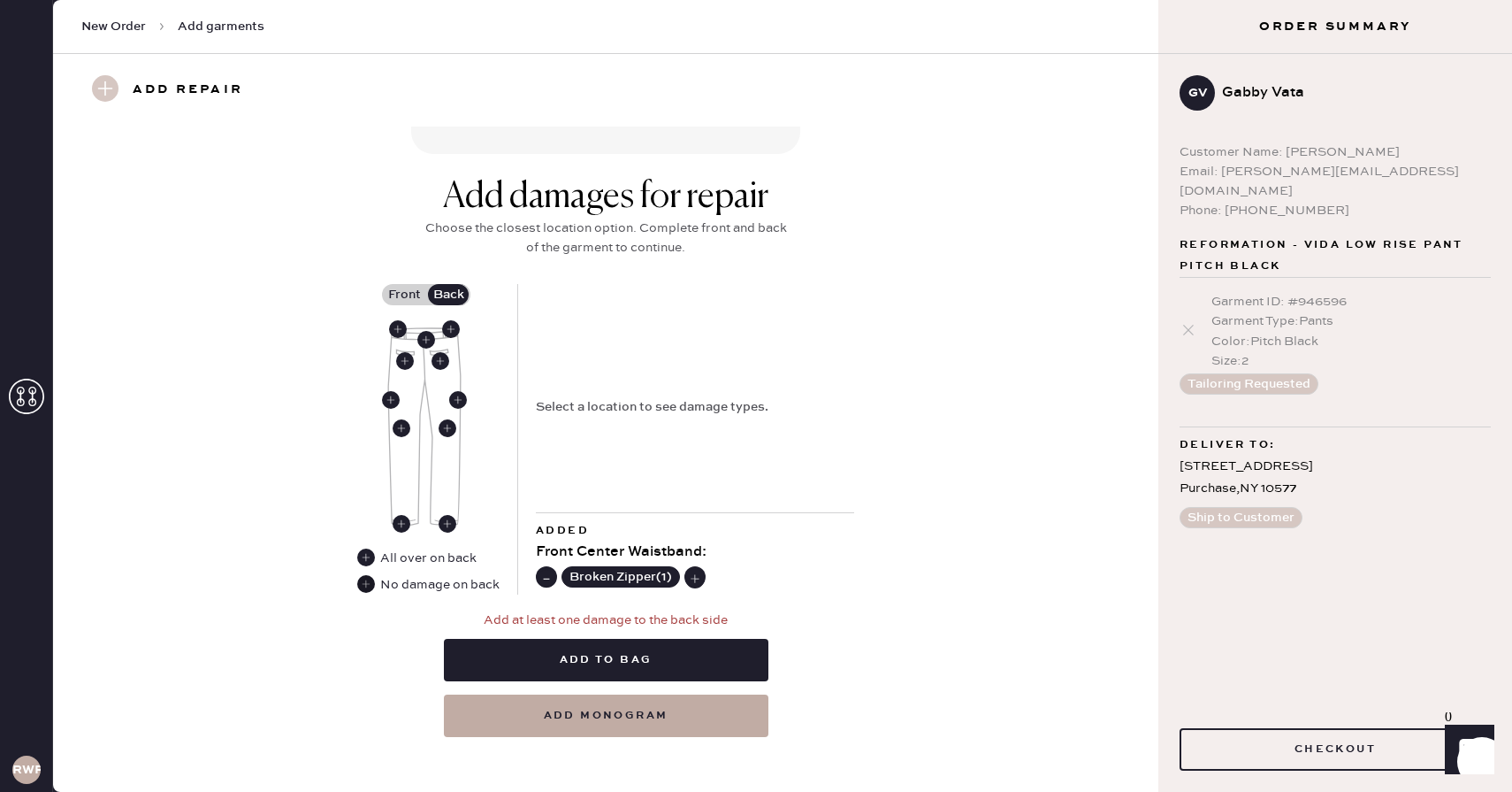
click at [366, 587] on use at bounding box center [366, 584] width 18 height 18
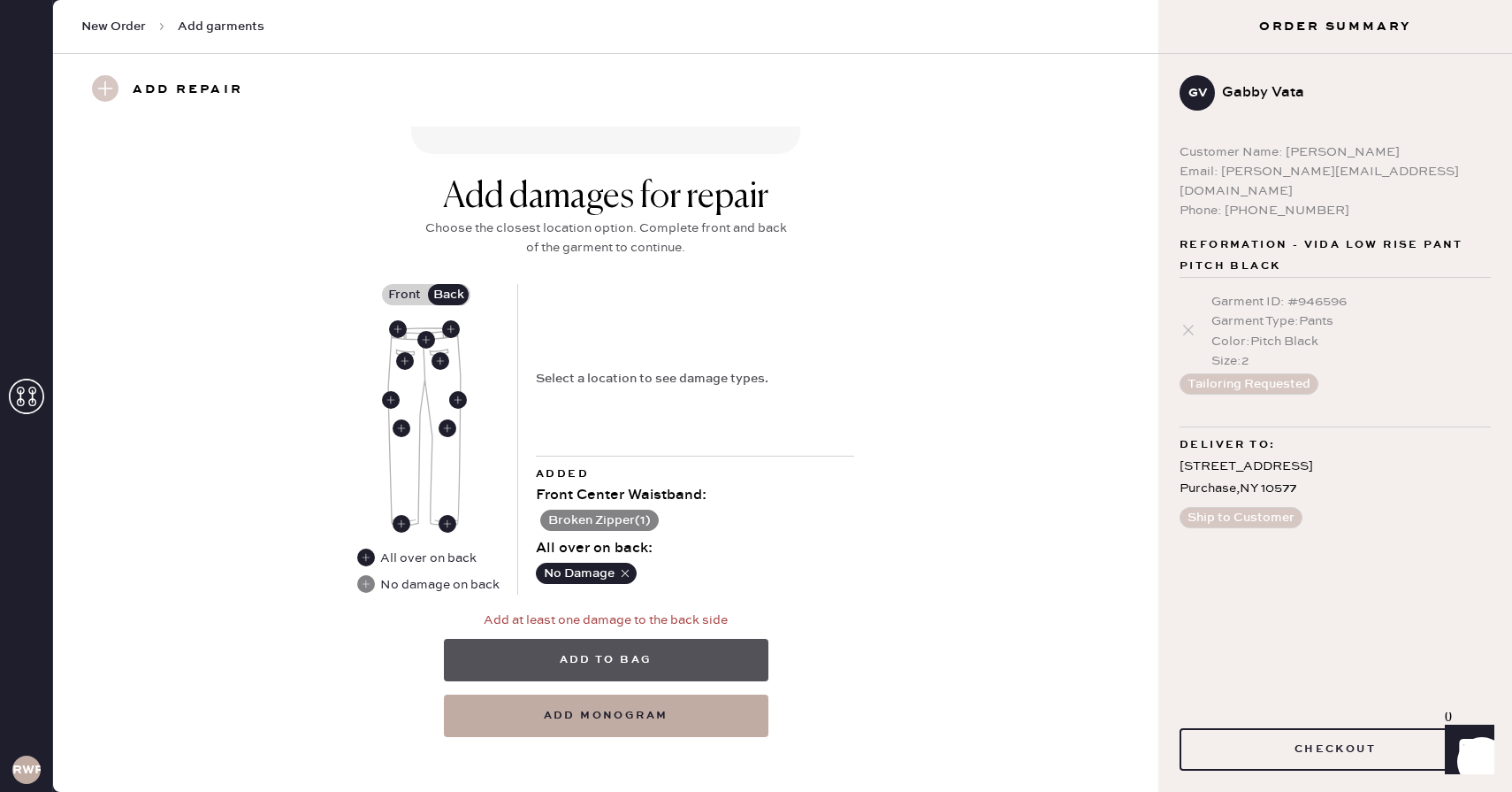
click at [559, 657] on button "Add to bag" at bounding box center [605, 659] width 324 height 43
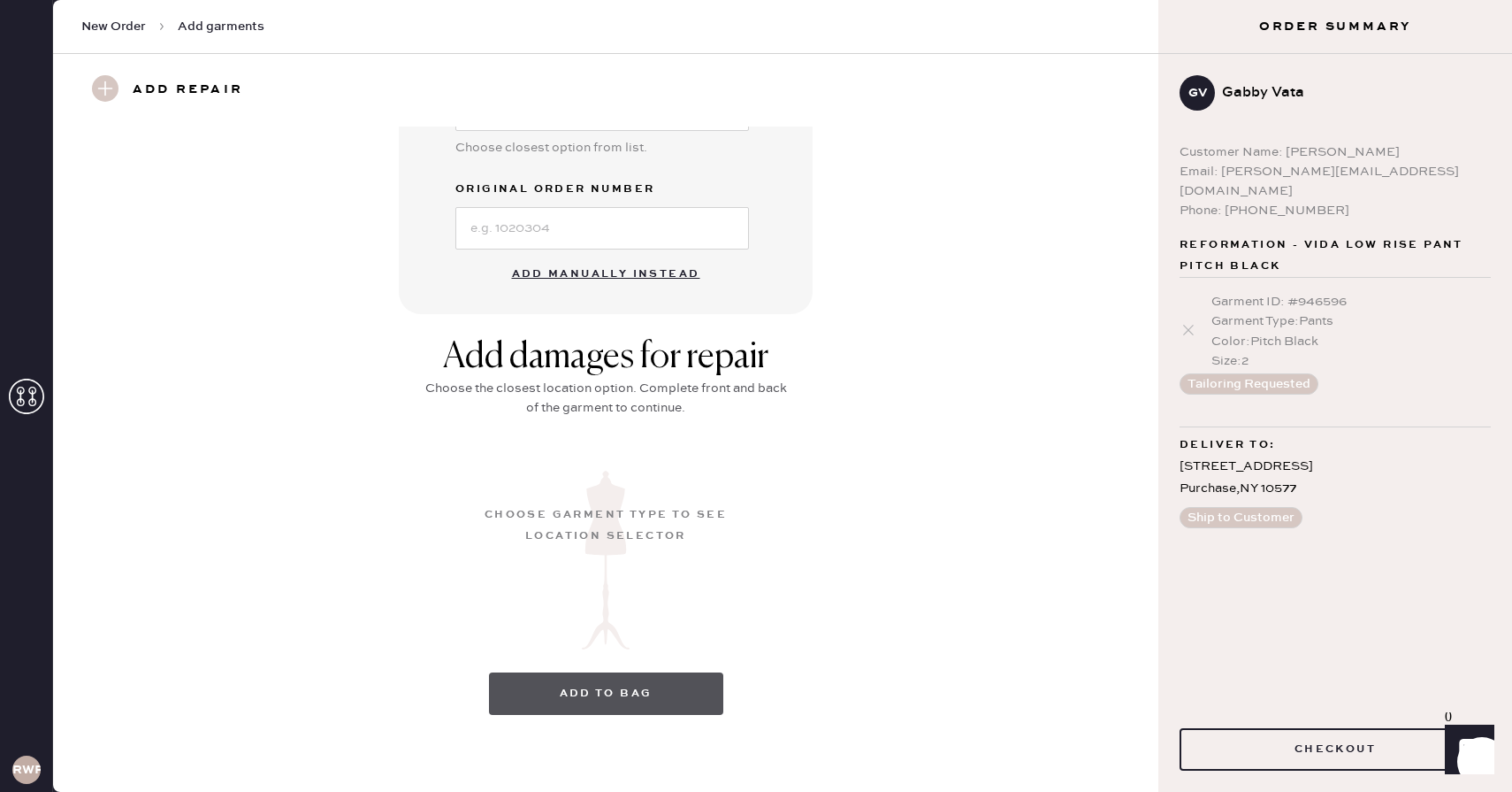
scroll to position [79, 0]
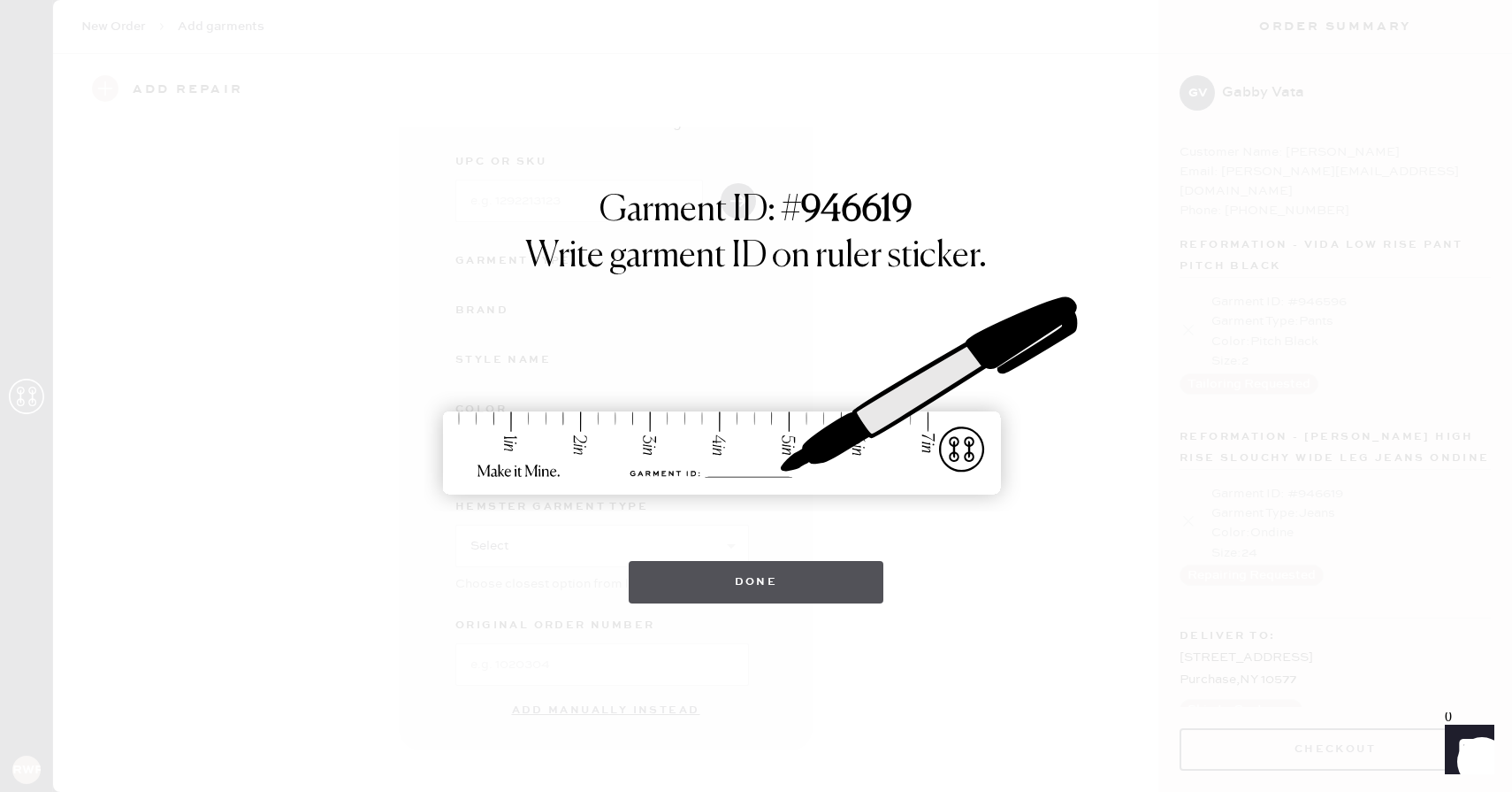
click at [784, 589] on button "Done" at bounding box center [756, 582] width 255 height 43
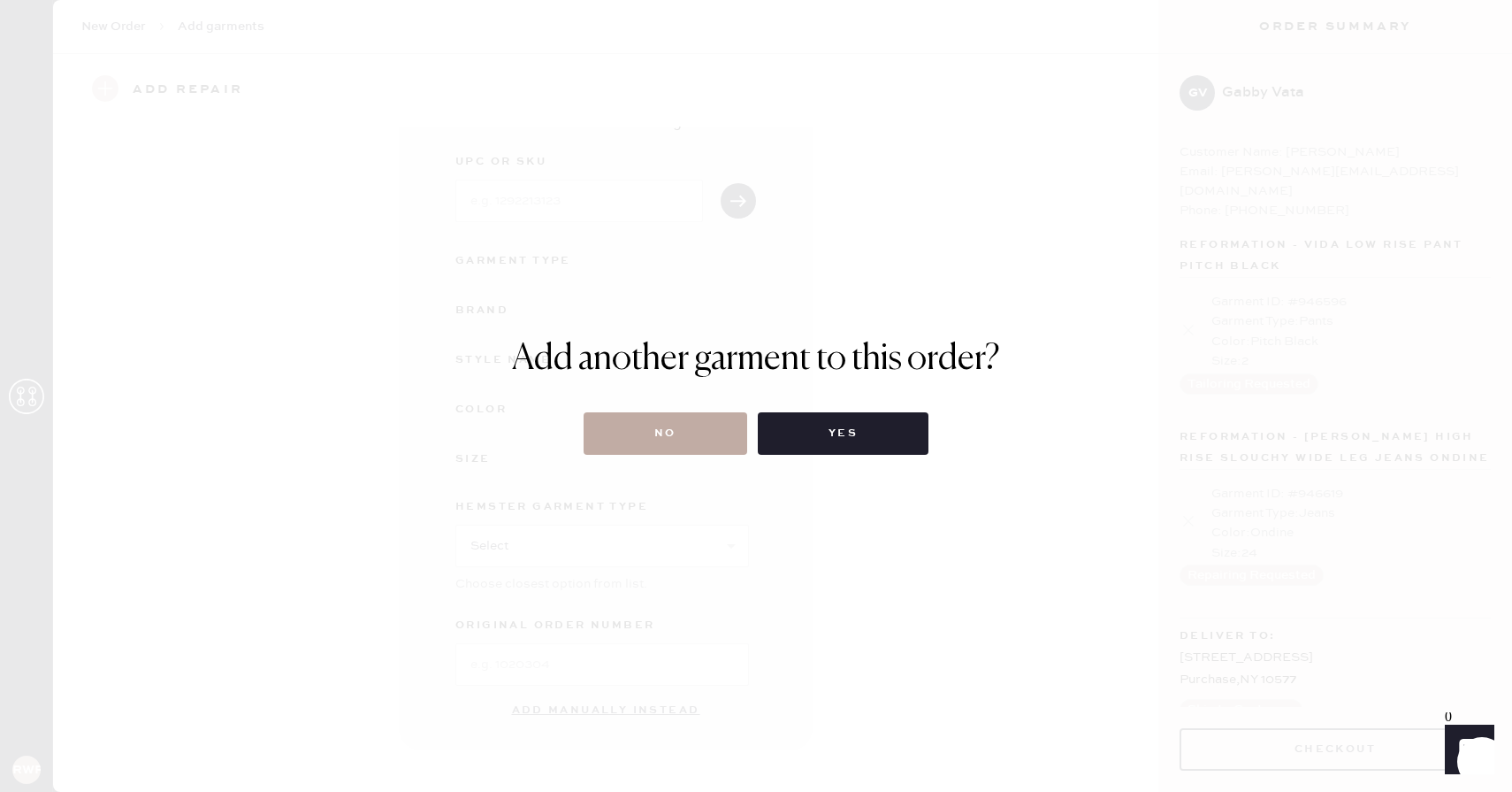
click at [657, 438] on button "No" at bounding box center [665, 433] width 164 height 43
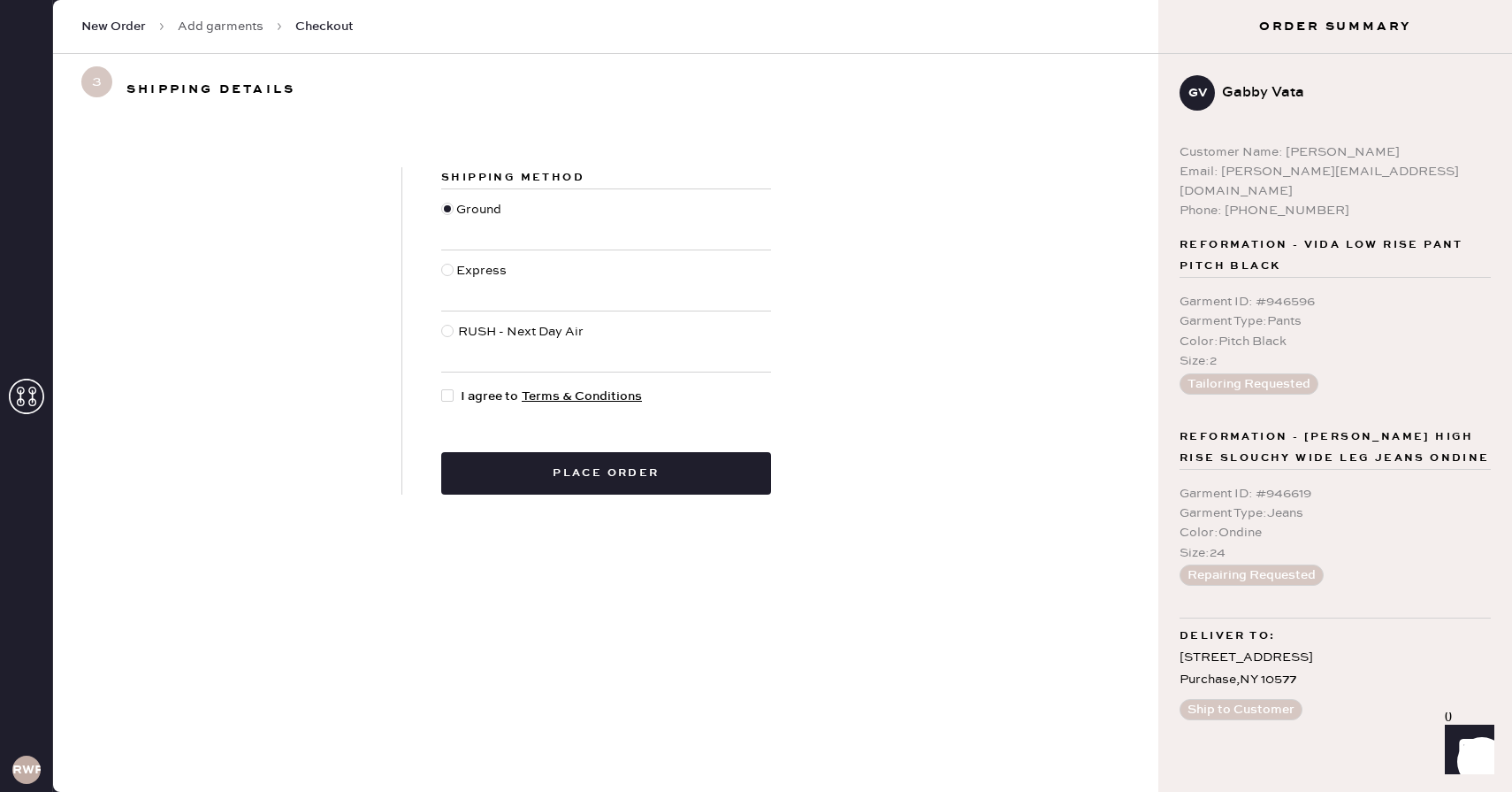
click at [445, 392] on div at bounding box center [447, 395] width 12 height 12
click at [442, 387] on input "I agree to Terms & Conditions" at bounding box center [441, 387] width 1 height 1
checkbox input "true"
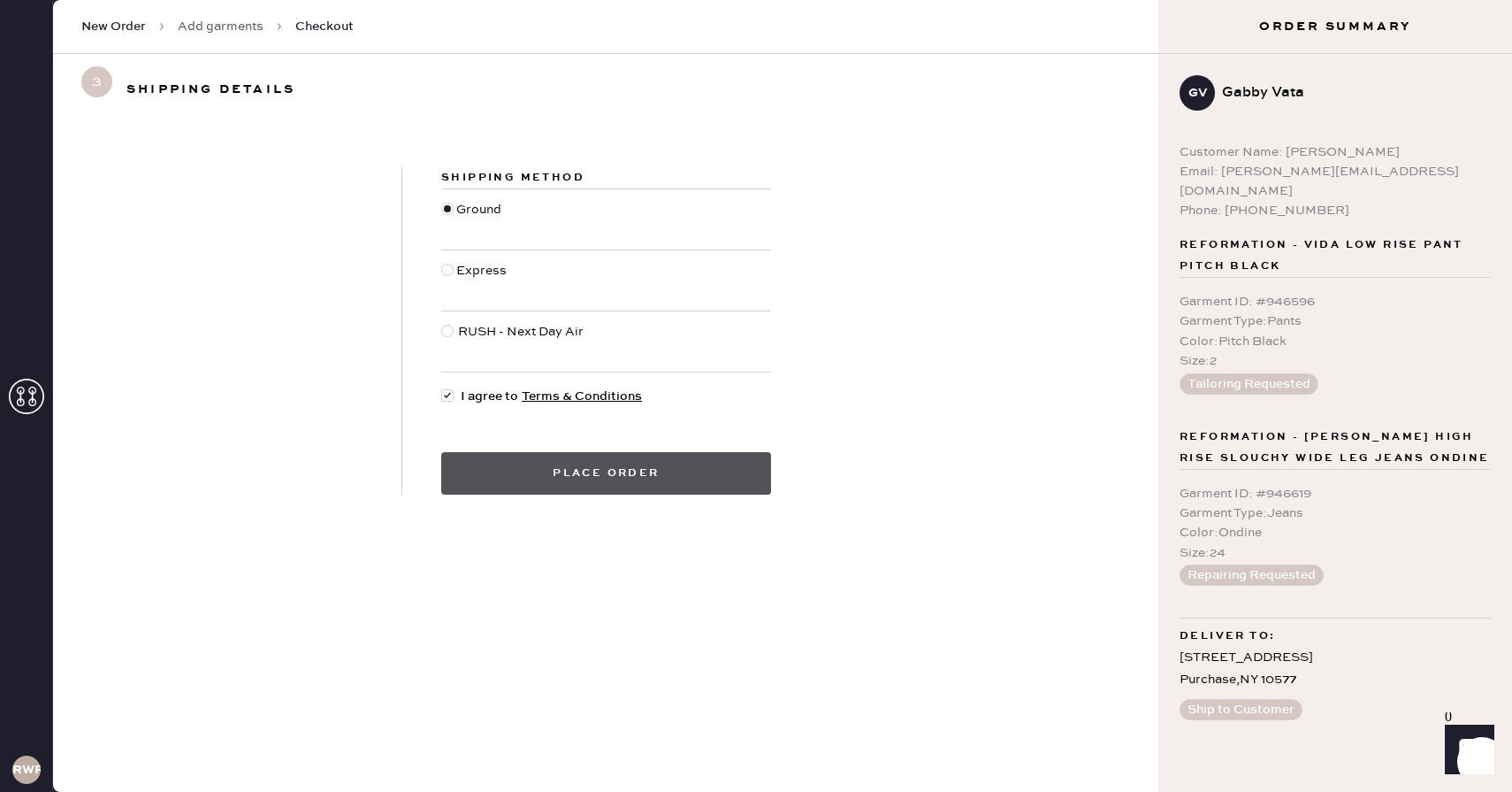
click at [596, 477] on button "Place order" at bounding box center [605, 473] width 330 height 43
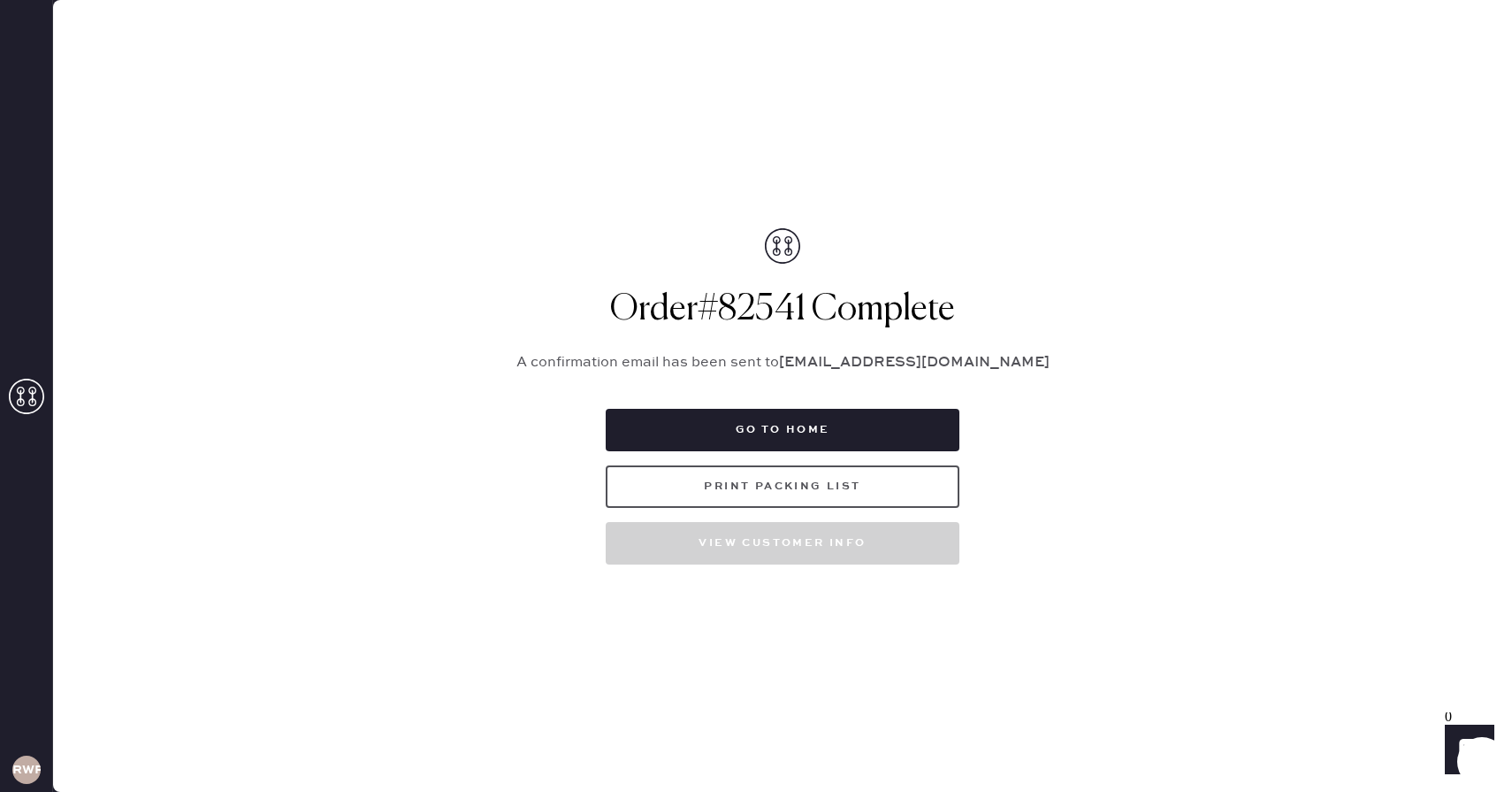
click at [822, 487] on button "Print Packing List" at bounding box center [782, 486] width 354 height 43
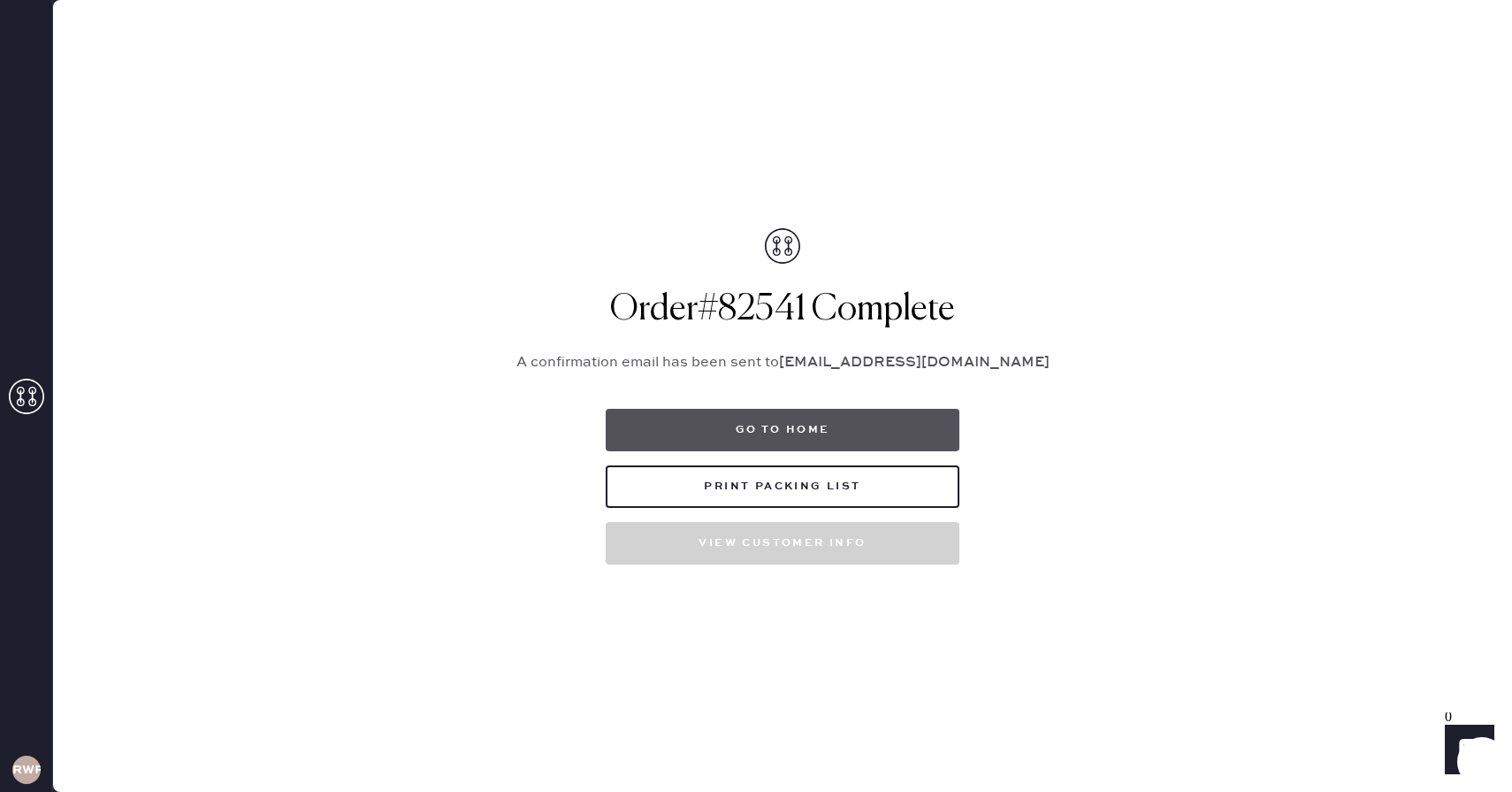
click at [903, 437] on button "Go to home" at bounding box center [782, 430] width 354 height 43
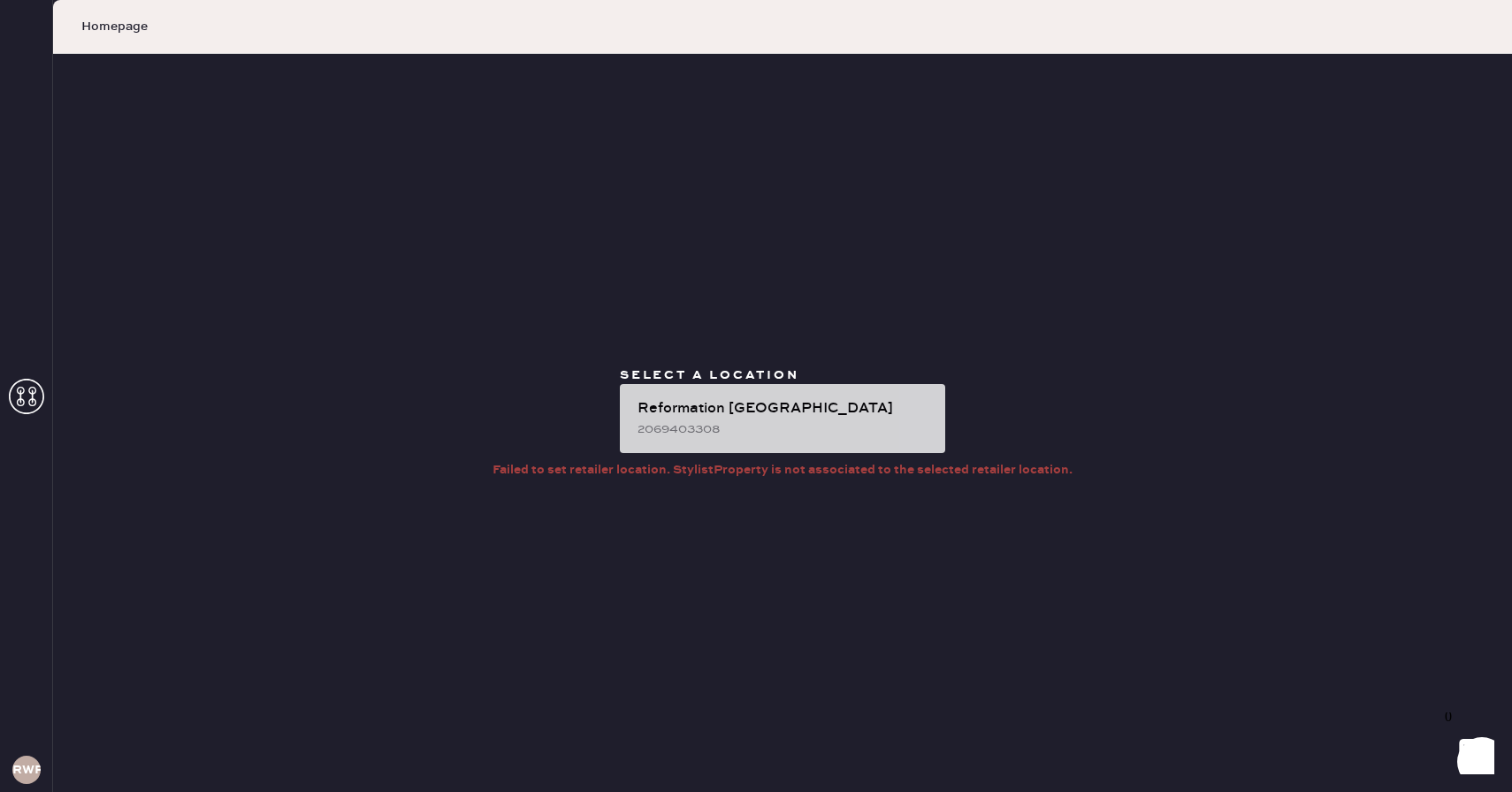
click at [755, 426] on div "2069403308" at bounding box center [784, 429] width 293 height 20
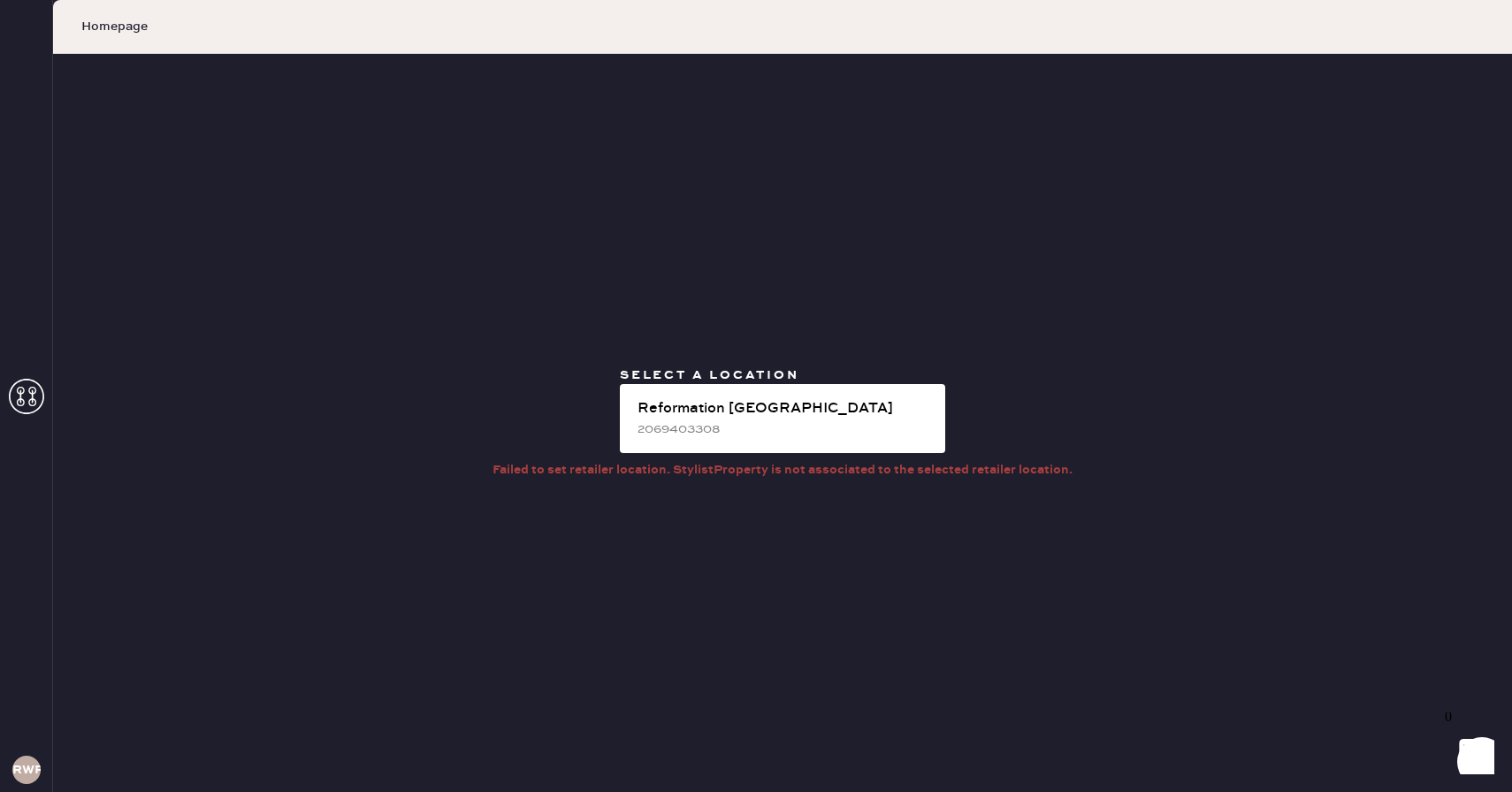
click at [30, 383] on icon at bounding box center [26, 396] width 35 height 35
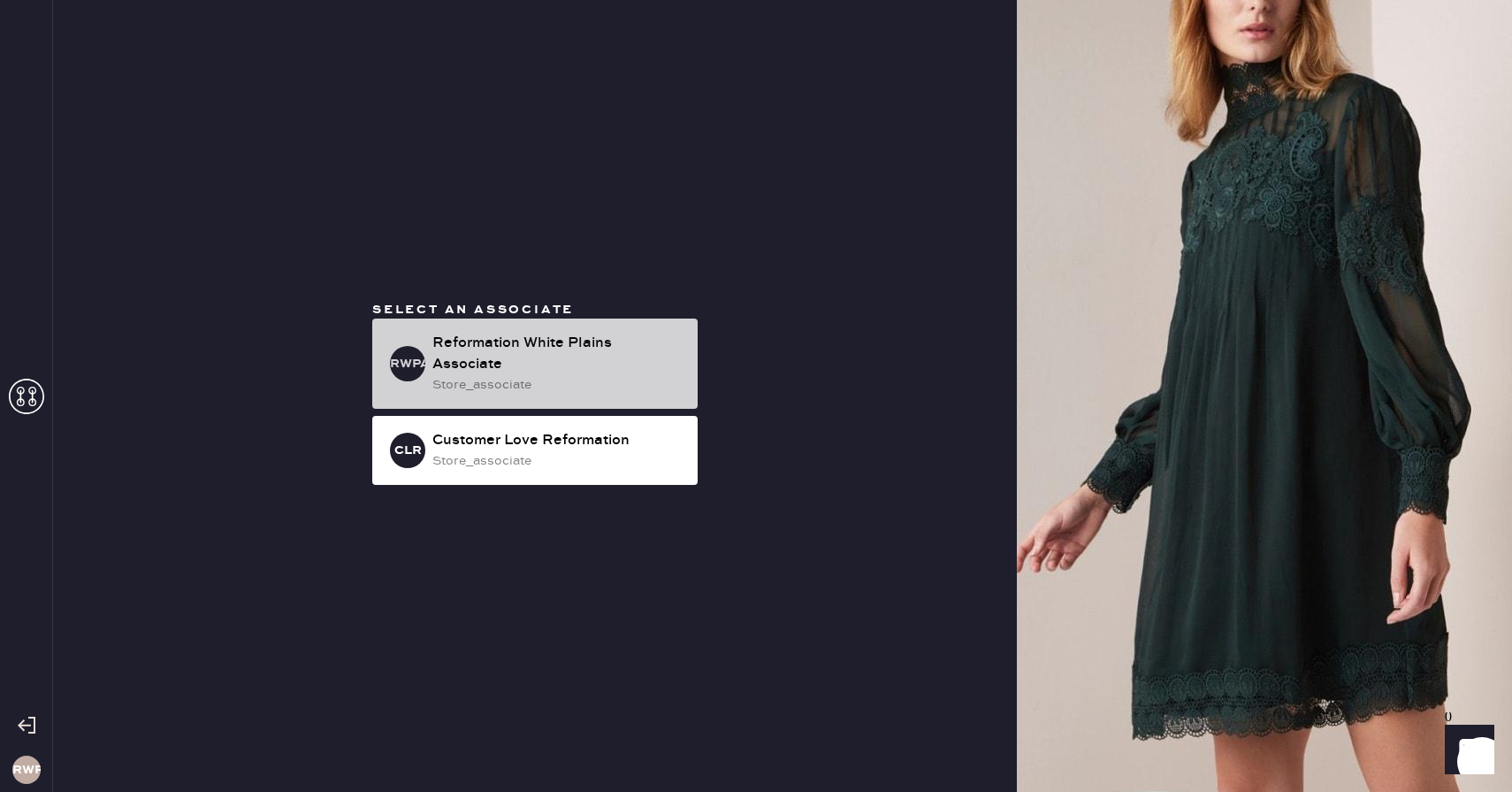
click at [579, 341] on div "RWPA Reformation [GEOGRAPHIC_DATA] Associate store_associate" at bounding box center [535, 363] width 325 height 90
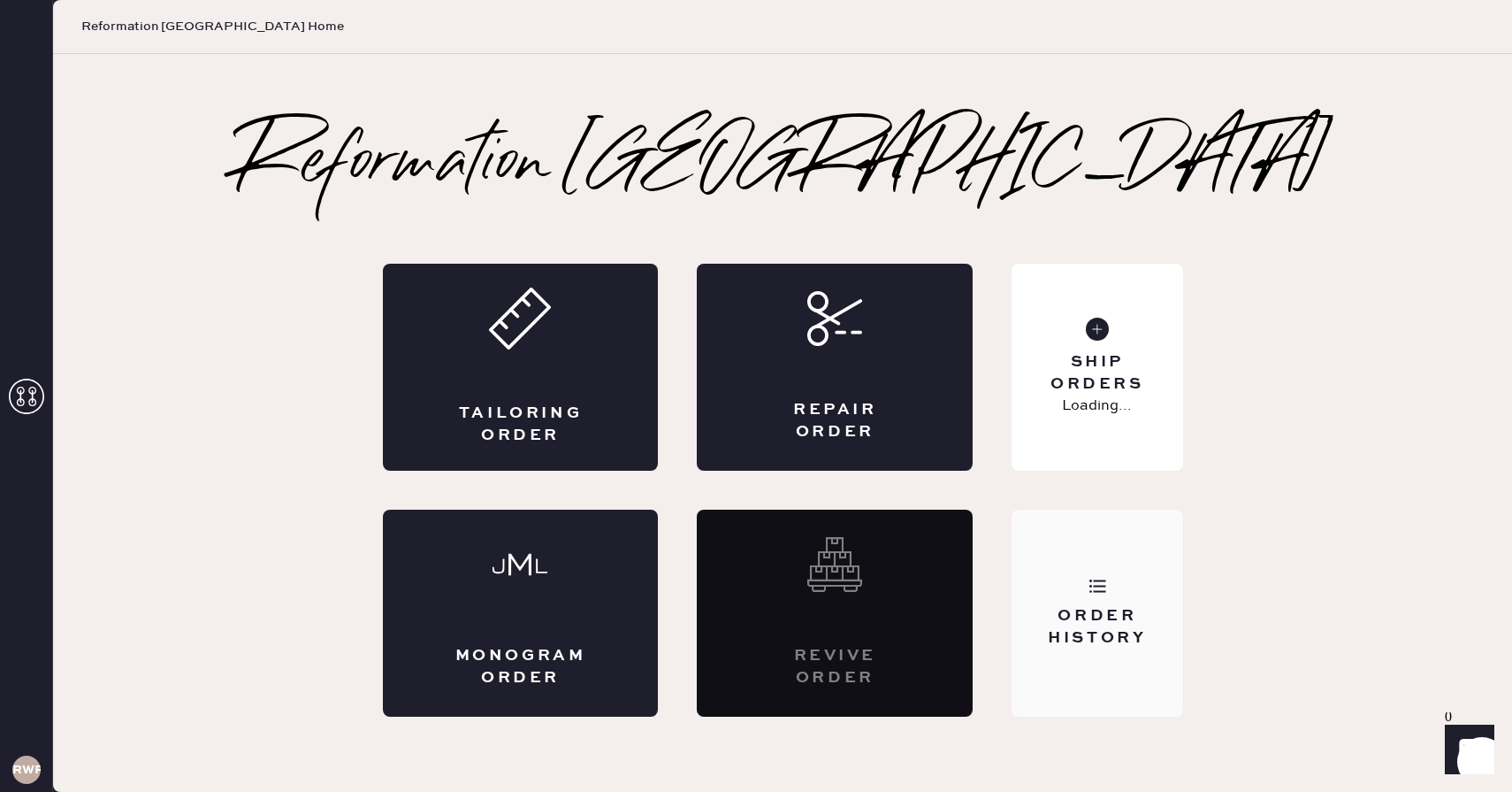
click at [1110, 583] on div "Order History" at bounding box center [1096, 613] width 171 height 207
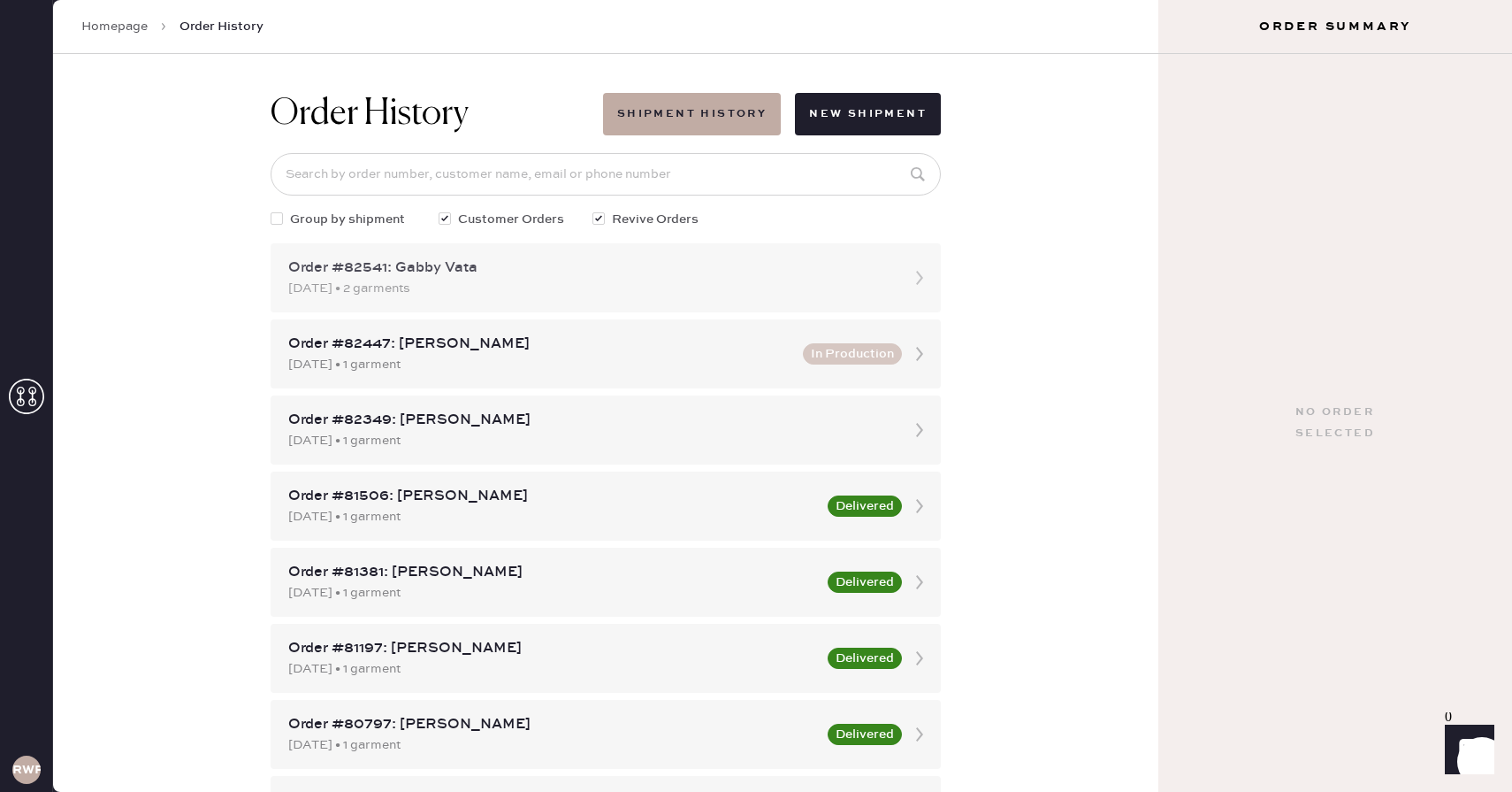
click at [606, 254] on div "Order #82541: Gabby Vata [DATE] • 2 garments" at bounding box center [605, 277] width 670 height 69
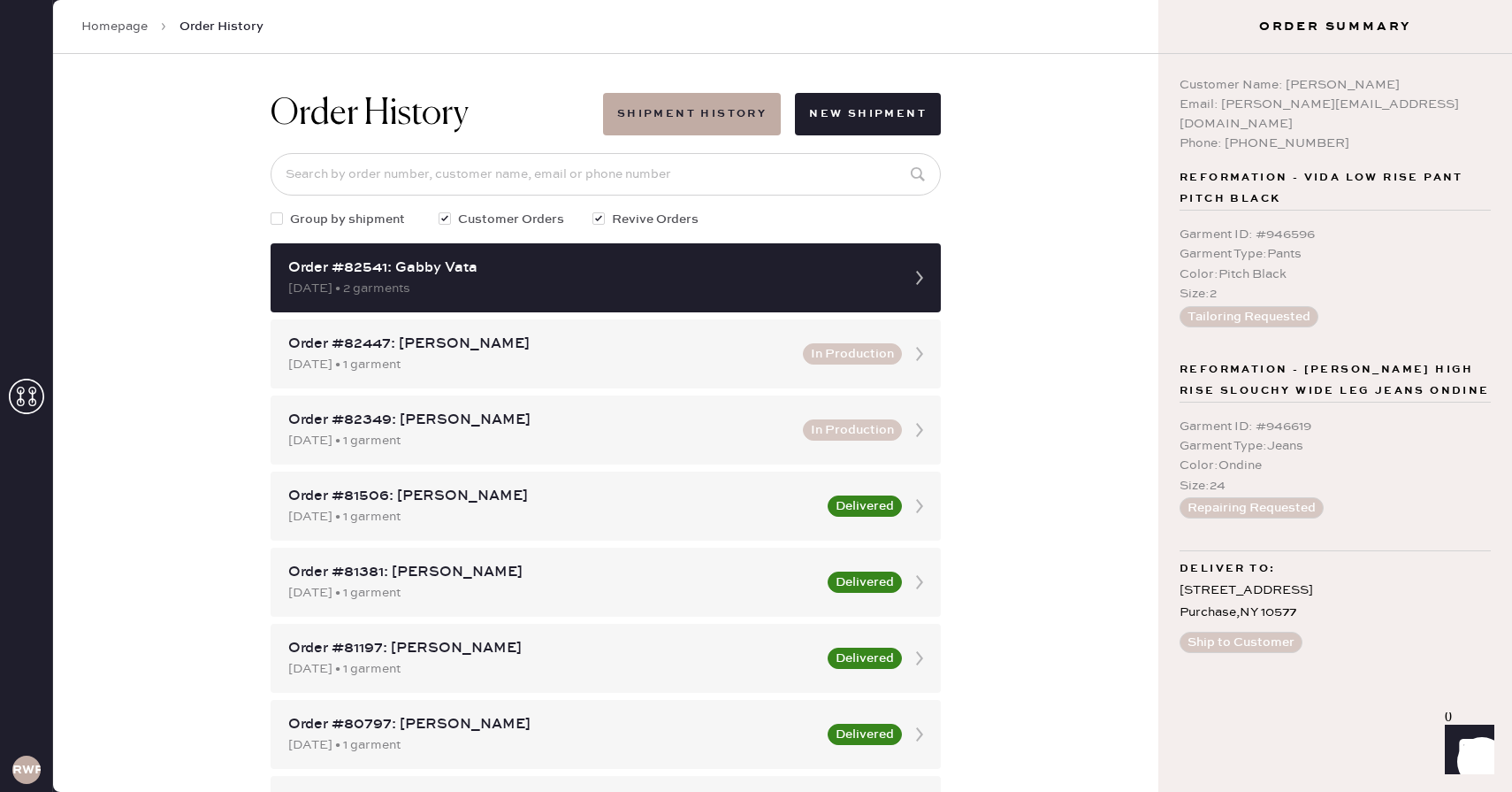
click at [1267, 306] on button "Tailoring Requested" at bounding box center [1249, 316] width 139 height 21
click at [1219, 631] on button "Ship to Customer" at bounding box center [1241, 641] width 123 height 21
click at [1216, 631] on button "Ship to Customer" at bounding box center [1241, 641] width 123 height 21
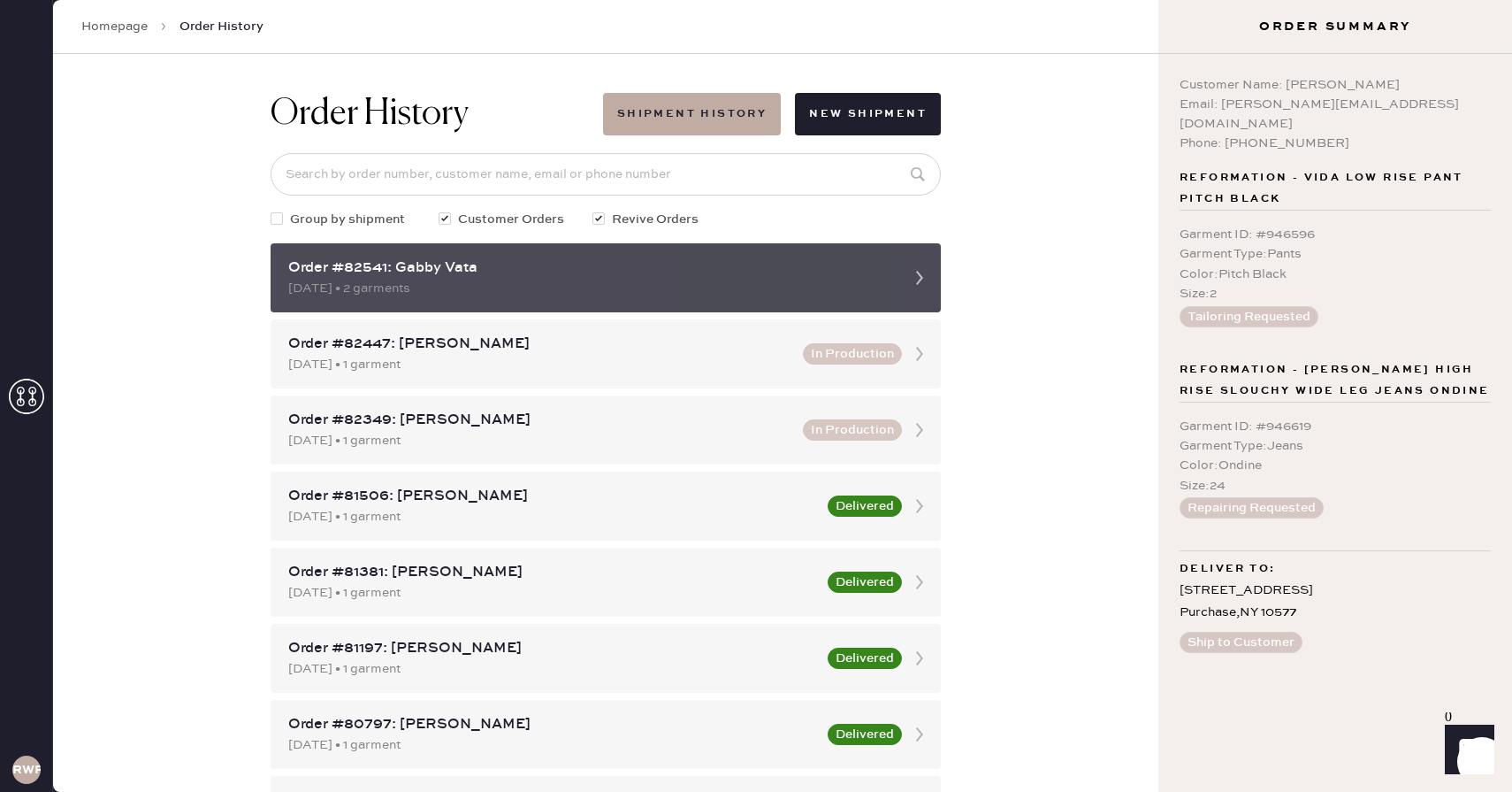
click at [910, 274] on icon at bounding box center [920, 277] width 35 height 35
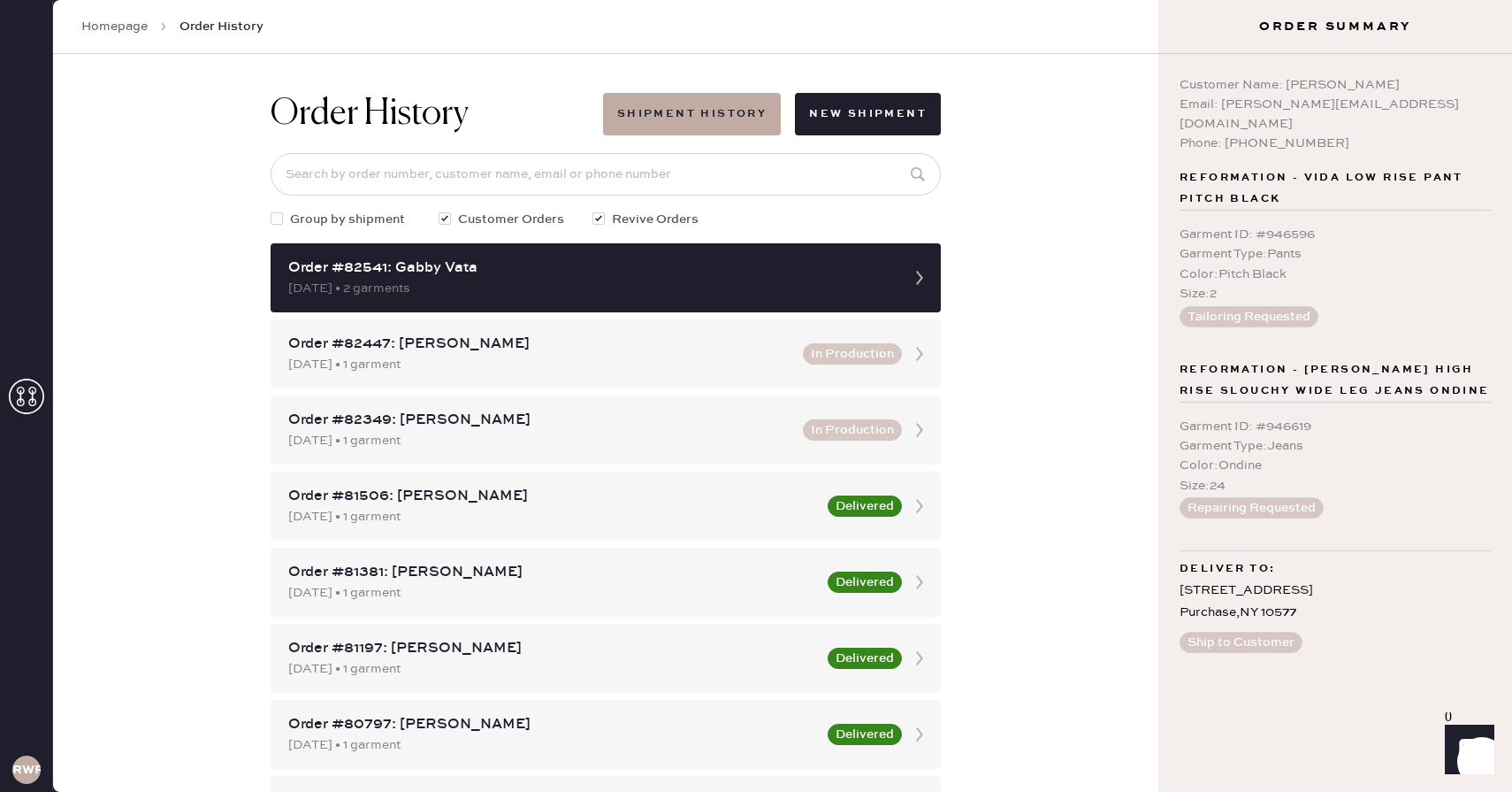
click at [1254, 264] on div "Color : Pitch Black" at bounding box center [1335, 274] width 311 height 20
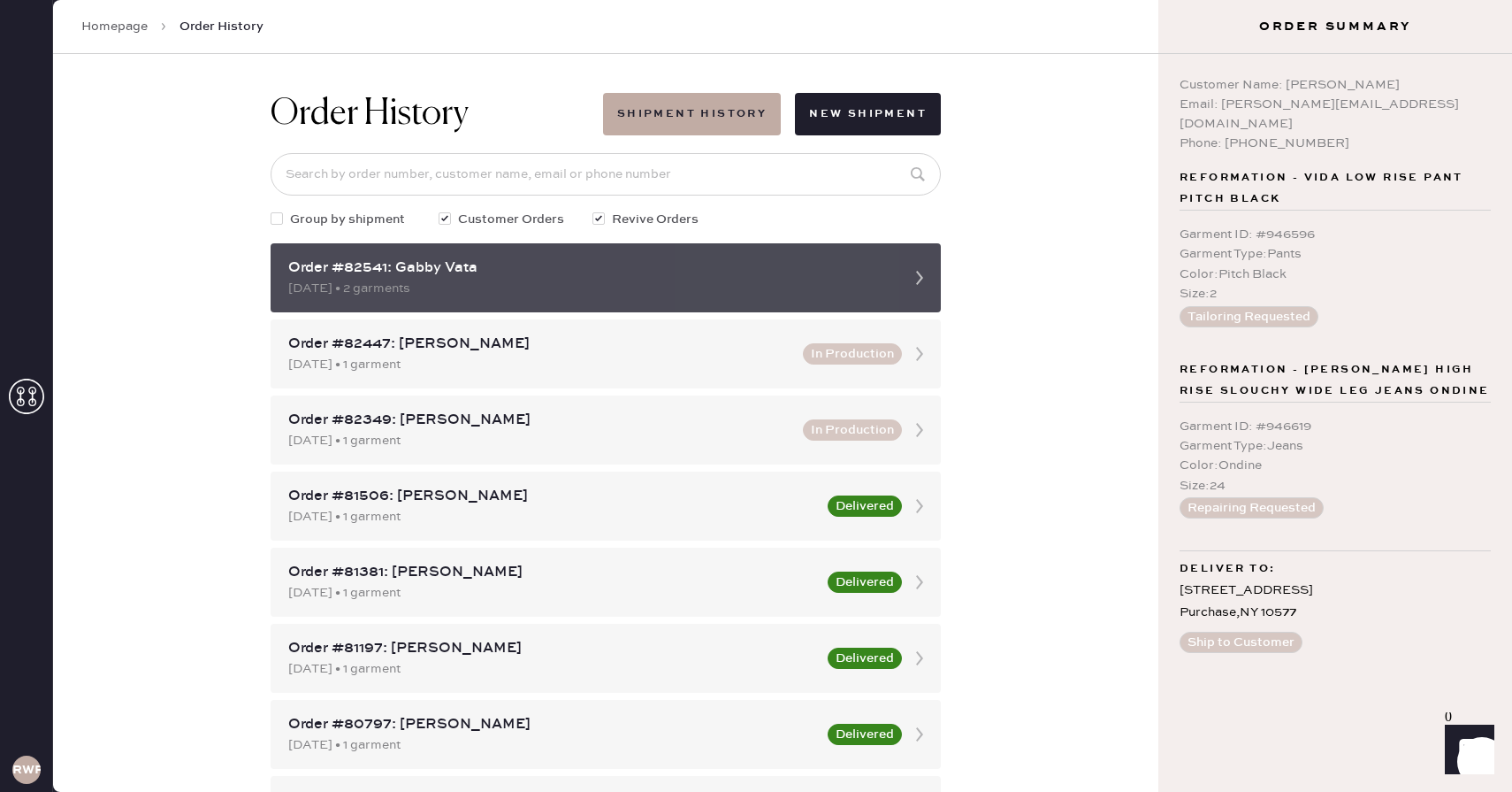
click at [915, 268] on icon at bounding box center [920, 277] width 35 height 35
click at [925, 275] on icon at bounding box center [920, 277] width 35 height 35
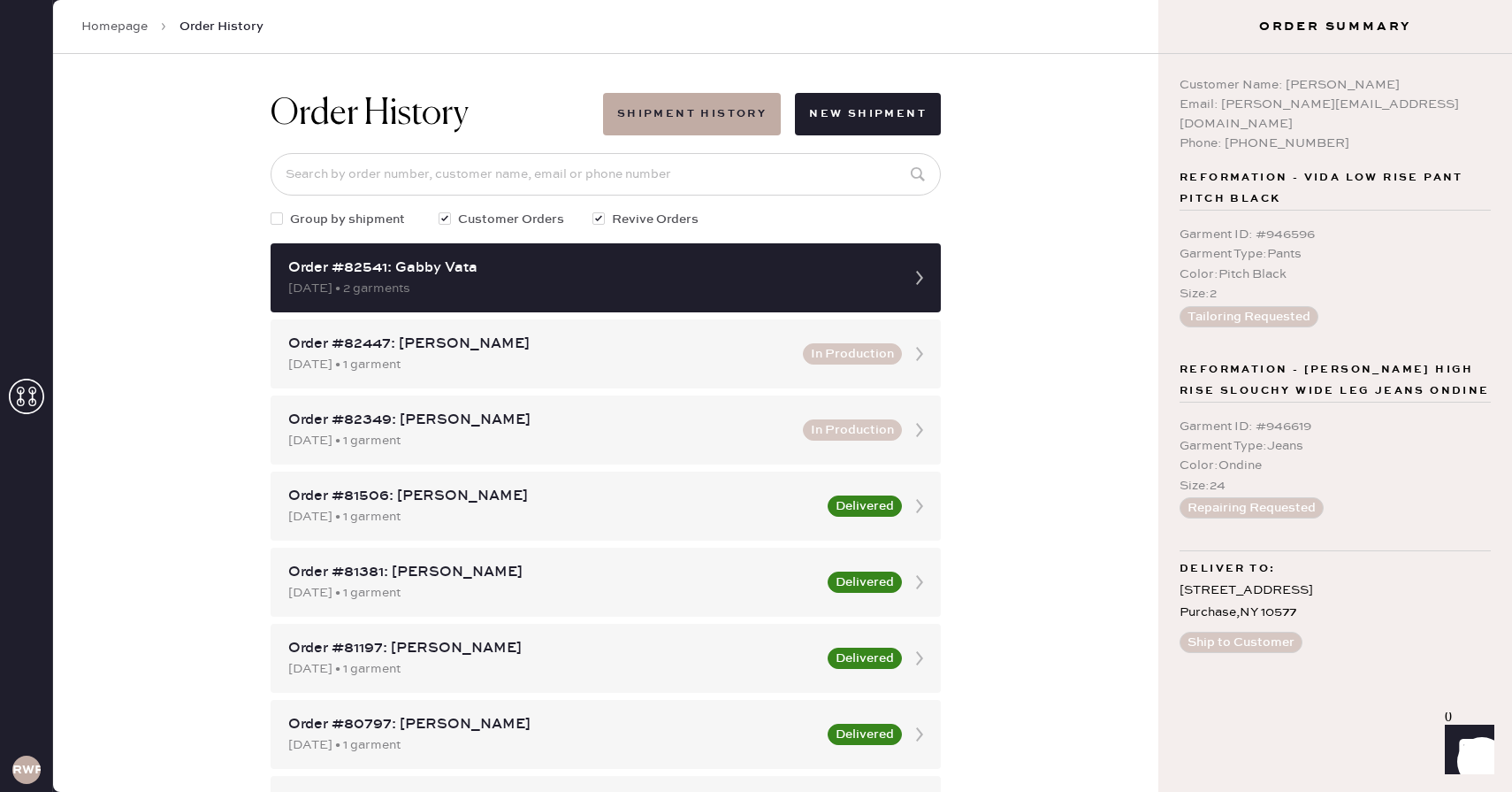
click at [1292, 306] on button "Tailoring Requested" at bounding box center [1249, 316] width 139 height 21
click at [1221, 631] on button "Ship to Customer" at bounding box center [1241, 641] width 123 height 21
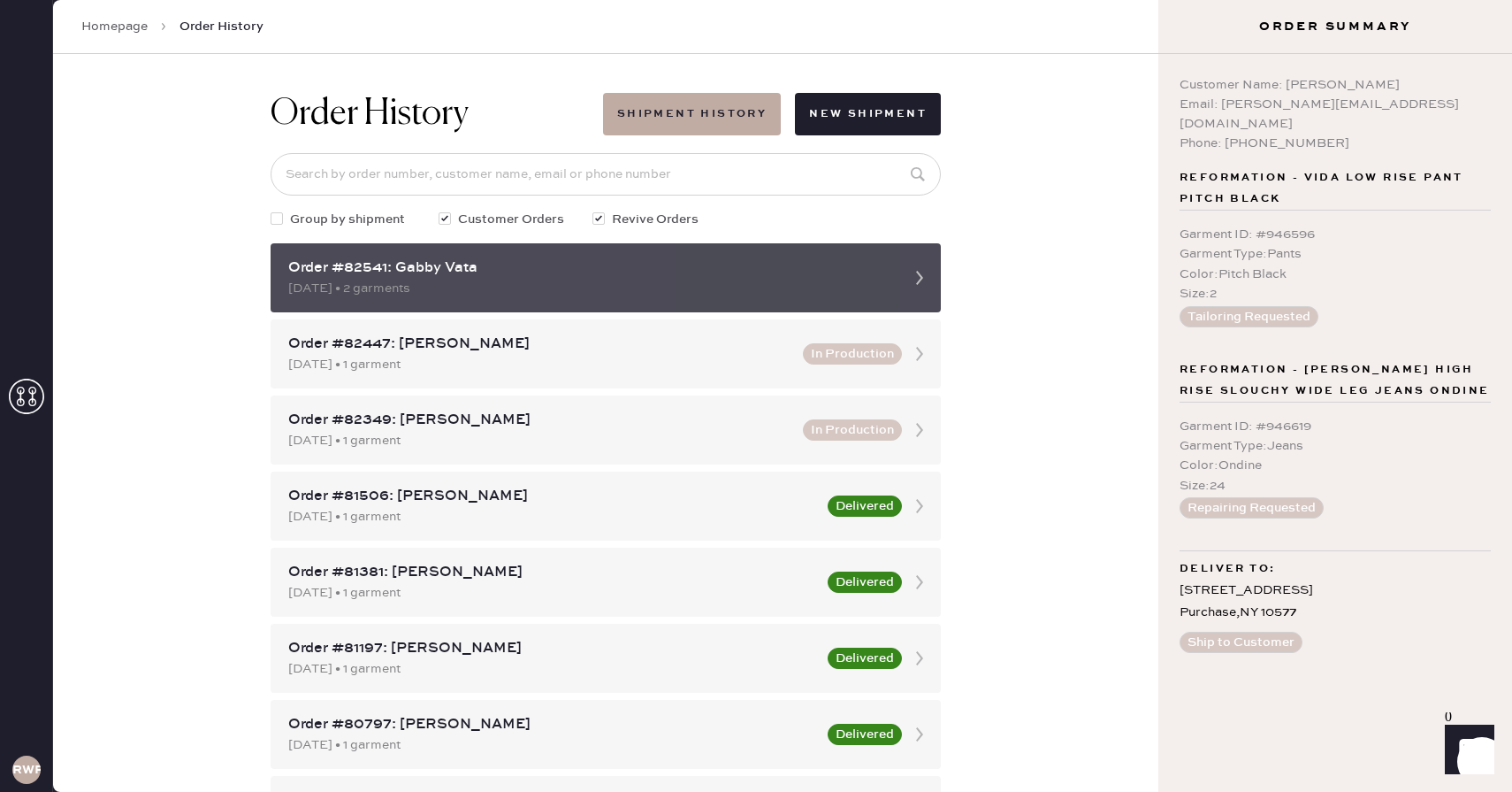
click at [926, 275] on icon at bounding box center [920, 277] width 35 height 35
click at [923, 275] on icon at bounding box center [920, 277] width 35 height 35
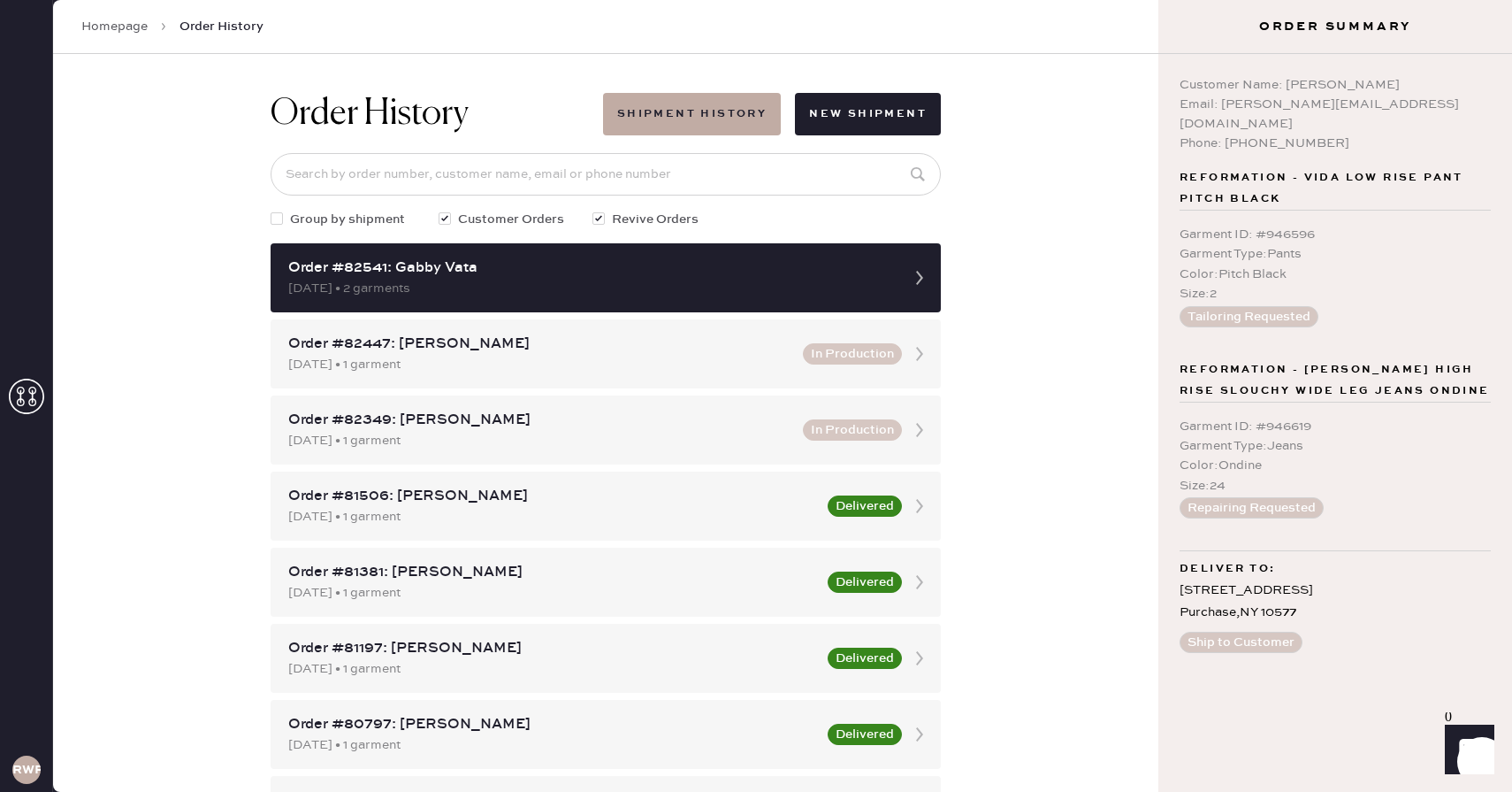
click at [1164, 279] on div "Customer Name: [PERSON_NAME] Email: [EMAIL_ADDRESS][DOMAIN_NAME] Phone: [PHONE_…" at bounding box center [1335, 423] width 354 height 738
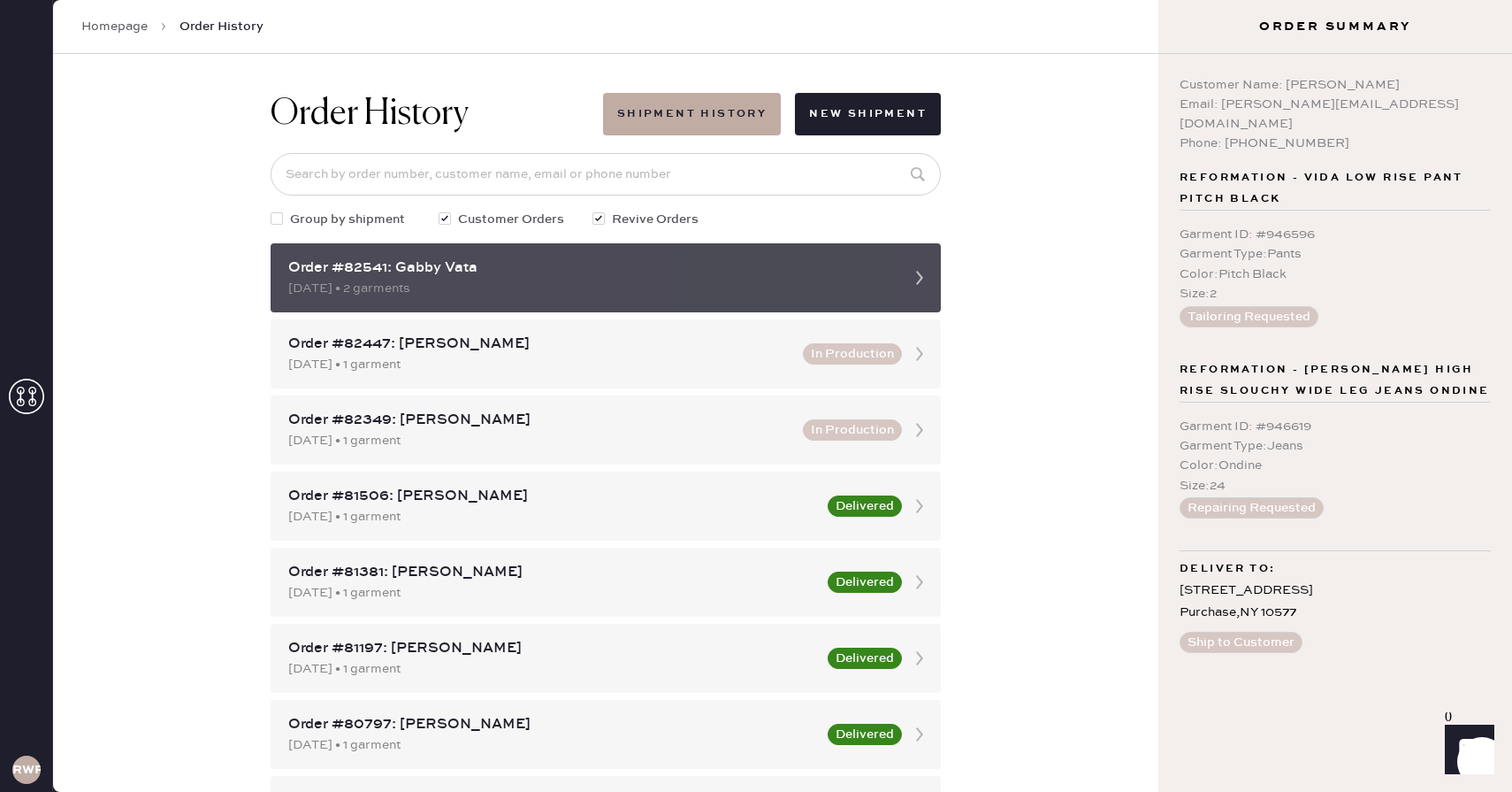
click at [918, 278] on icon at bounding box center [920, 277] width 35 height 35
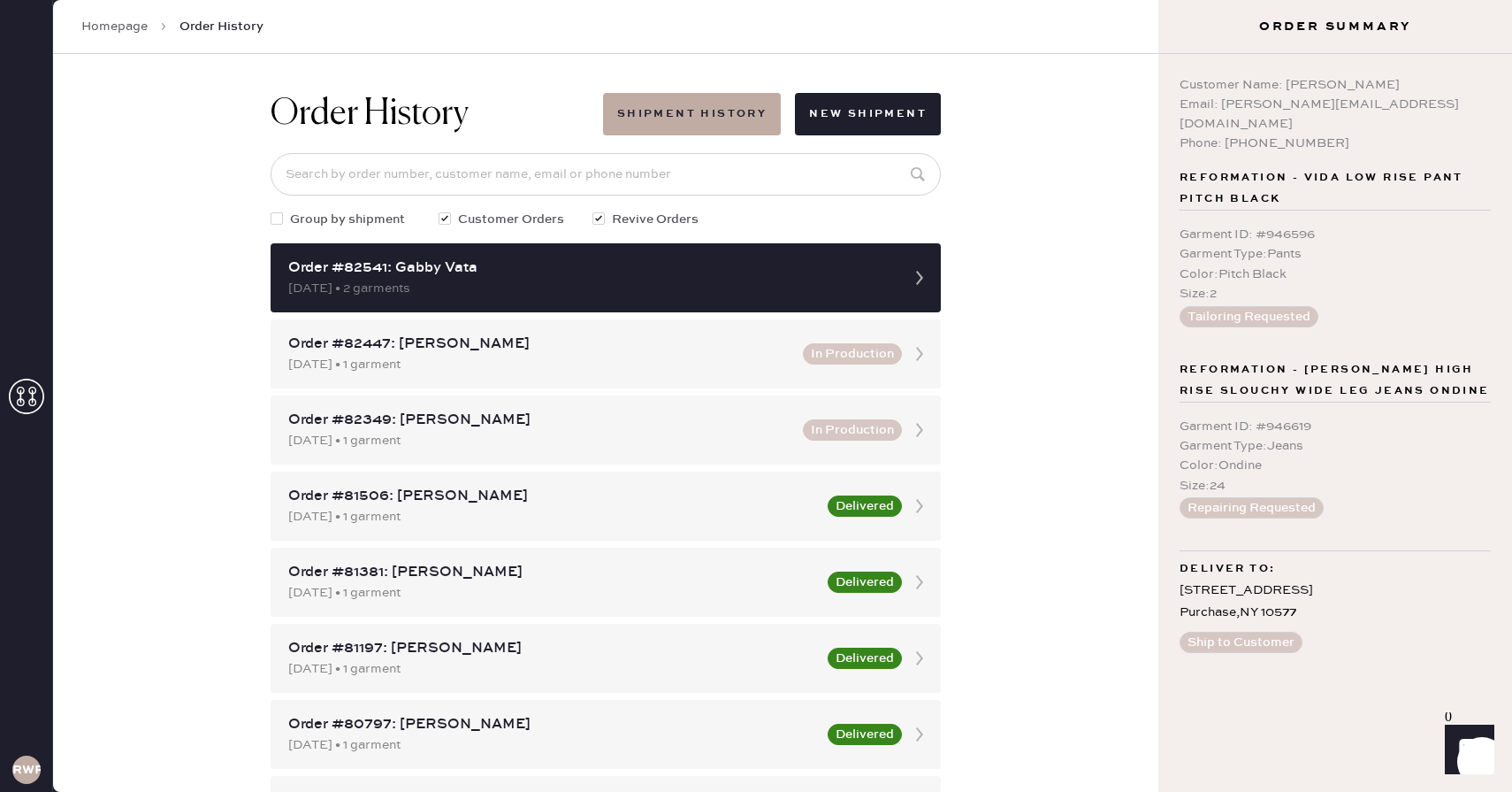
click at [1242, 631] on button "Ship to Customer" at bounding box center [1241, 641] width 123 height 21
click at [1238, 631] on button "Ship to Customer" at bounding box center [1241, 641] width 123 height 21
click at [1208, 559] on span "Deliver to:" at bounding box center [1228, 569] width 96 height 21
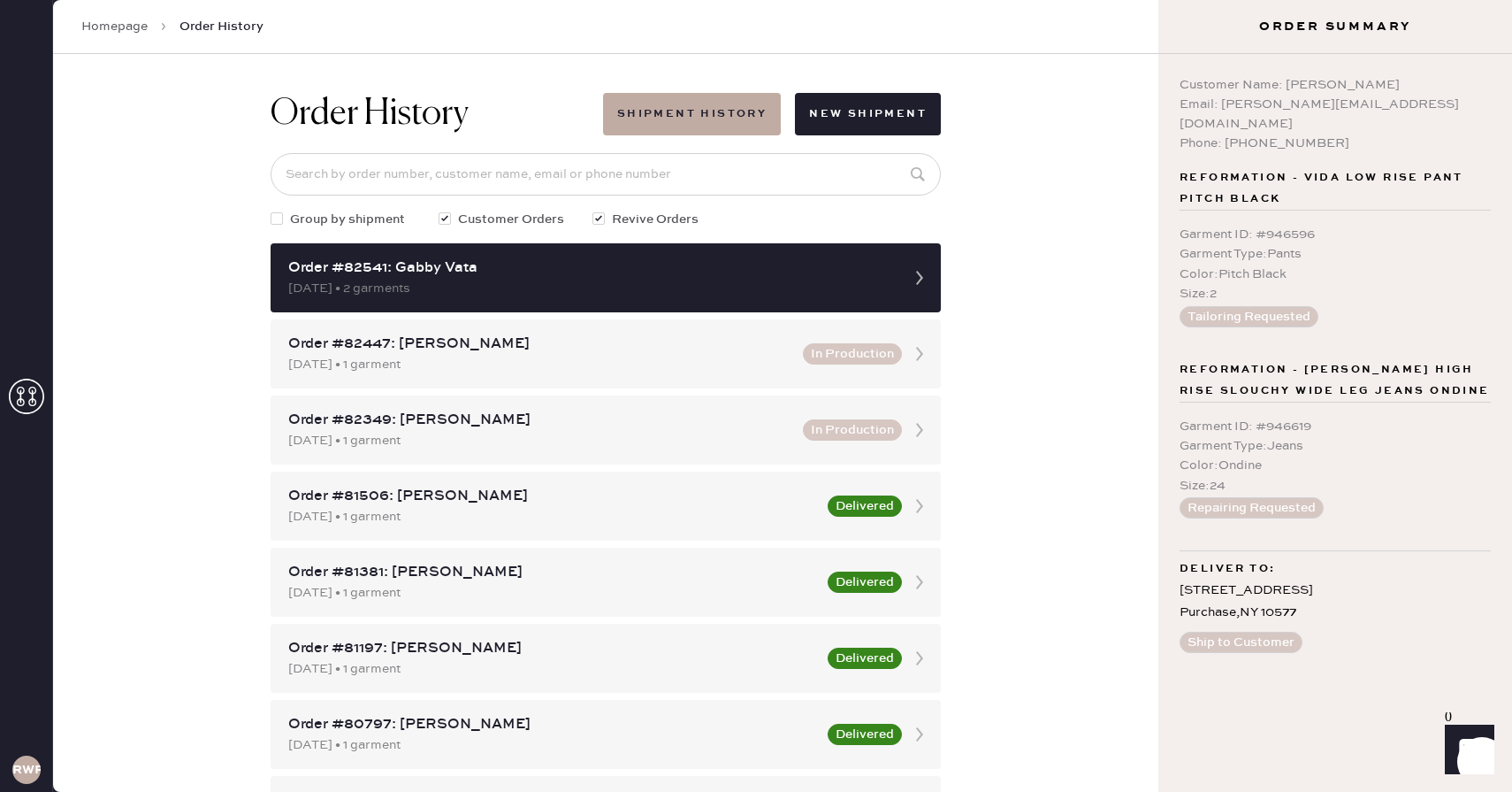
click at [1261, 587] on div "[STREET_ADDRESS]" at bounding box center [1335, 601] width 311 height 44
click at [1259, 631] on button "Ship to Customer" at bounding box center [1241, 641] width 123 height 21
click at [754, 122] on button "Shipment History" at bounding box center [692, 114] width 178 height 43
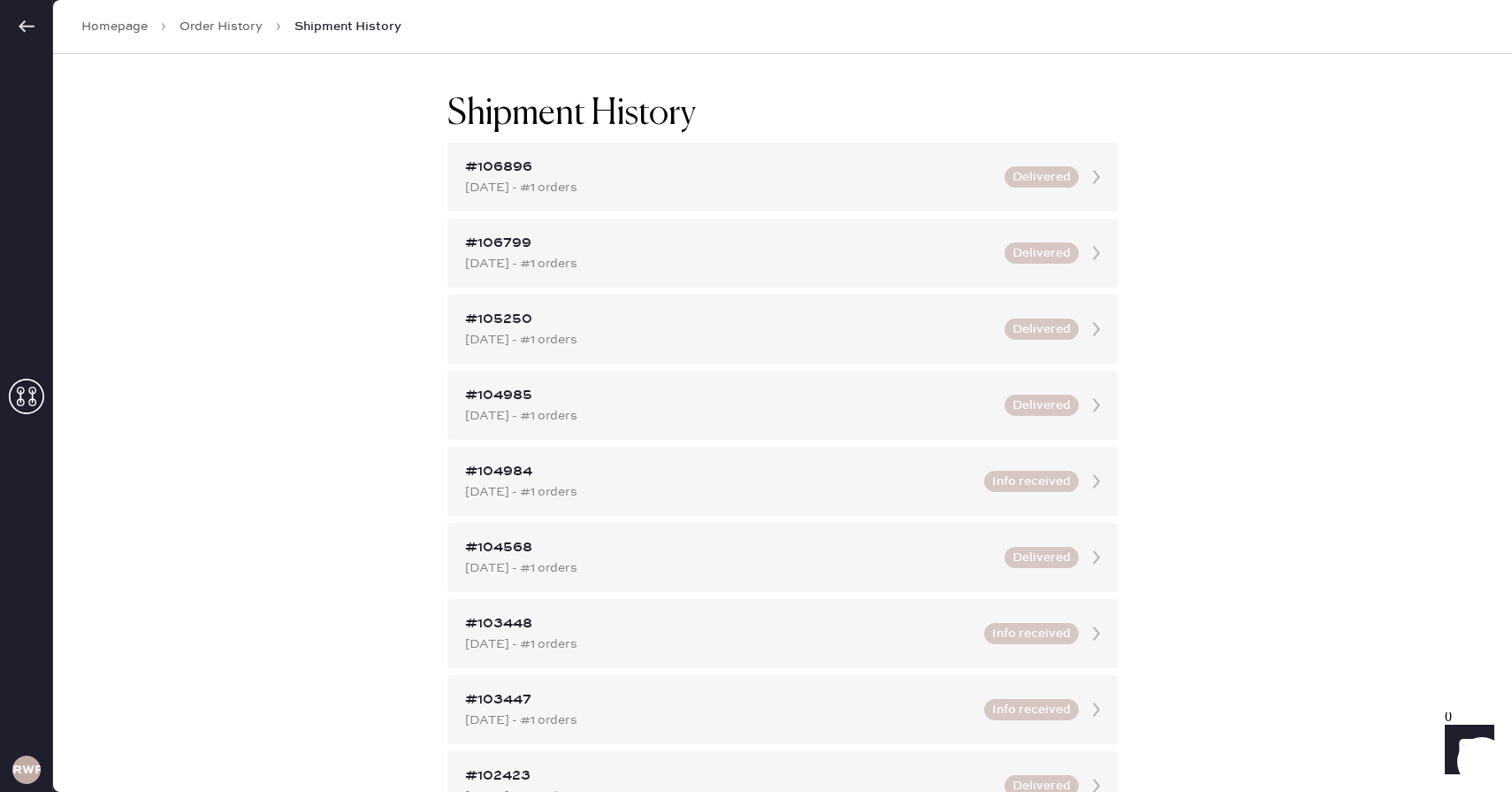
click at [20, 24] on icon at bounding box center [27, 27] width 18 height 18
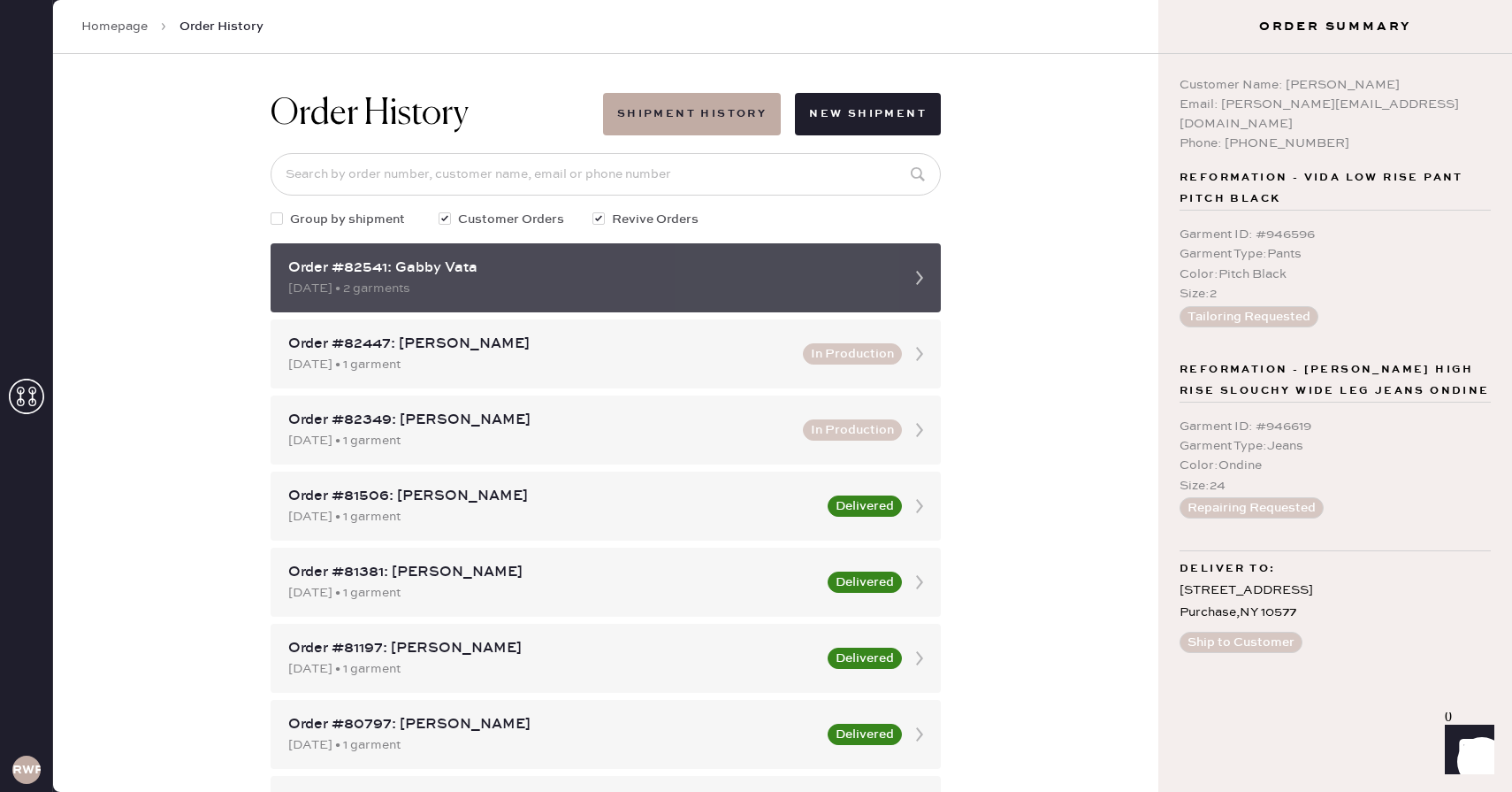
click at [762, 286] on div "[DATE] • 2 garments" at bounding box center [589, 288] width 603 height 20
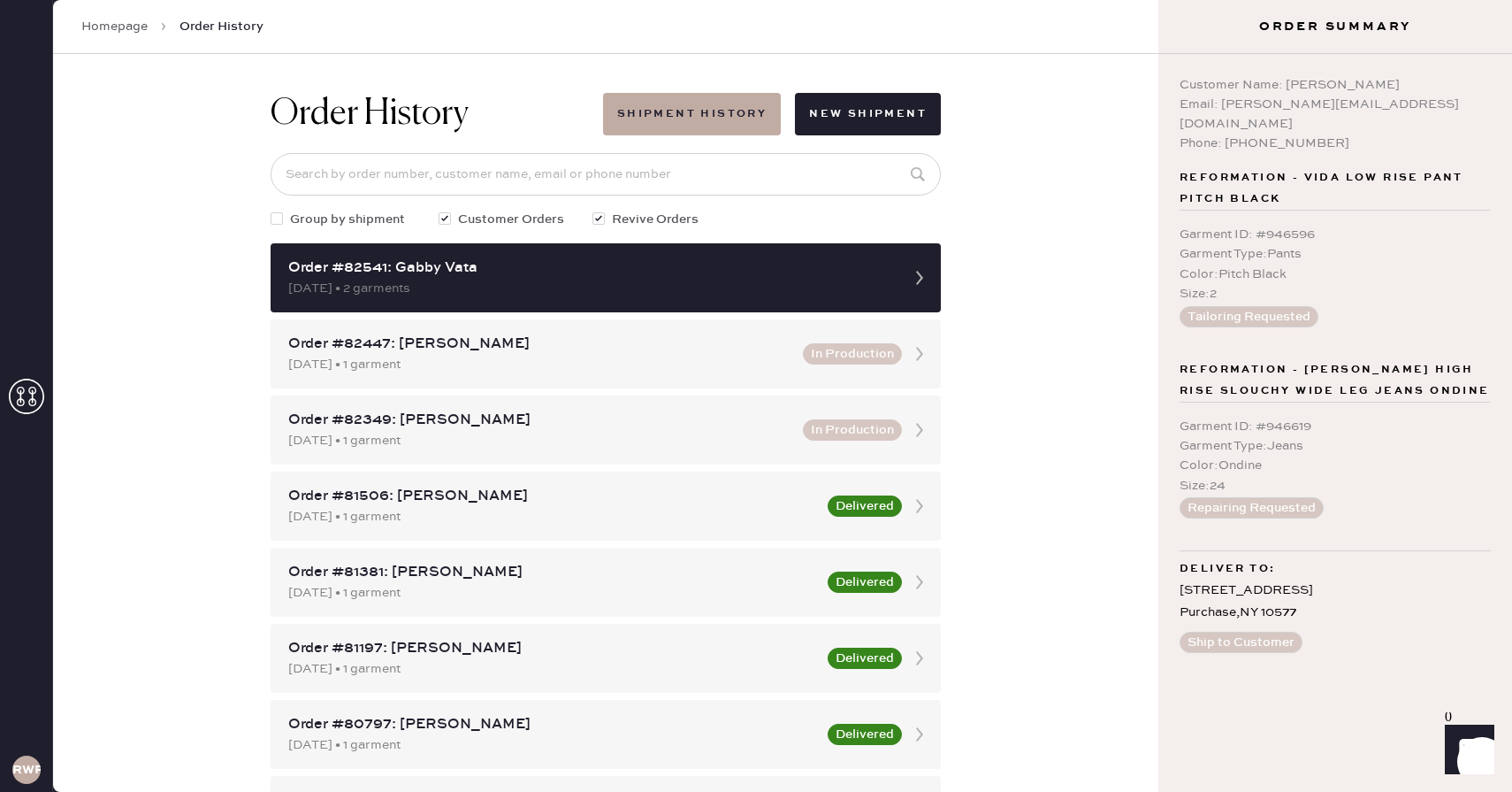
click at [20, 389] on icon at bounding box center [26, 396] width 35 height 35
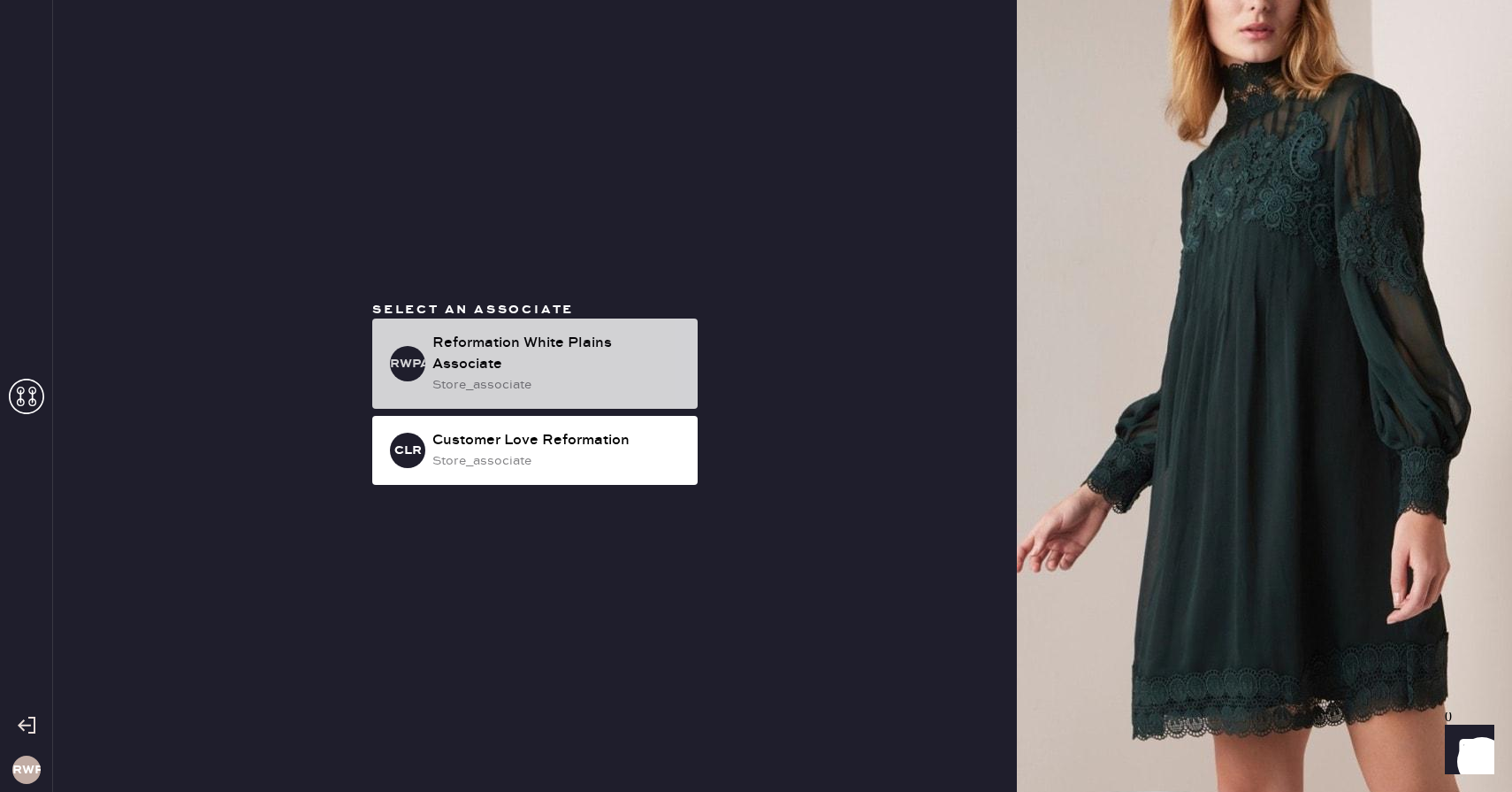
click at [494, 389] on div "RWPA Reformation [GEOGRAPHIC_DATA] Associate store_associate" at bounding box center [535, 363] width 325 height 90
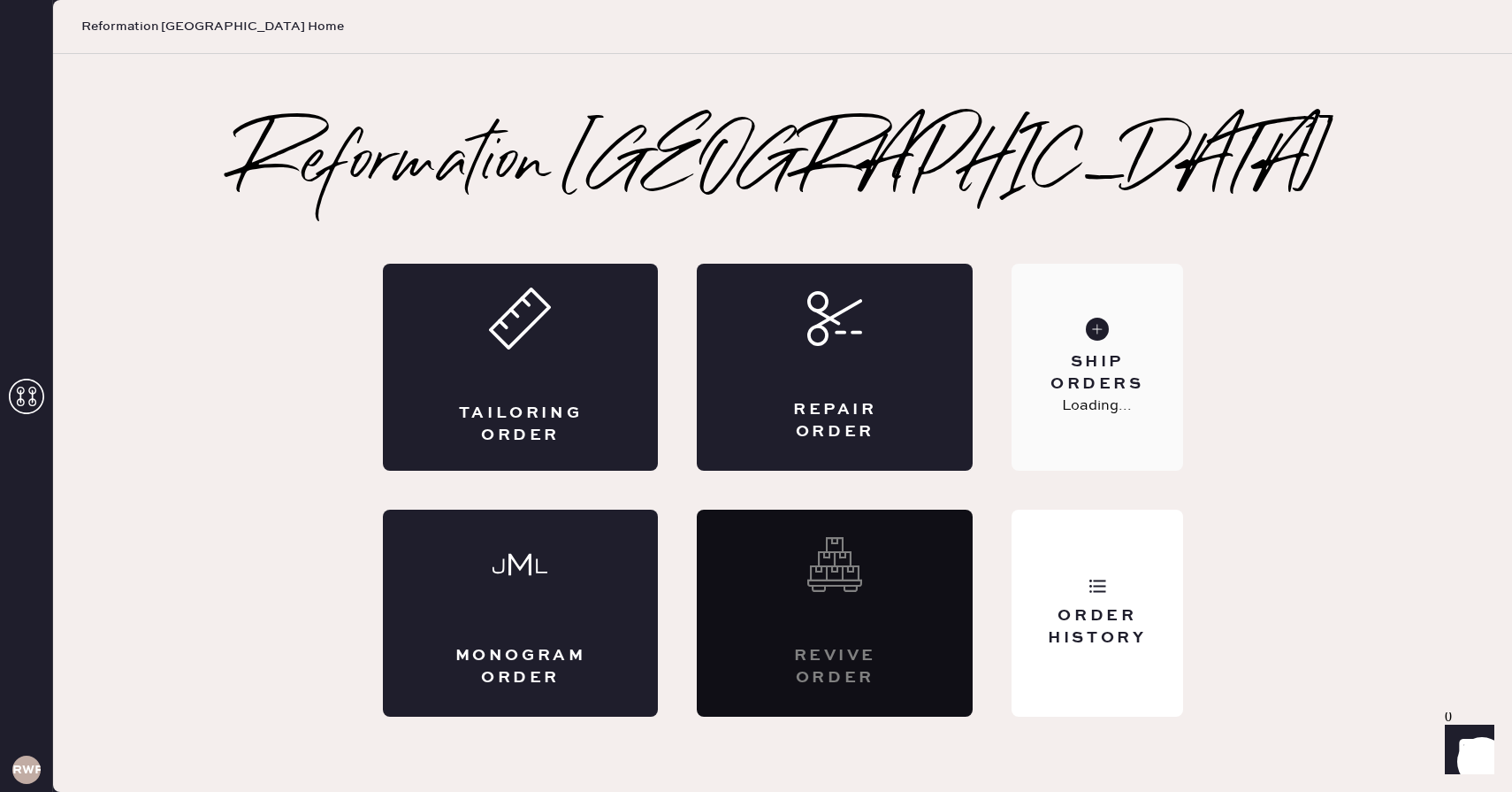
click at [1041, 369] on div "Ship Orders" at bounding box center [1097, 373] width 143 height 44
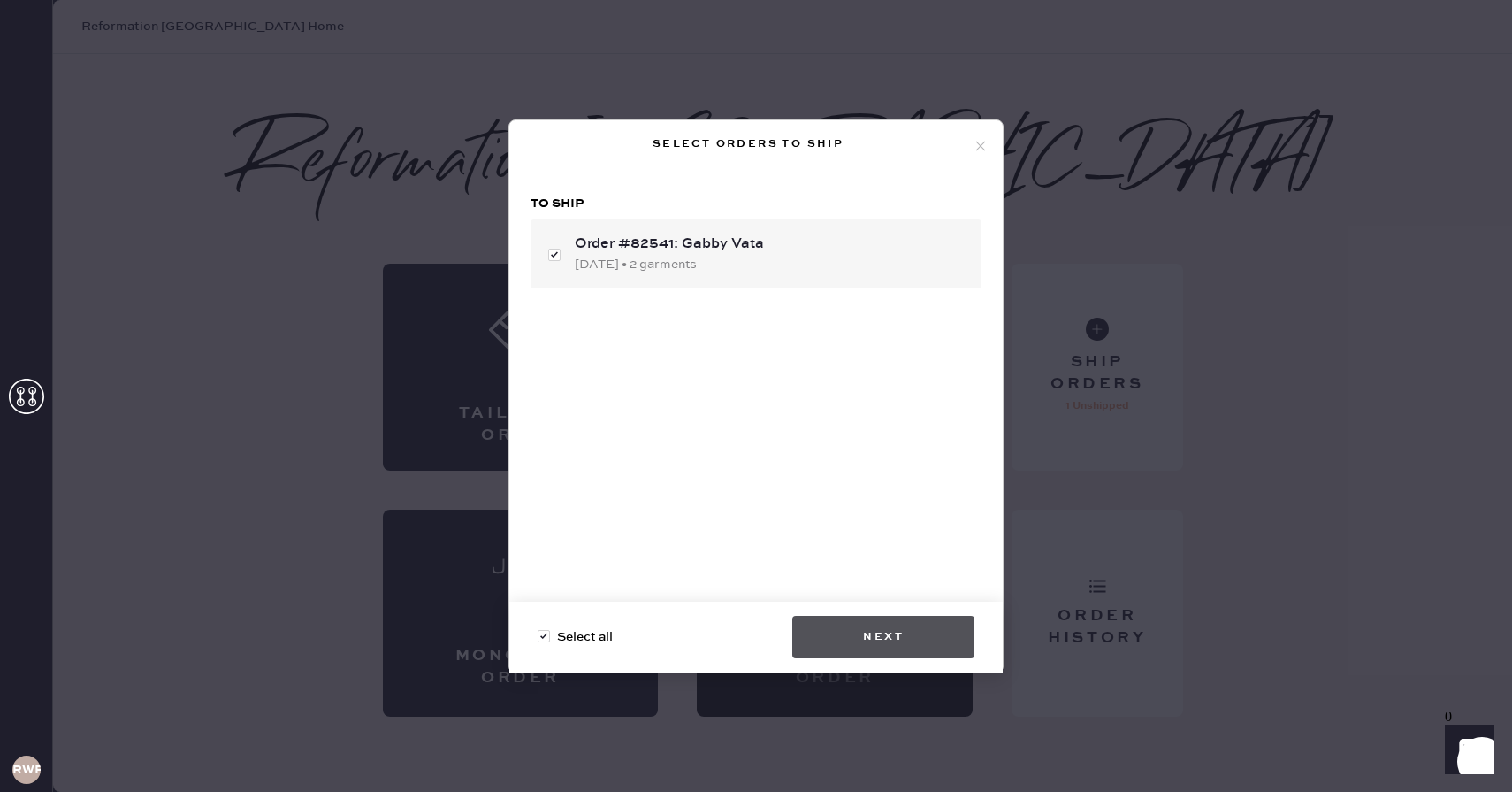
click at [908, 631] on button "Next" at bounding box center [884, 636] width 183 height 43
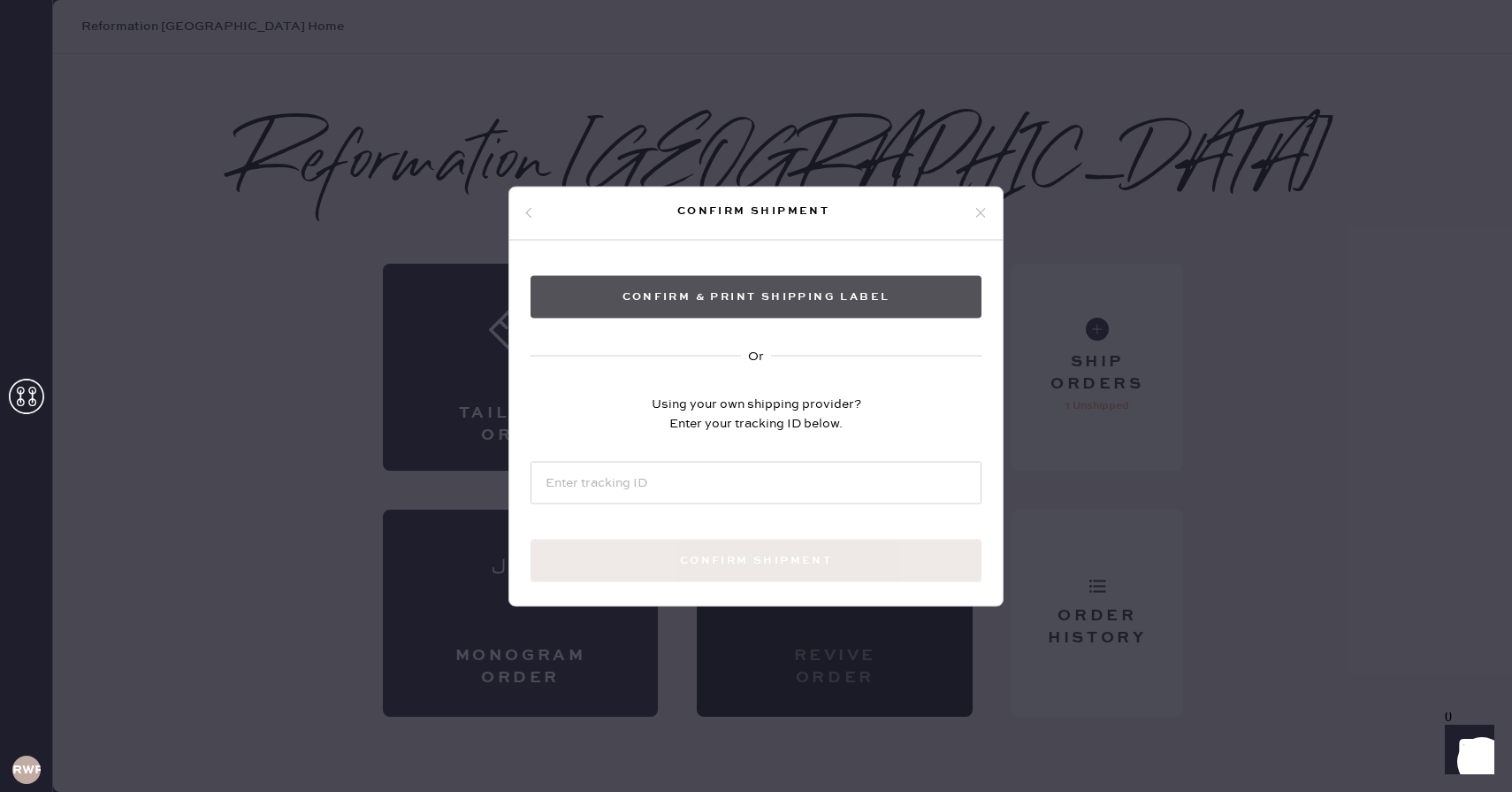
click at [681, 288] on button "Confirm & Print shipping label" at bounding box center [756, 296] width 451 height 43
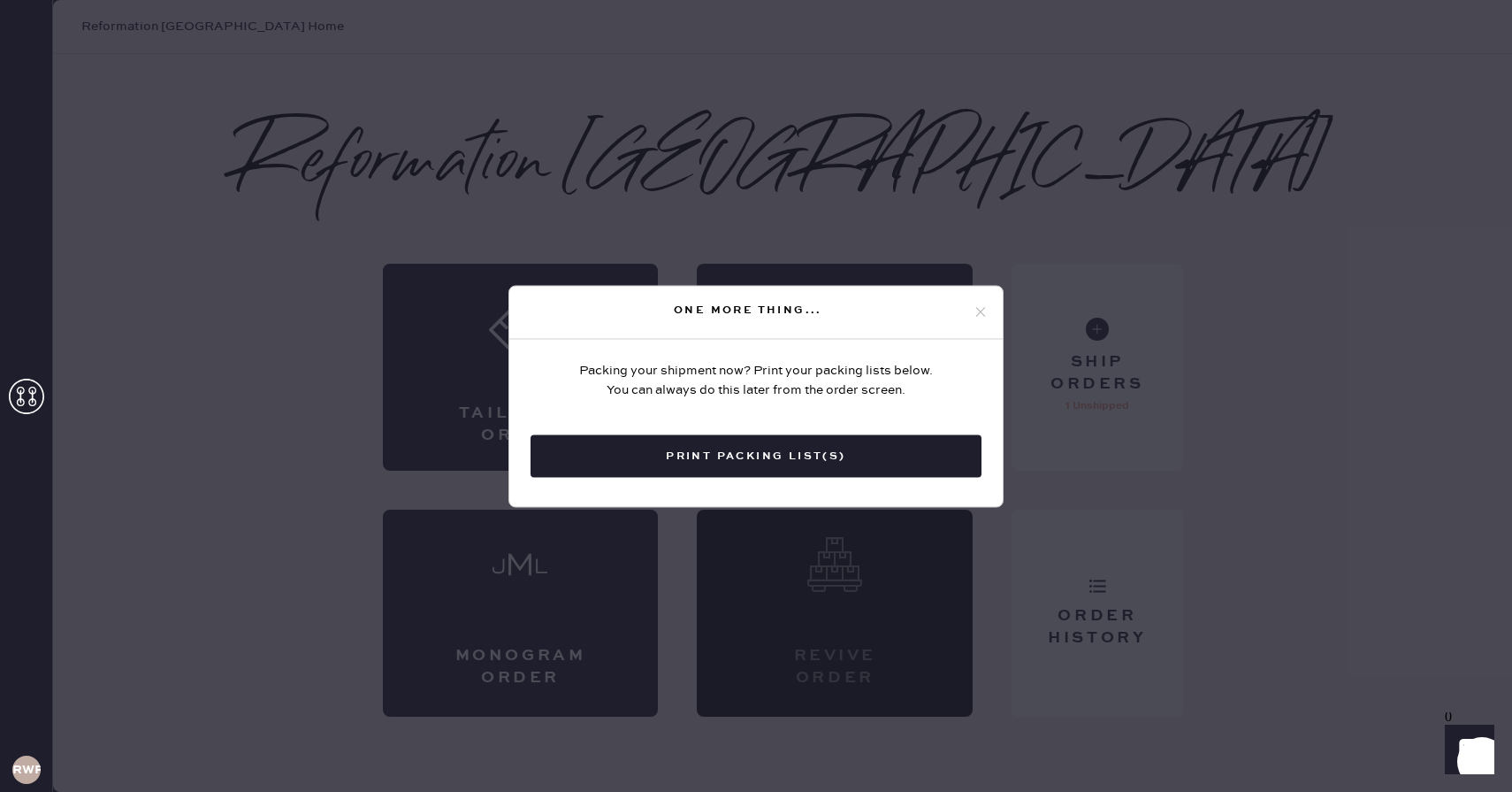
click at [981, 313] on icon at bounding box center [980, 312] width 16 height 16
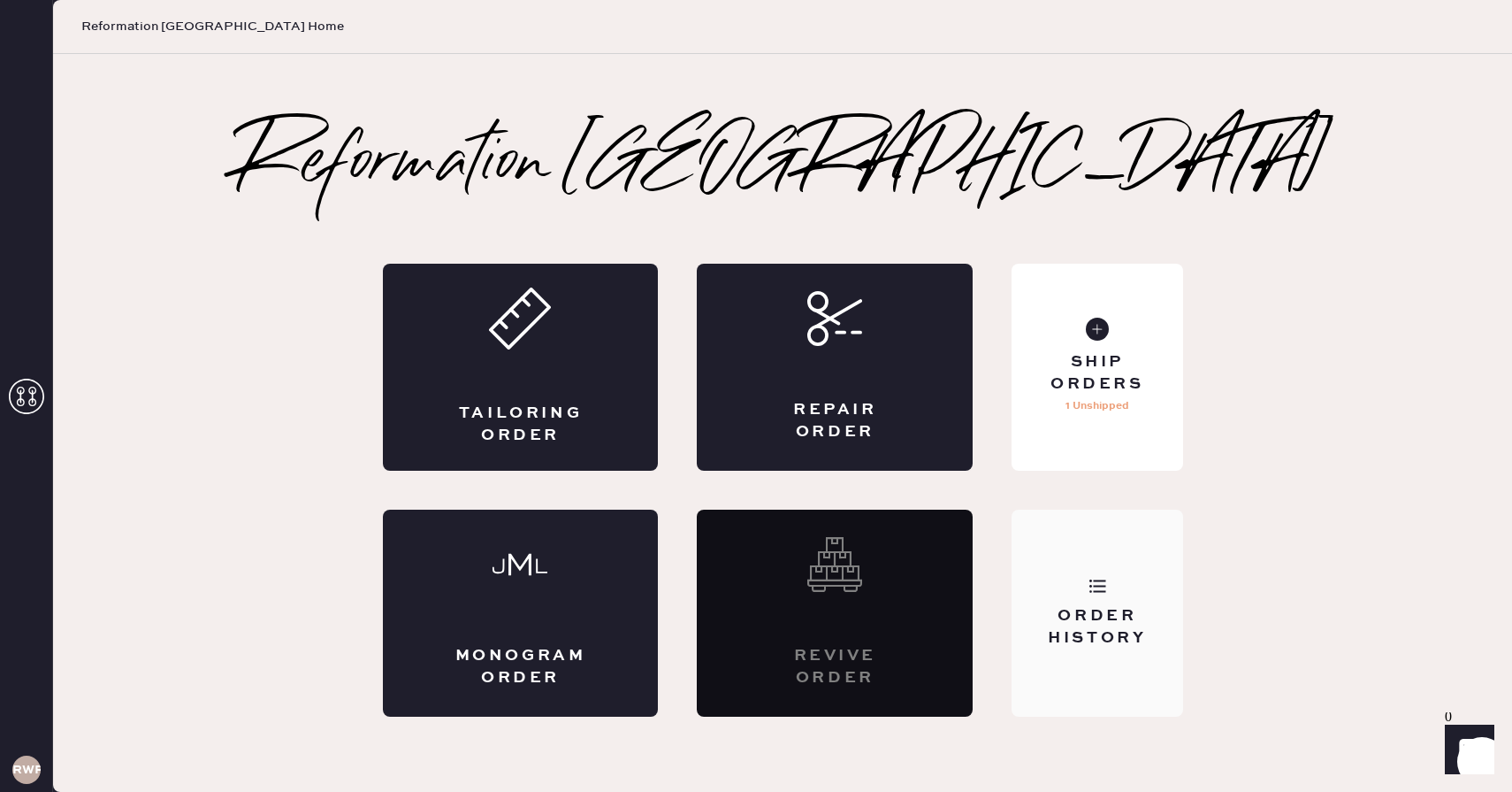
click at [1031, 617] on div "Order History" at bounding box center [1097, 627] width 143 height 44
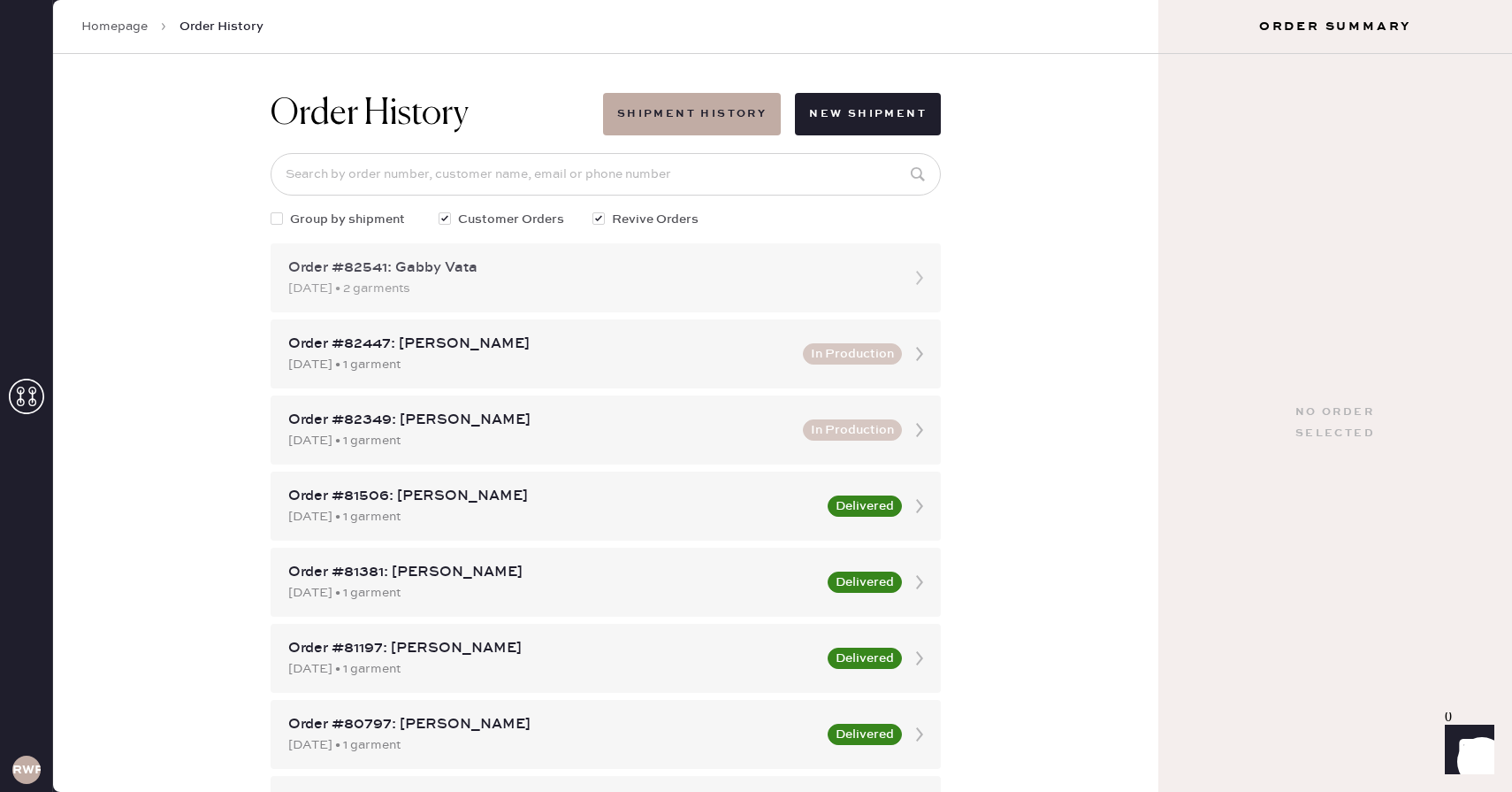
click at [774, 286] on div "[DATE] • 2 garments" at bounding box center [589, 288] width 603 height 20
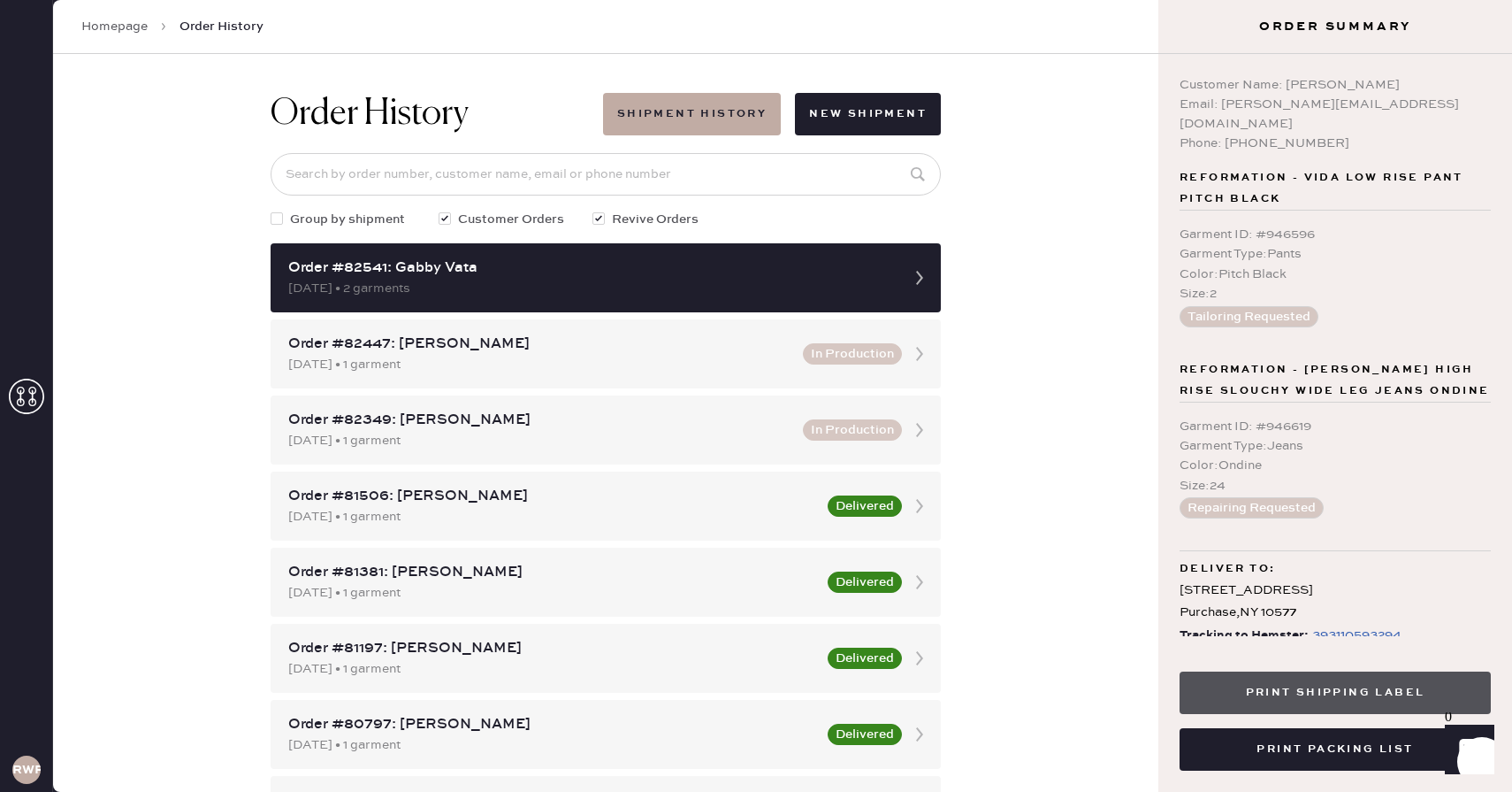
click at [1309, 687] on button "Print Shipping Label" at bounding box center [1335, 692] width 311 height 43
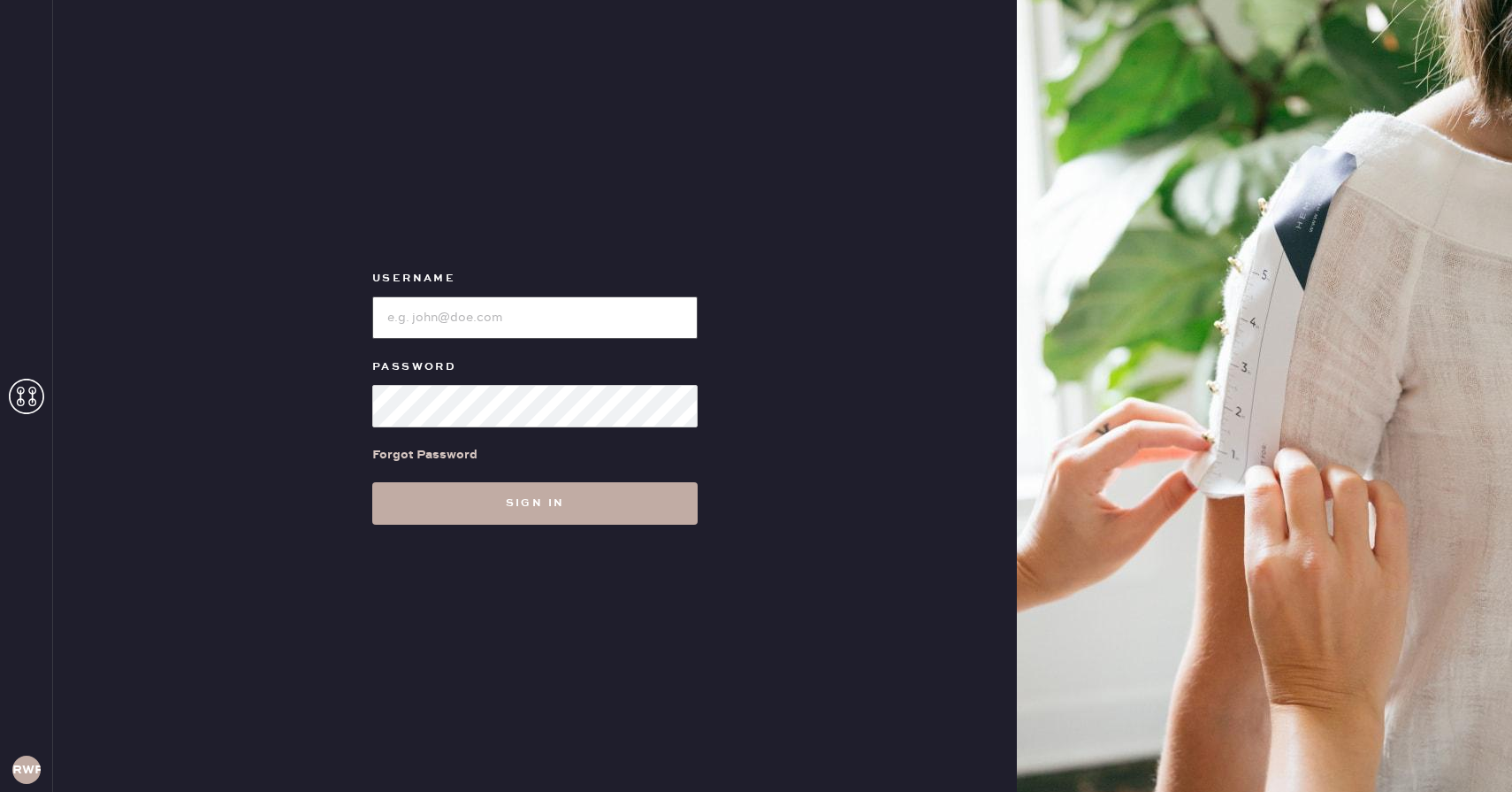
type input "reformationwhiteplains"
click at [605, 498] on button "Sign in" at bounding box center [535, 503] width 325 height 43
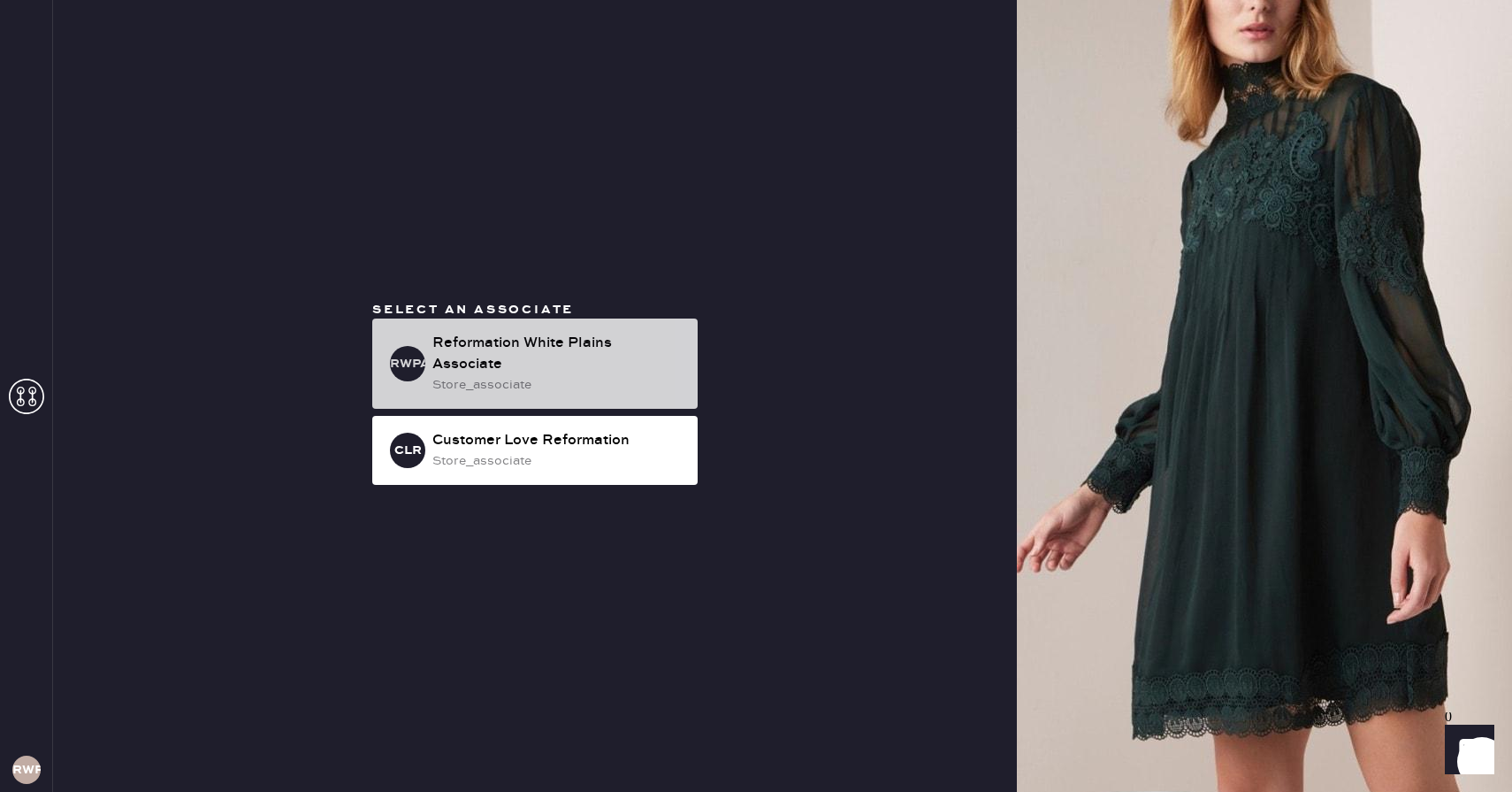
click at [572, 375] on div "store_associate" at bounding box center [559, 385] width 251 height 20
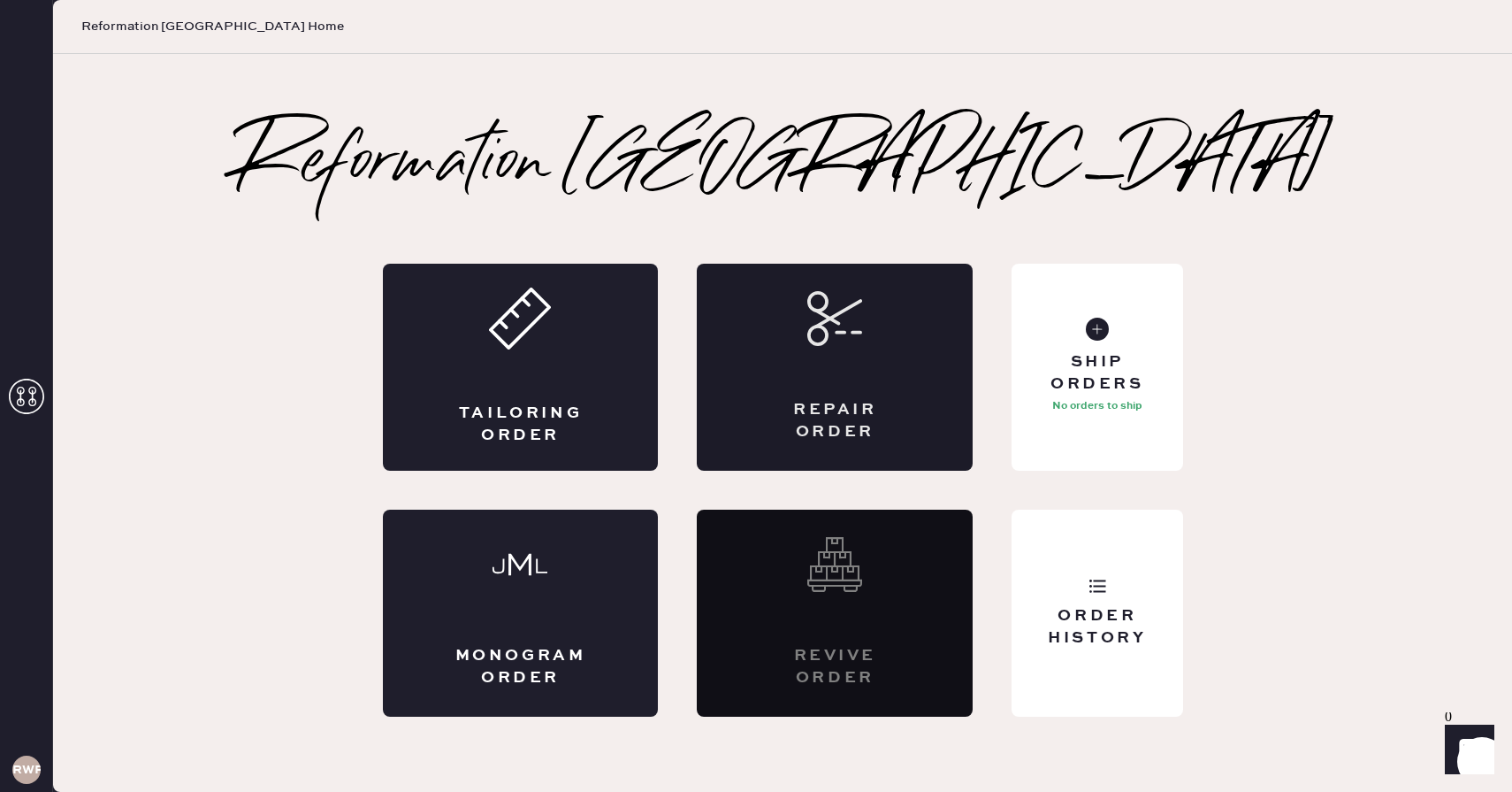
click at [822, 377] on div "Repair Order" at bounding box center [835, 367] width 276 height 207
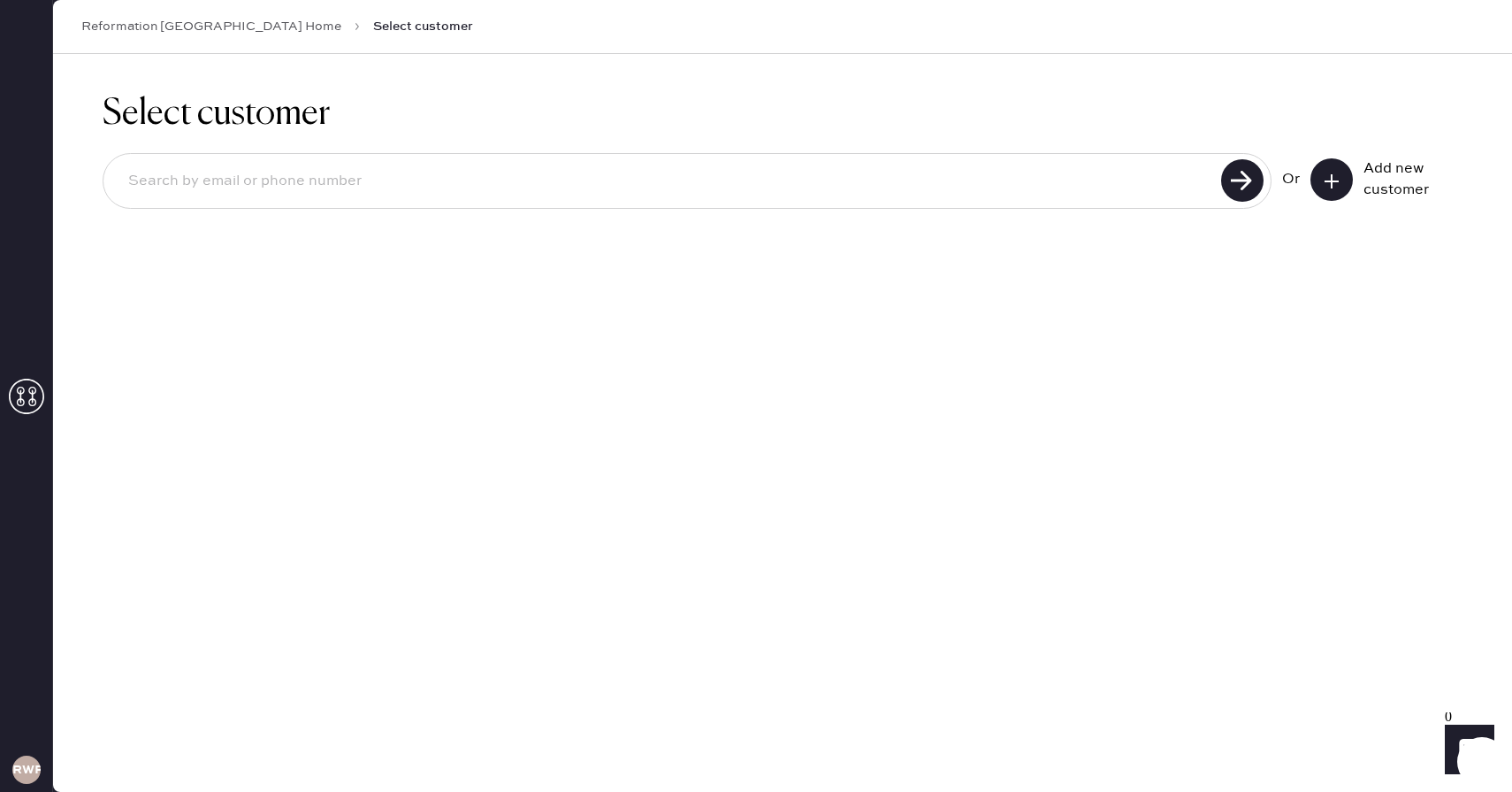
click at [1336, 186] on icon at bounding box center [1332, 182] width 18 height 18
